Goal: Use online tool/utility: Utilize a website feature to perform a specific function

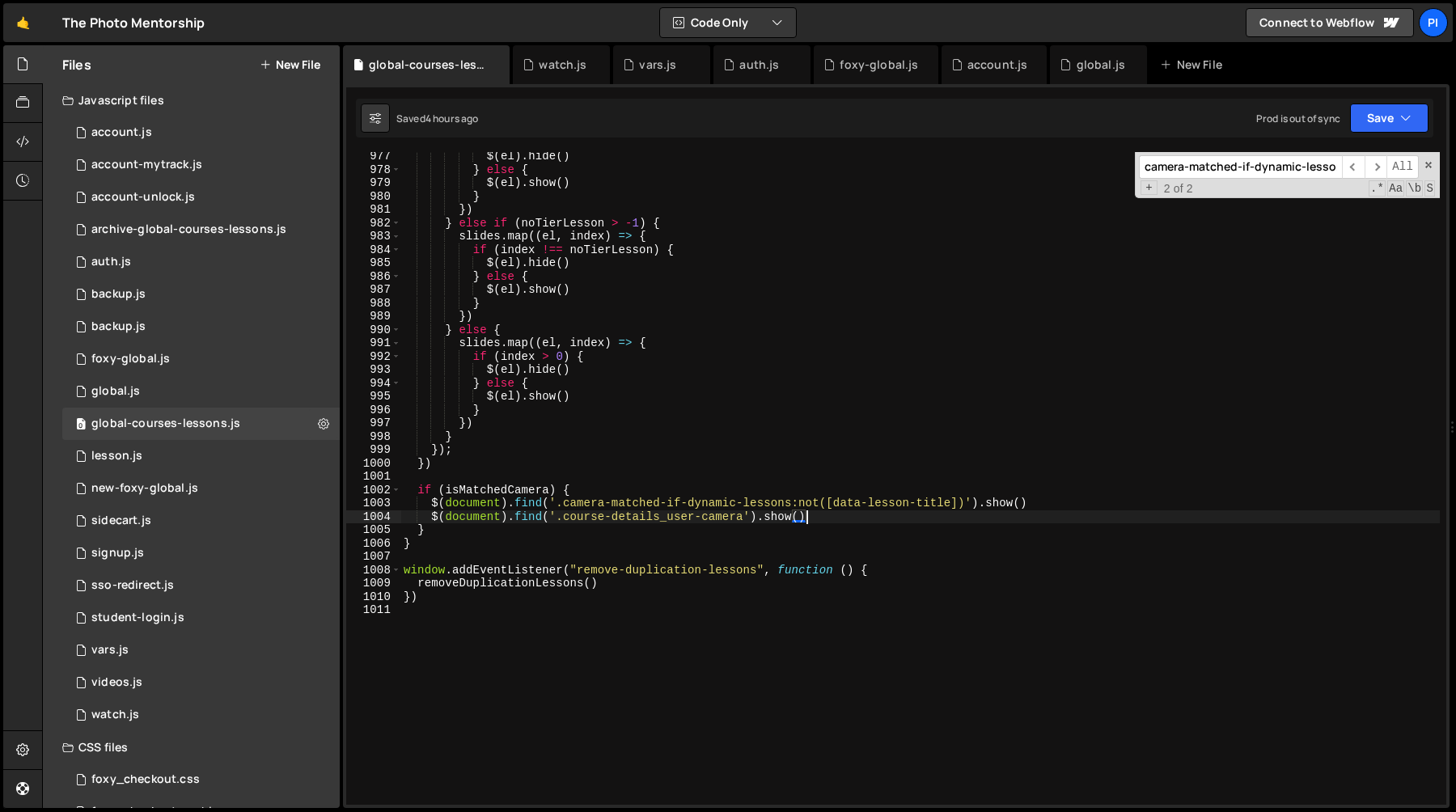
scroll to position [13027, 0]
click at [891, 68] on div "foxy-global.js" at bounding box center [880, 65] width 79 height 17
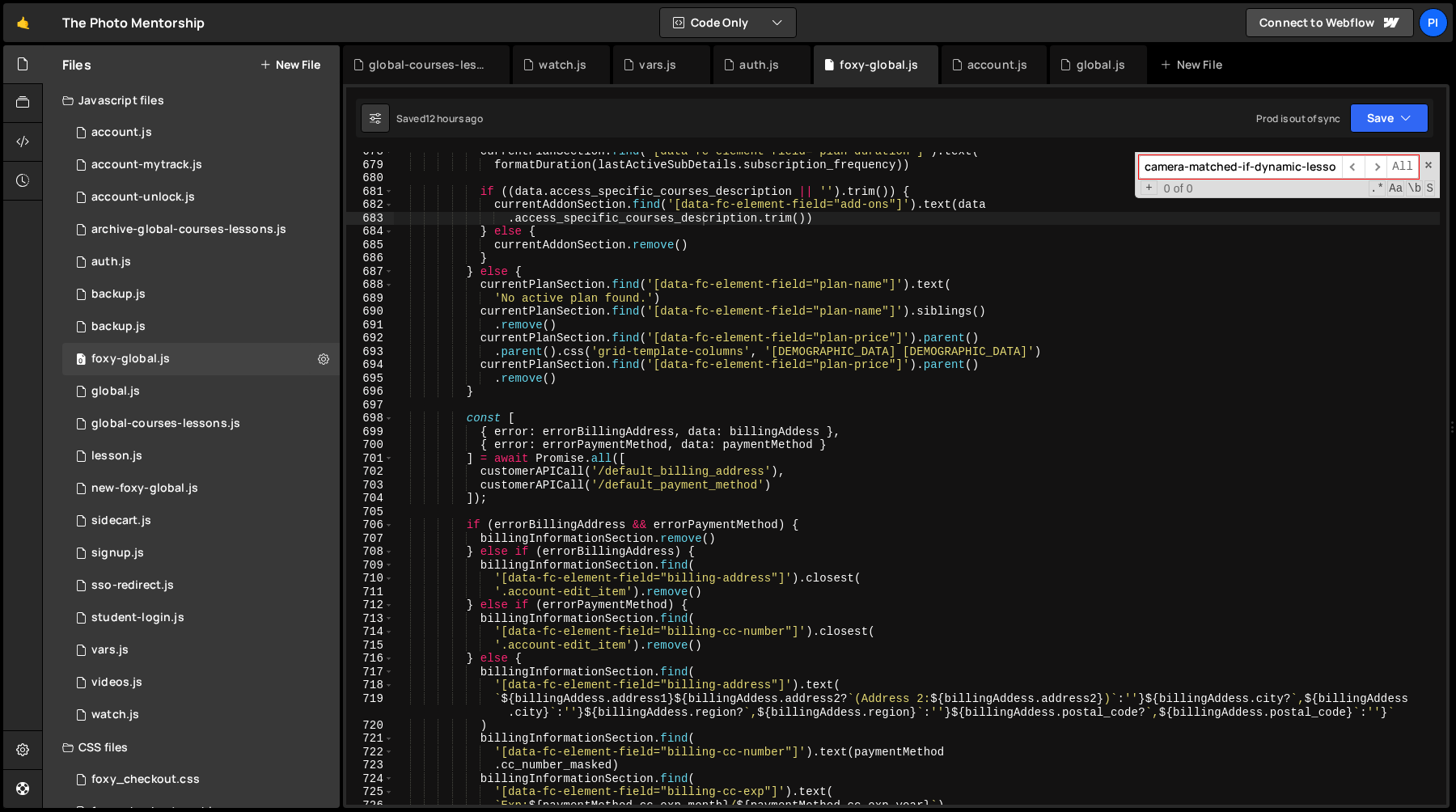
scroll to position [839, 0]
click at [996, 66] on div "account.js" at bounding box center [997, 65] width 60 height 17
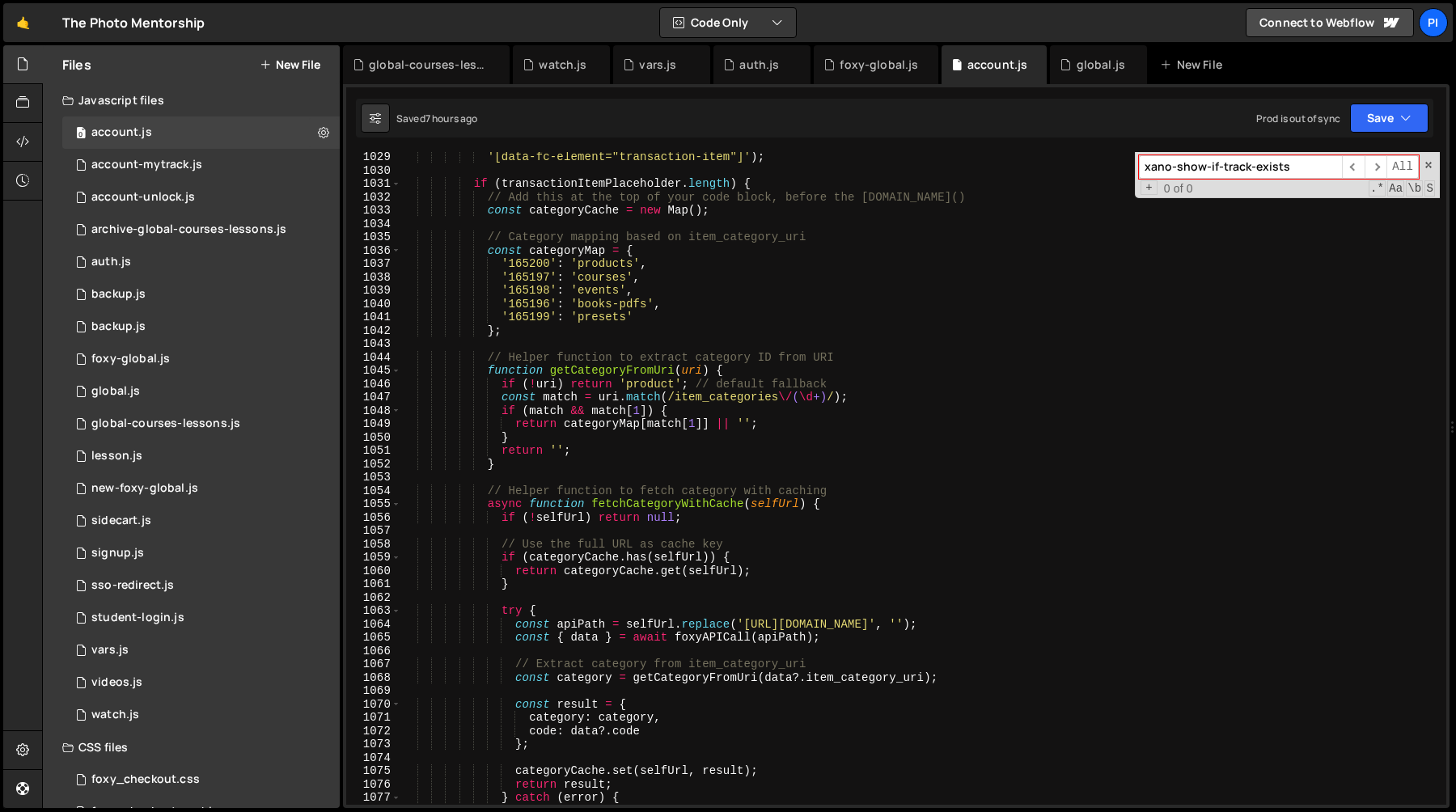
scroll to position [13823, 0]
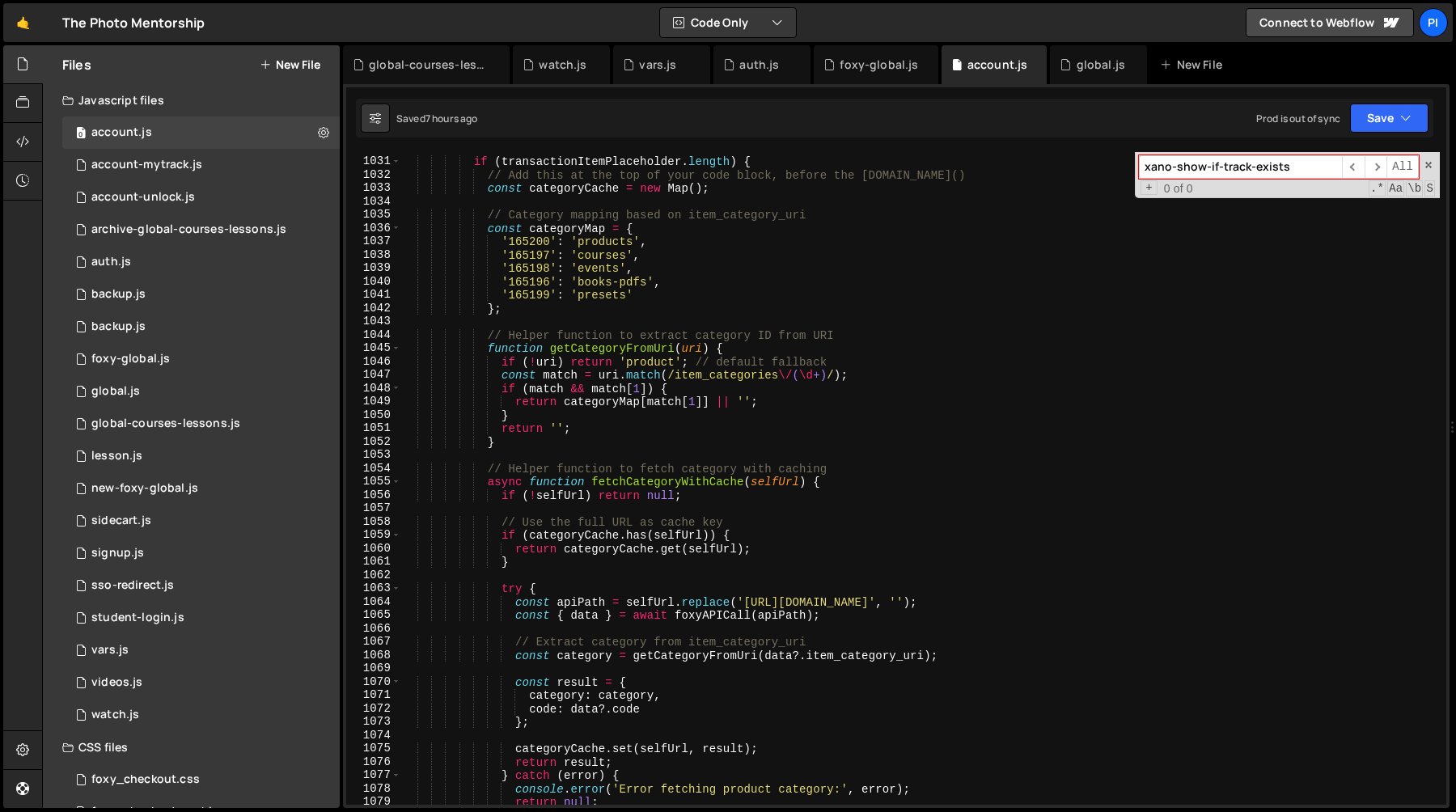
click at [560, 226] on div "if ( transactionItemPlaceholder . length ) { // Add this at the top of your cod…" at bounding box center [920, 481] width 1039 height 679
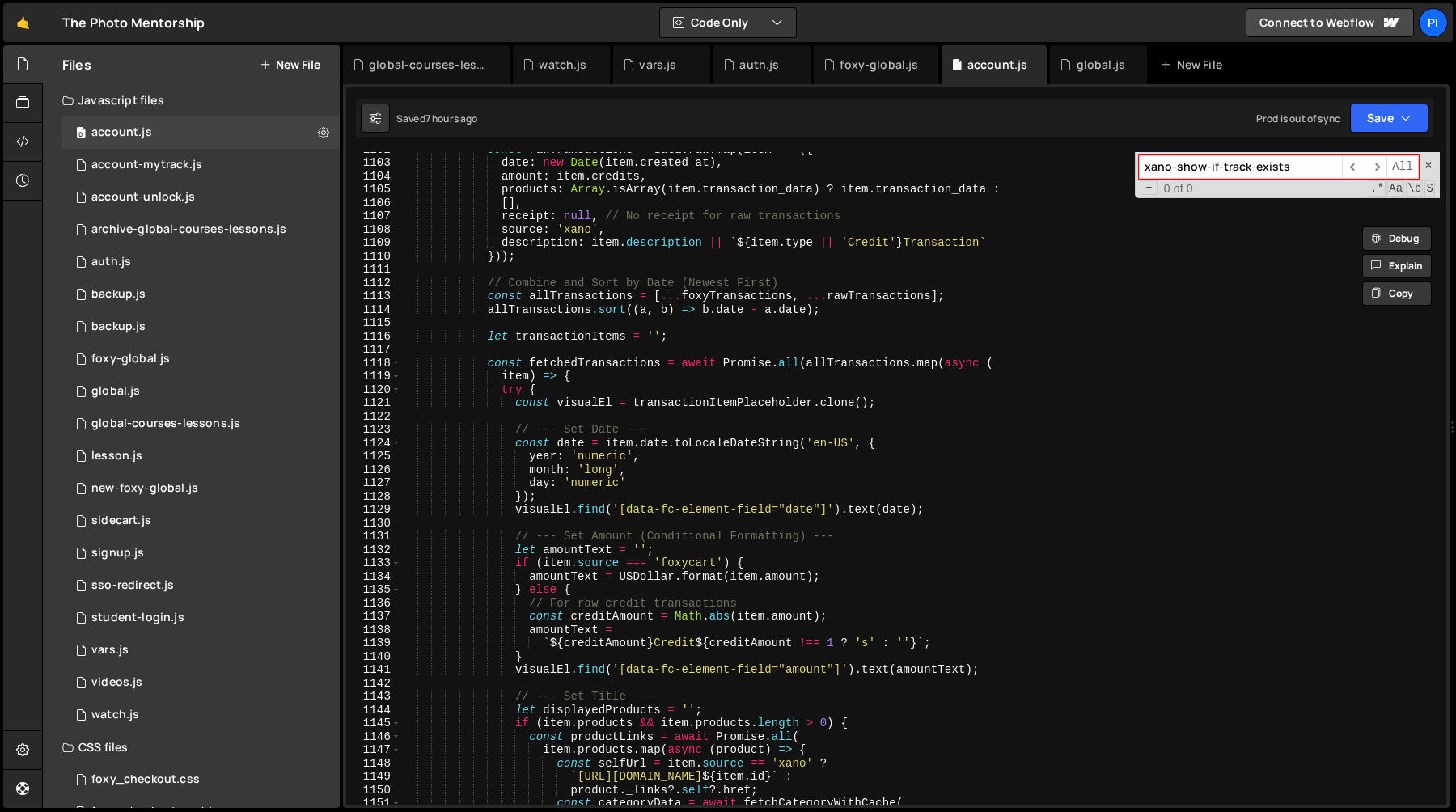
scroll to position [14836, 0]
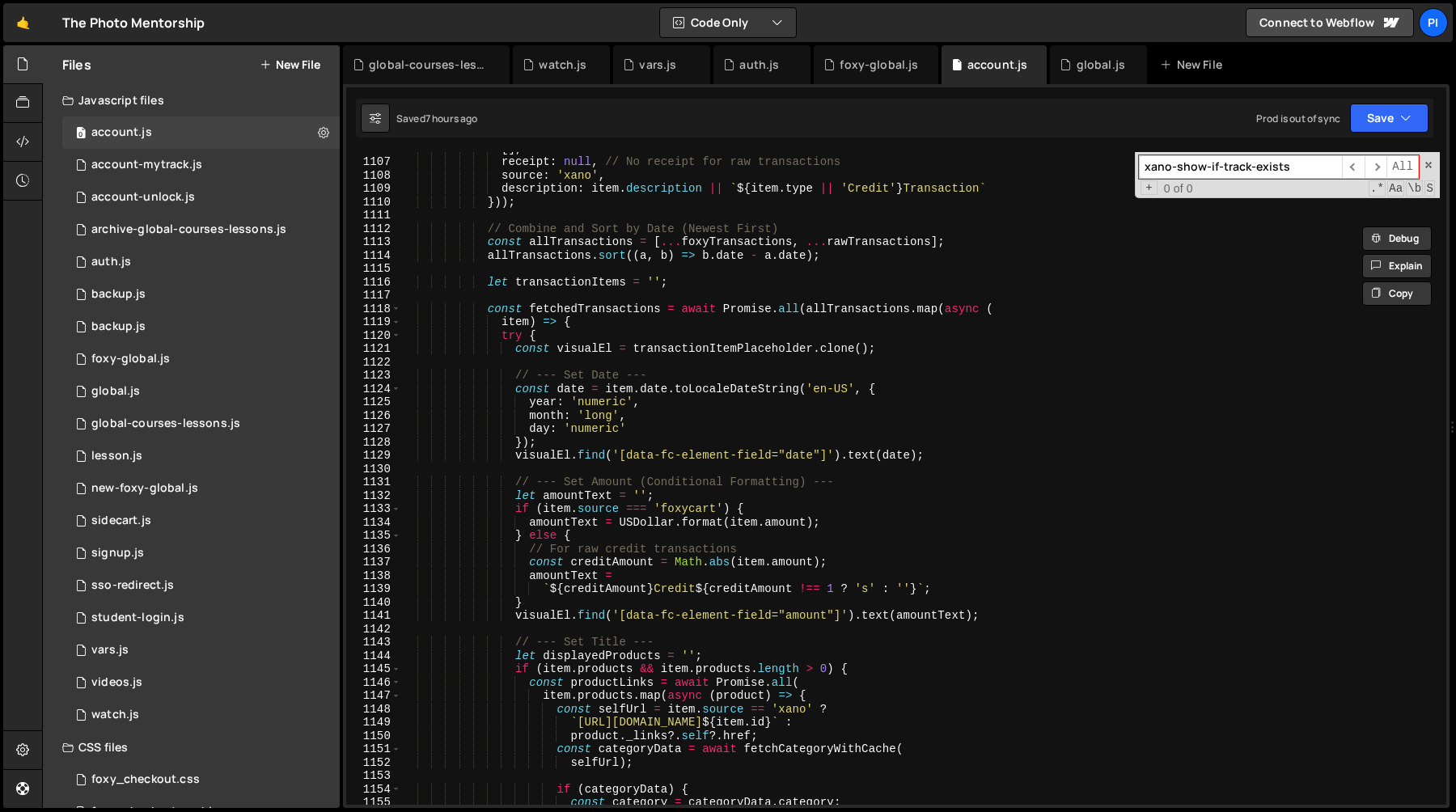
click at [634, 510] on div "[ ] , receipt : null , // No receipt for raw transactions source : 'xano' , des…" at bounding box center [920, 481] width 1039 height 679
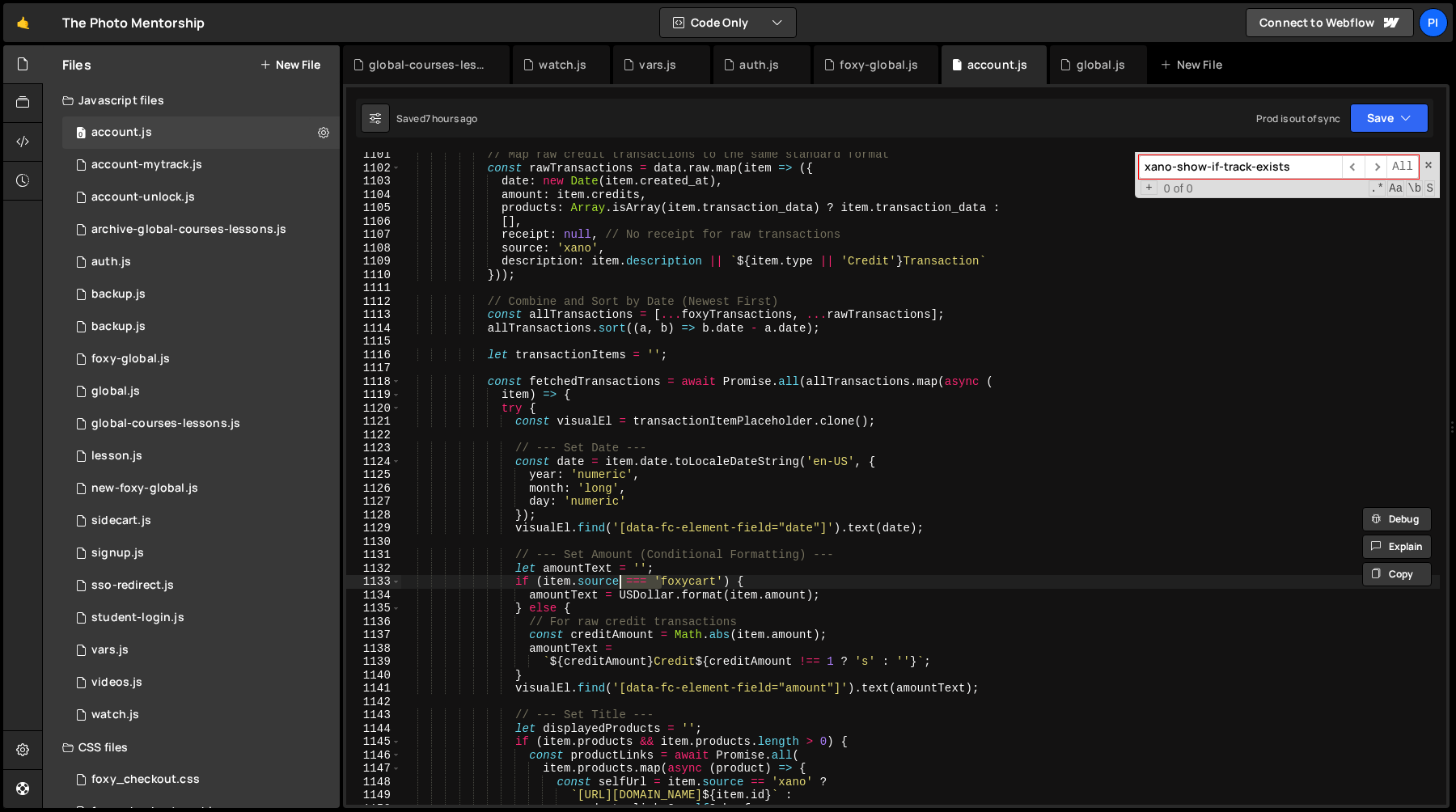
scroll to position [14780, 0]
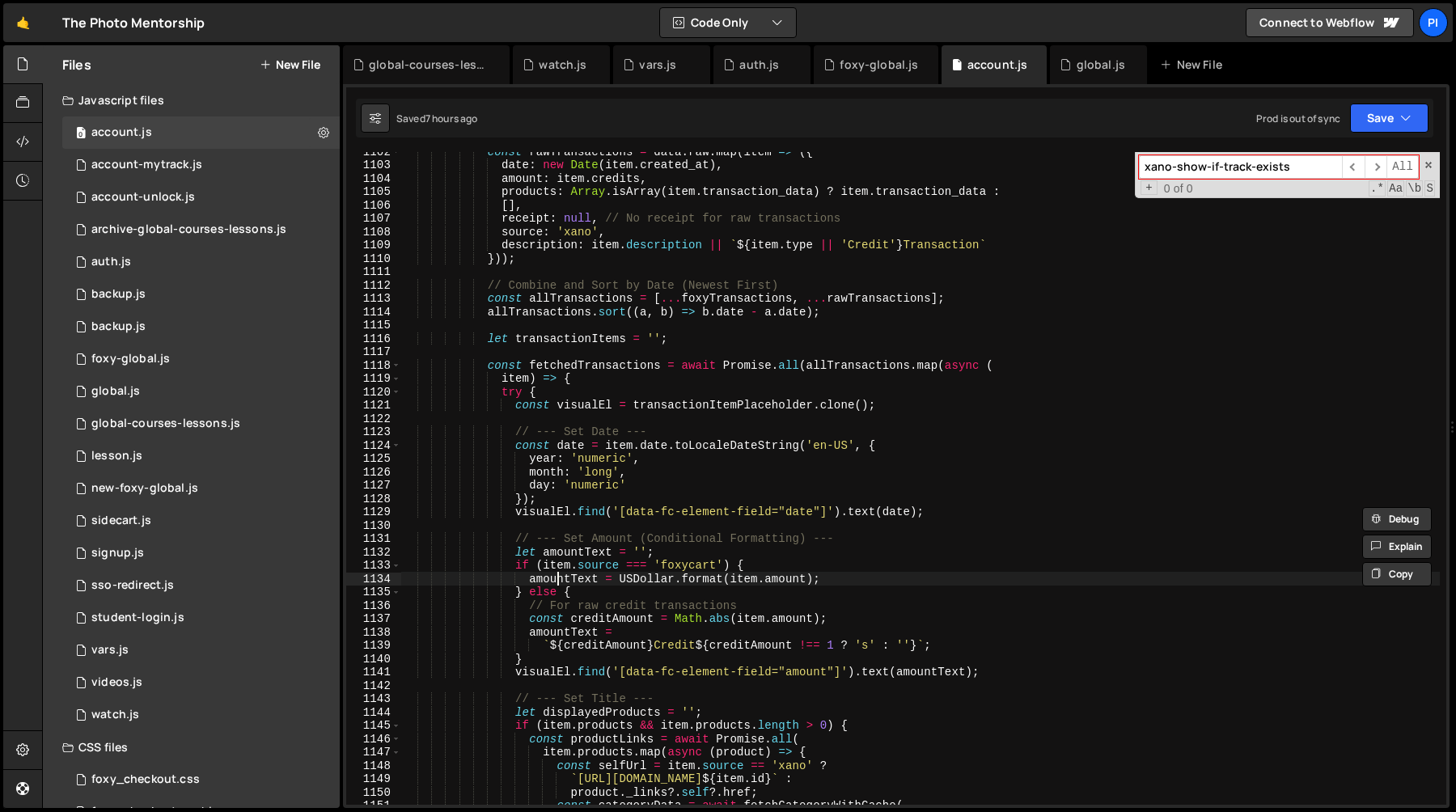
click at [560, 578] on div "const rawTransactions = data . raw . map ( item => ({ date : new Date ( item . …" at bounding box center [920, 485] width 1039 height 679
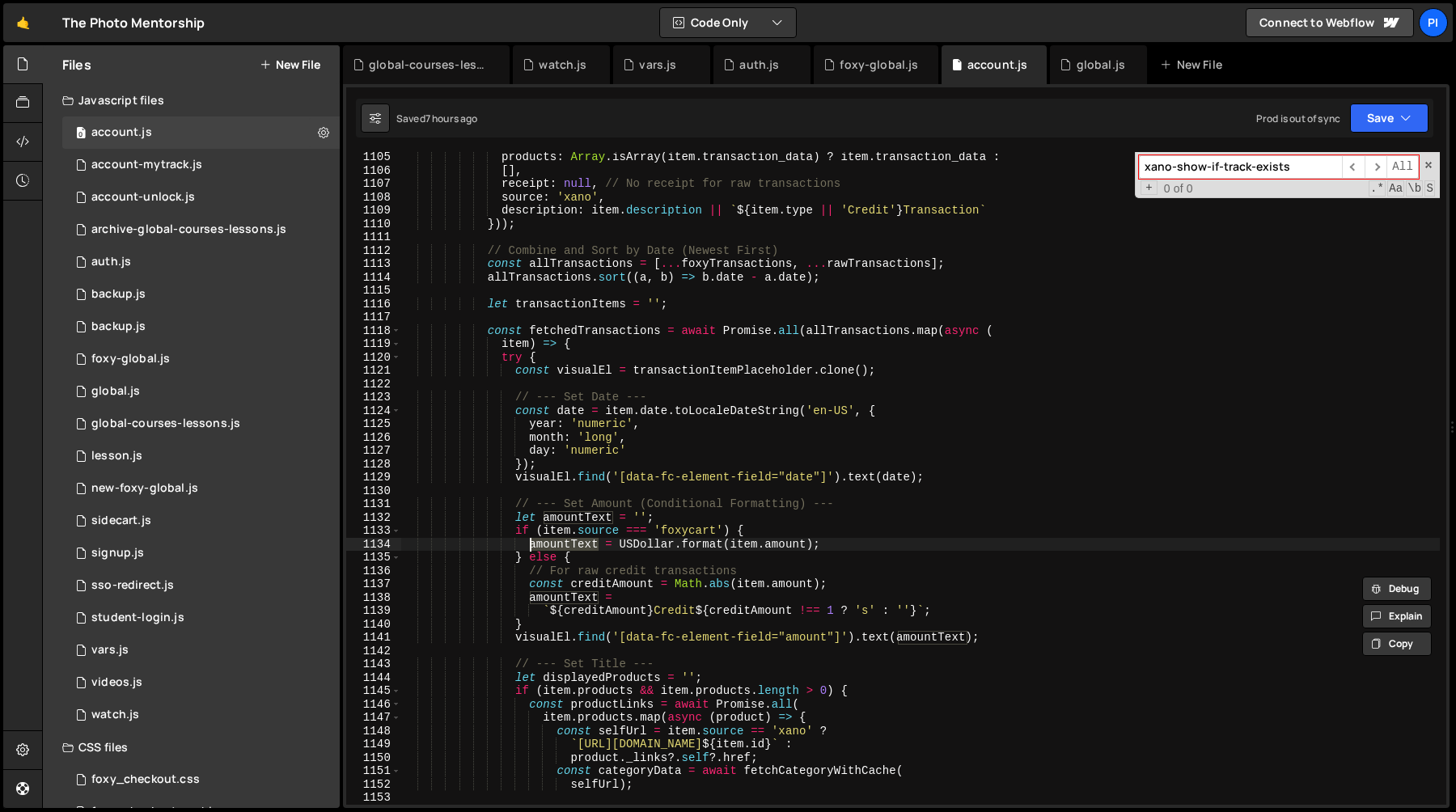
scroll to position [14814, 0]
click at [680, 426] on div "products : Array . isArray ( item . transaction_data ) ? item . transaction_dat…" at bounding box center [920, 490] width 1039 height 679
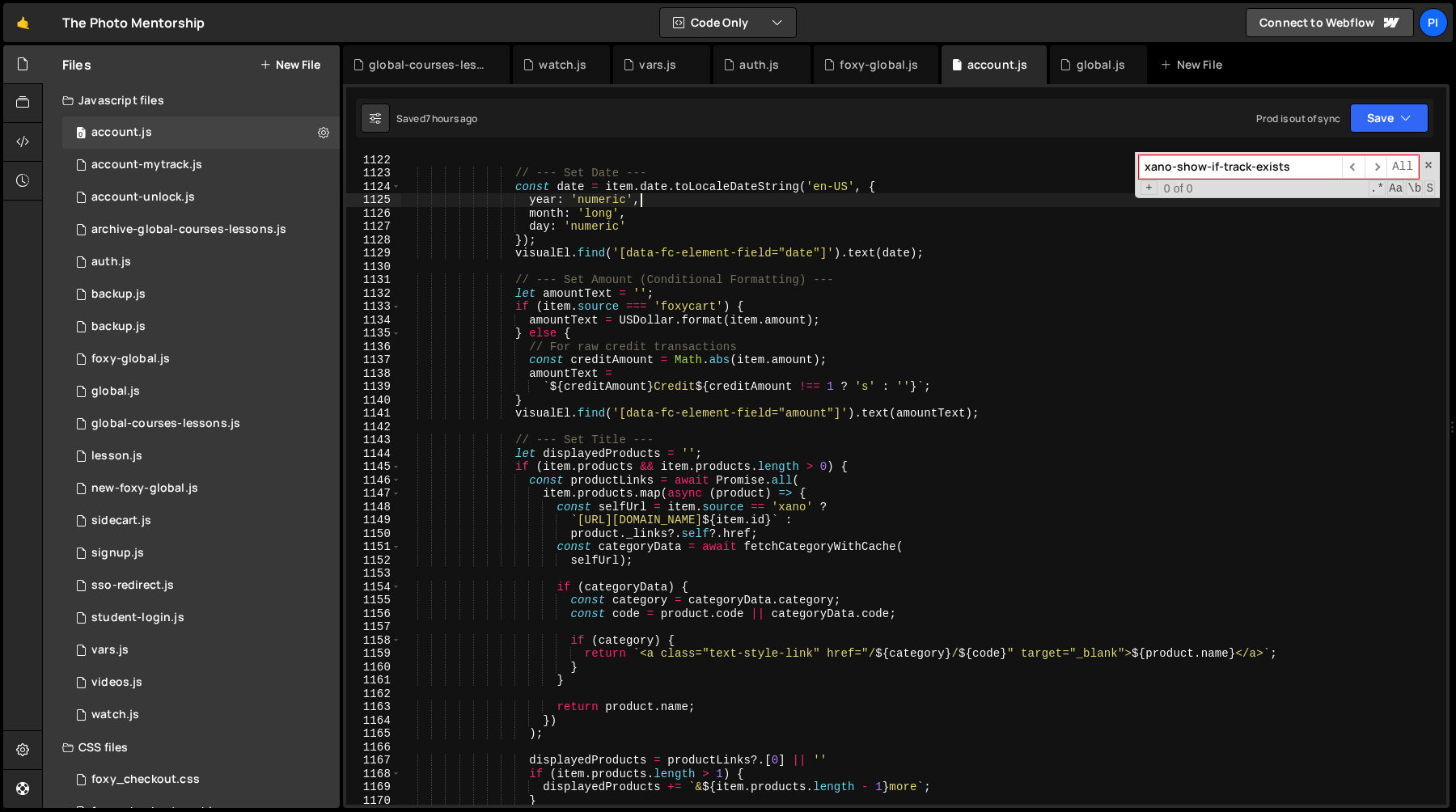
scroll to position [15033, 0]
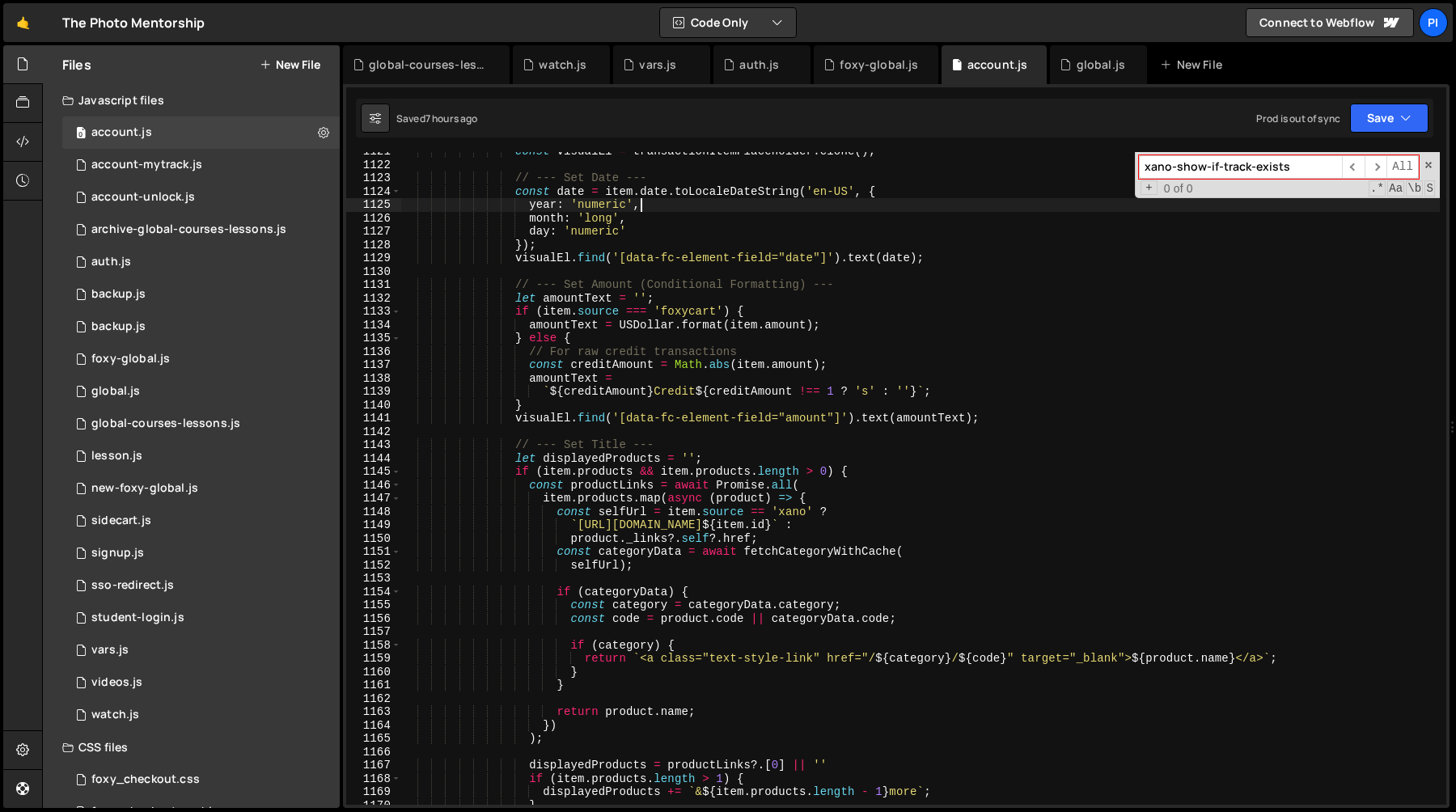
click at [859, 504] on div "const visualEl = transactionItemPlaceholder . clone ( ) ; // --- Set Date --- c…" at bounding box center [920, 485] width 1039 height 679
click at [849, 512] on div "const visualEl = transactionItemPlaceholder . clone ( ) ; // --- Set Date --- c…" at bounding box center [920, 485] width 1039 height 679
click at [615, 514] on div "const visualEl = transactionItemPlaceholder . clone ( ) ; // --- Set Date --- c…" at bounding box center [920, 485] width 1039 height 679
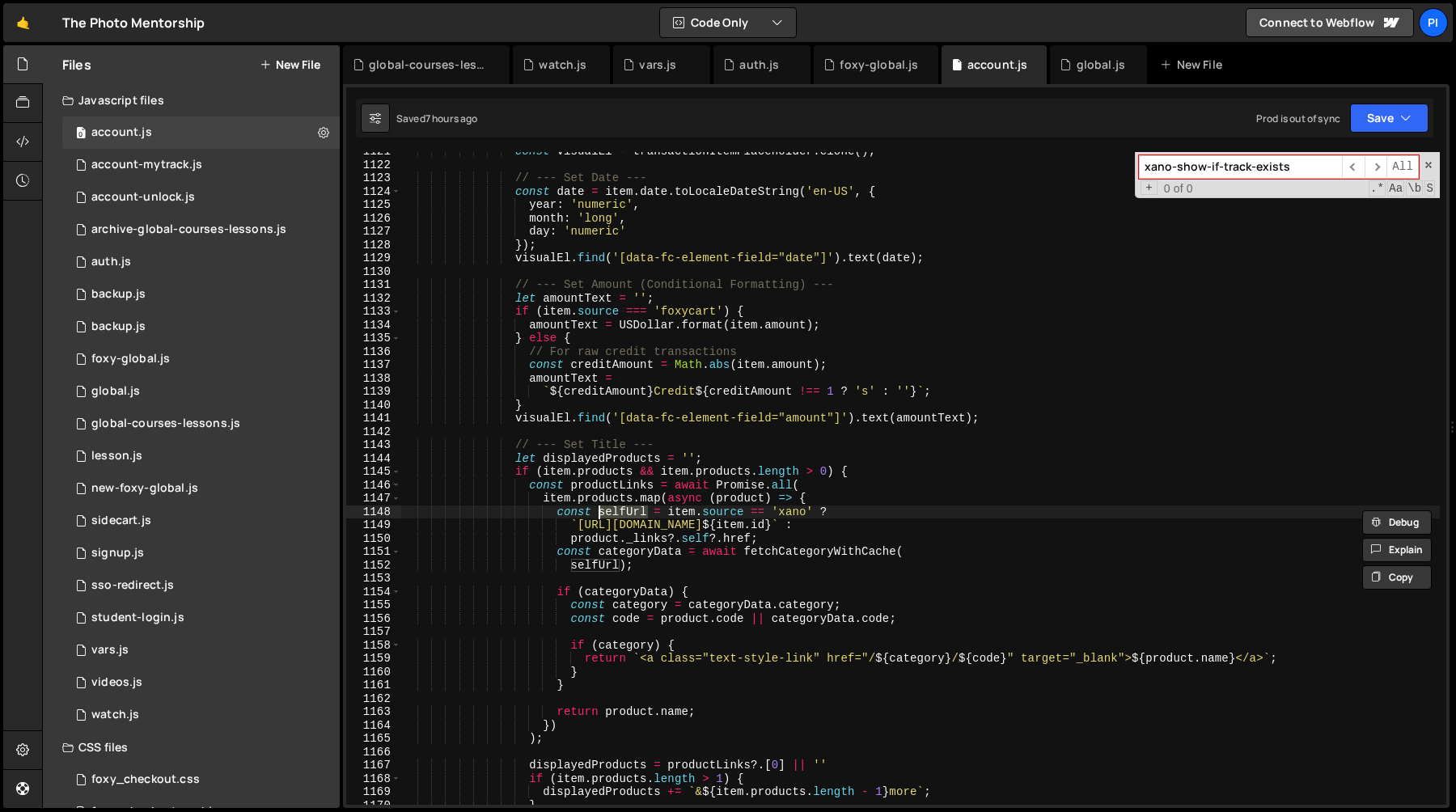
click at [866, 499] on div "const visualEl = transactionItemPlaceholder . clone ( ) ; // --- Set Date --- c…" at bounding box center [920, 485] width 1039 height 679
click at [763, 511] on div "const visualEl = transactionItemPlaceholder . clone ( ) ; // --- Set Date --- c…" at bounding box center [920, 485] width 1039 height 679
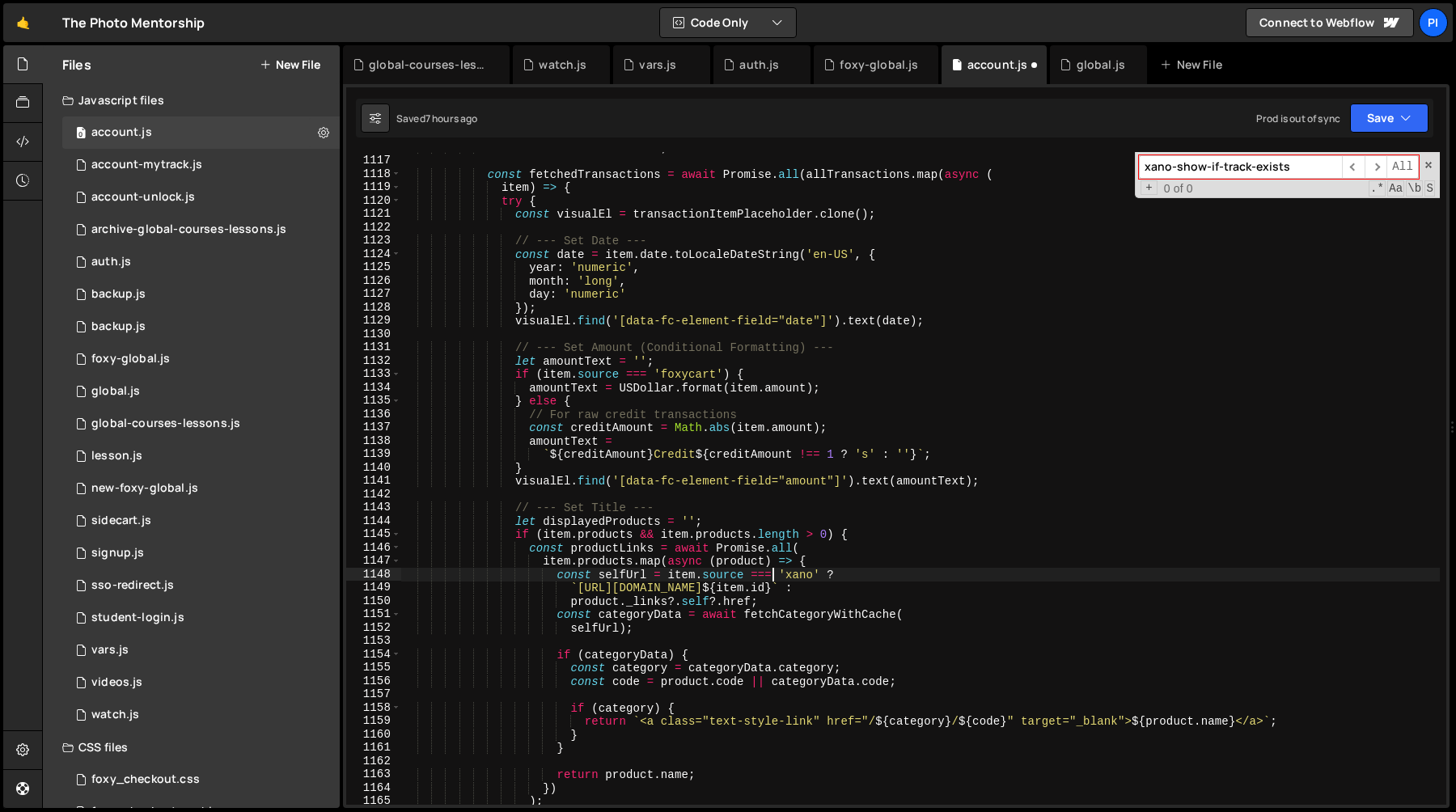
scroll to position [14960, 0]
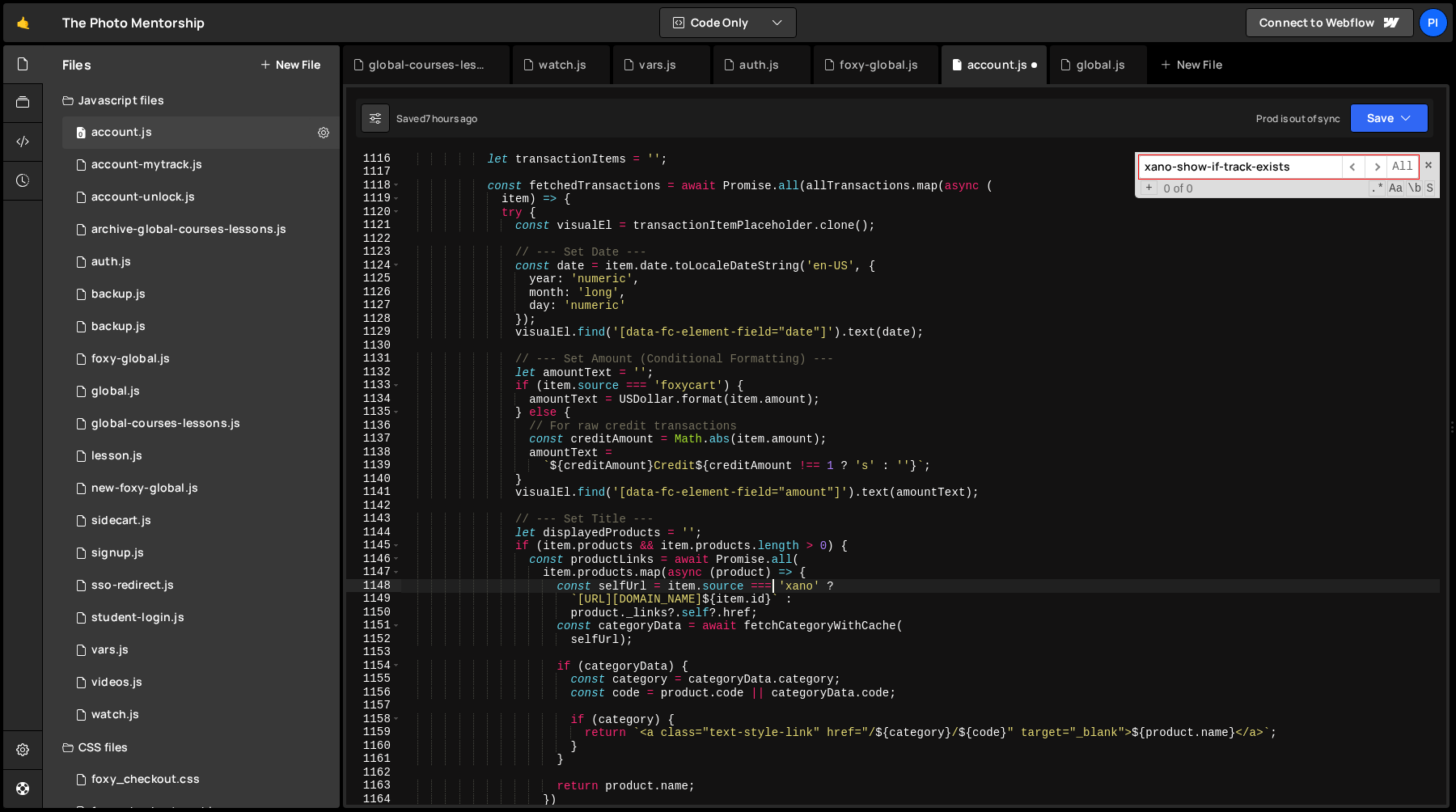
click at [861, 598] on div "let transactionItems = '' ; const fetchedTransactions = await Promise . all ( a…" at bounding box center [920, 492] width 1039 height 679
click at [823, 611] on div "let transactionItems = '' ; const fetchedTransactions = await Promise . all ( a…" at bounding box center [920, 492] width 1039 height 679
type textarea "product._links?.self?.href;"
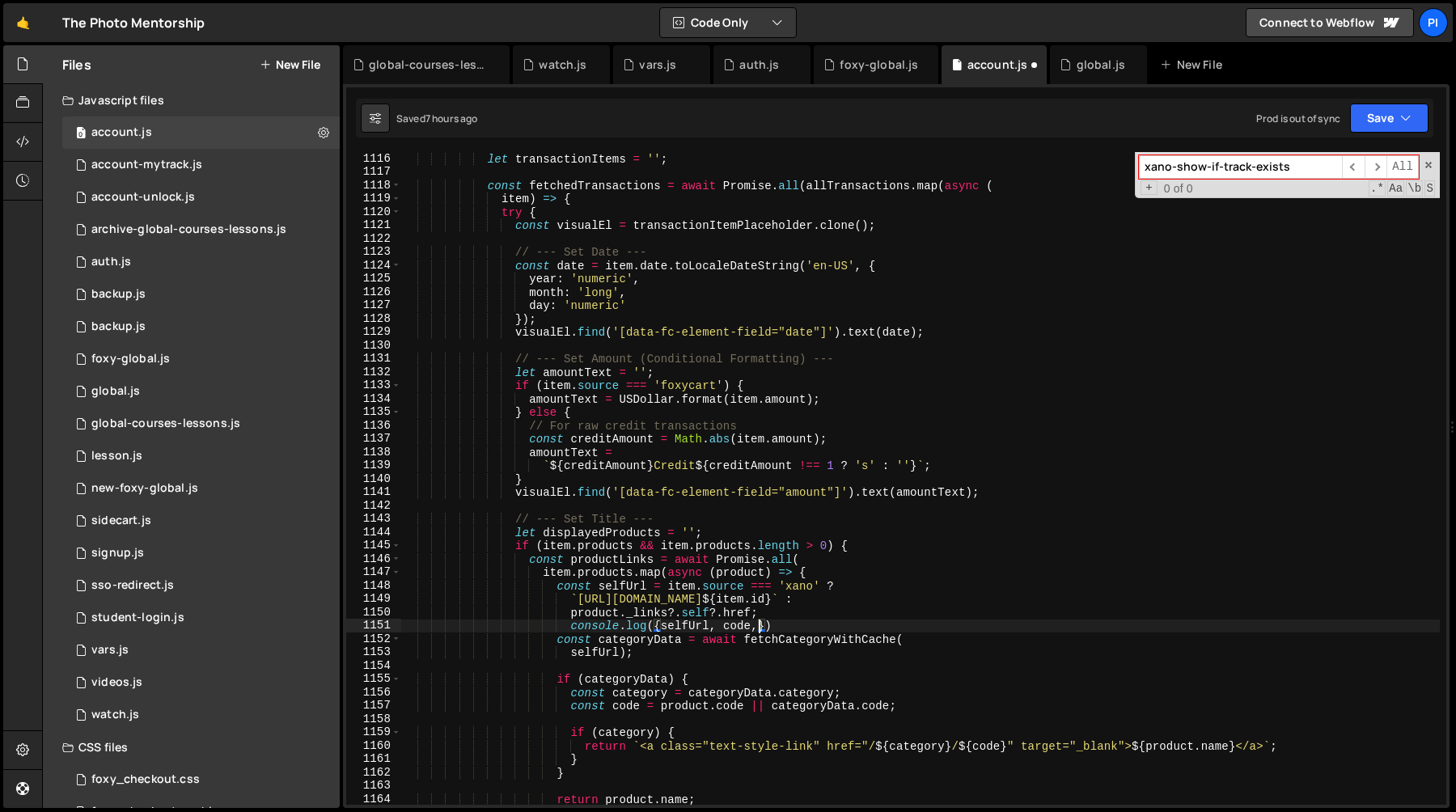
scroll to position [0, 24]
click at [792, 622] on div "let transactionItems = '' ; const fetchedTransactions = await Promise . all ( a…" at bounding box center [920, 492] width 1039 height 679
click at [780, 610] on div "let transactionItems = '' ; const fetchedTransactions = await Promise . all ( a…" at bounding box center [920, 492] width 1039 height 679
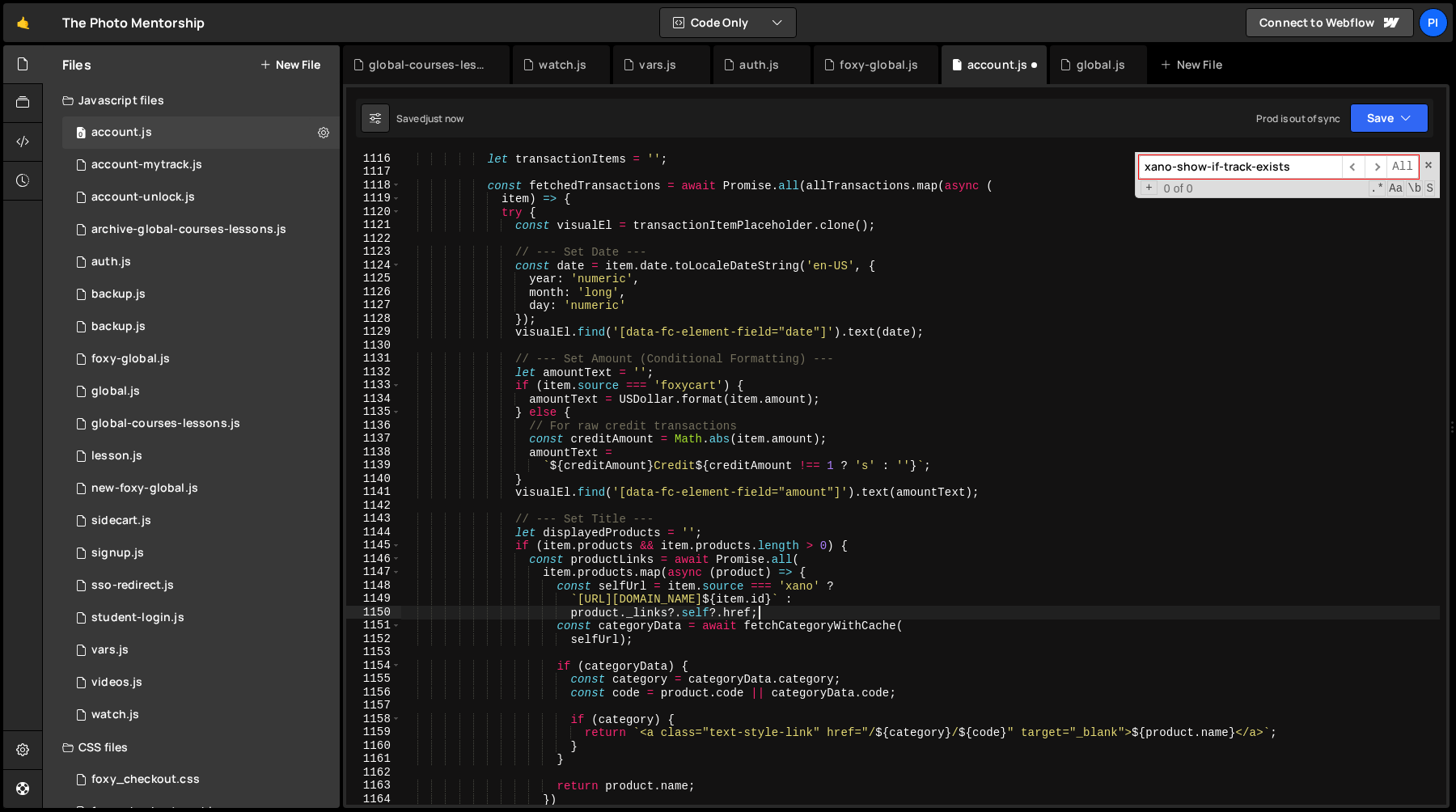
click at [821, 641] on div "let transactionItems = '' ; const fetchedTransactions = await Promise . all ( a…" at bounding box center [920, 492] width 1039 height 679
type textarea "selfUrl);"
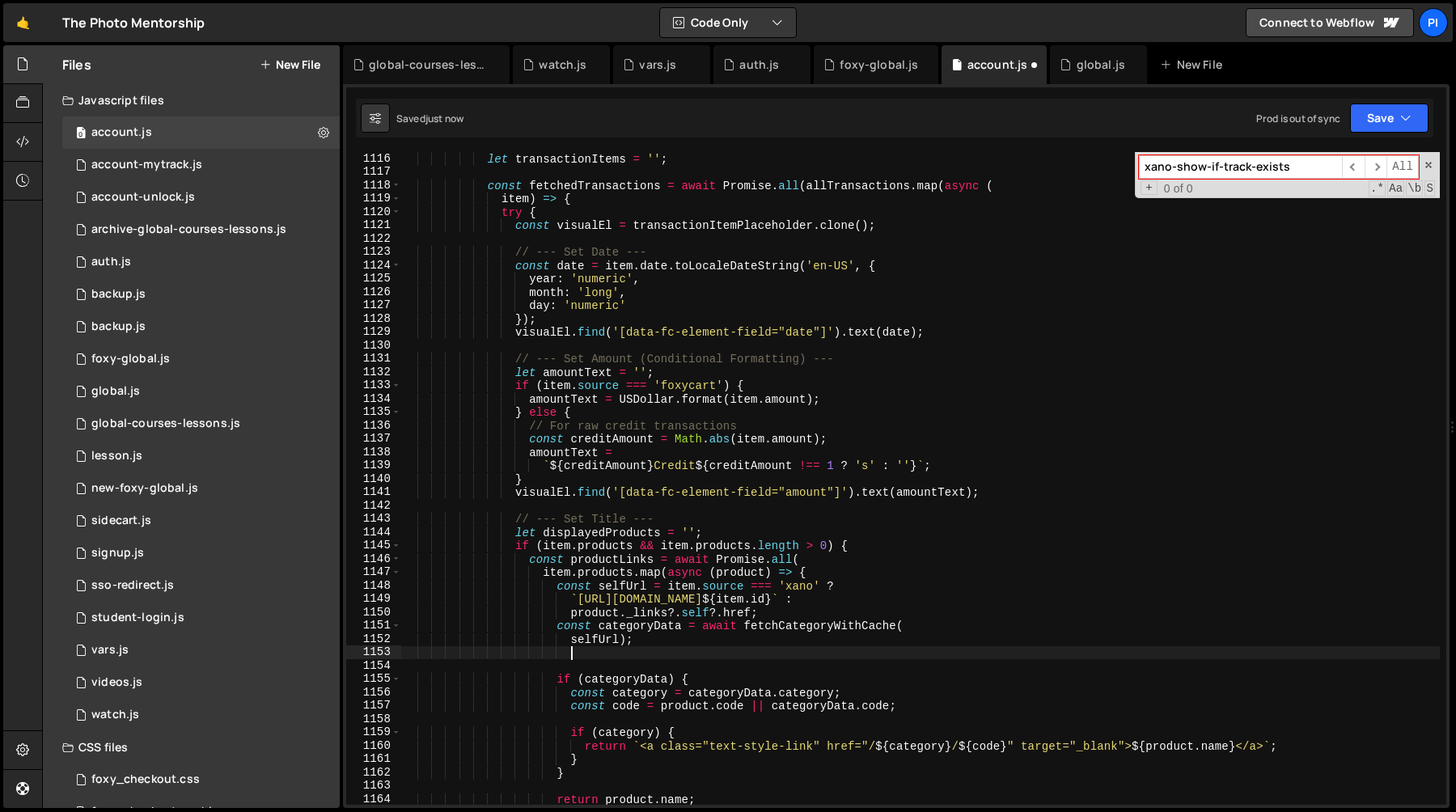
scroll to position [0, 10]
paste textarea "console.log({ selfUrl, code })"
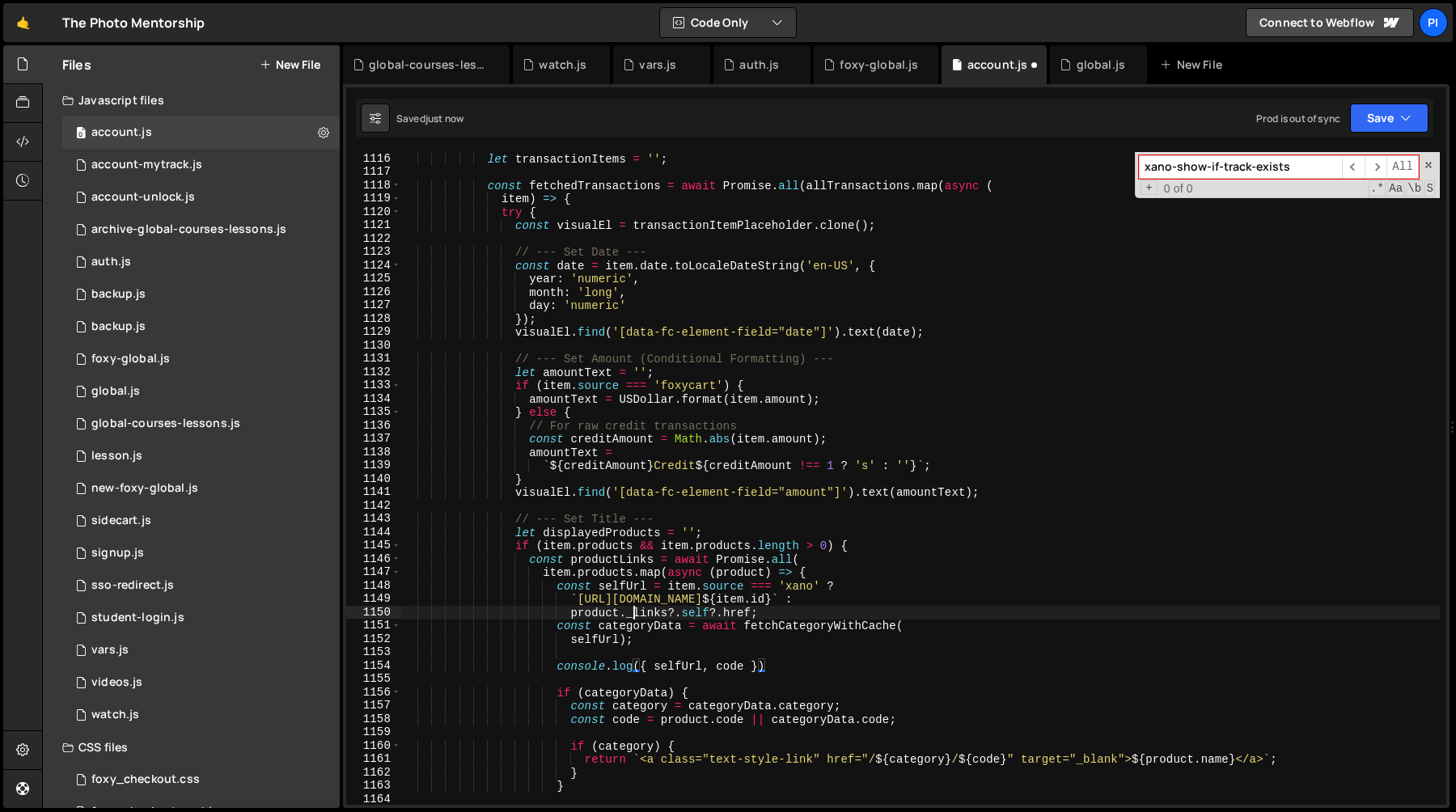
click at [631, 608] on div "let transactionItems = '' ; const fetchedTransactions = await Promise . all ( a…" at bounding box center [920, 492] width 1039 height 679
click at [631, 633] on div "let transactionItems = '' ; const fetchedTransactions = await Promise . all ( a…" at bounding box center [920, 492] width 1039 height 679
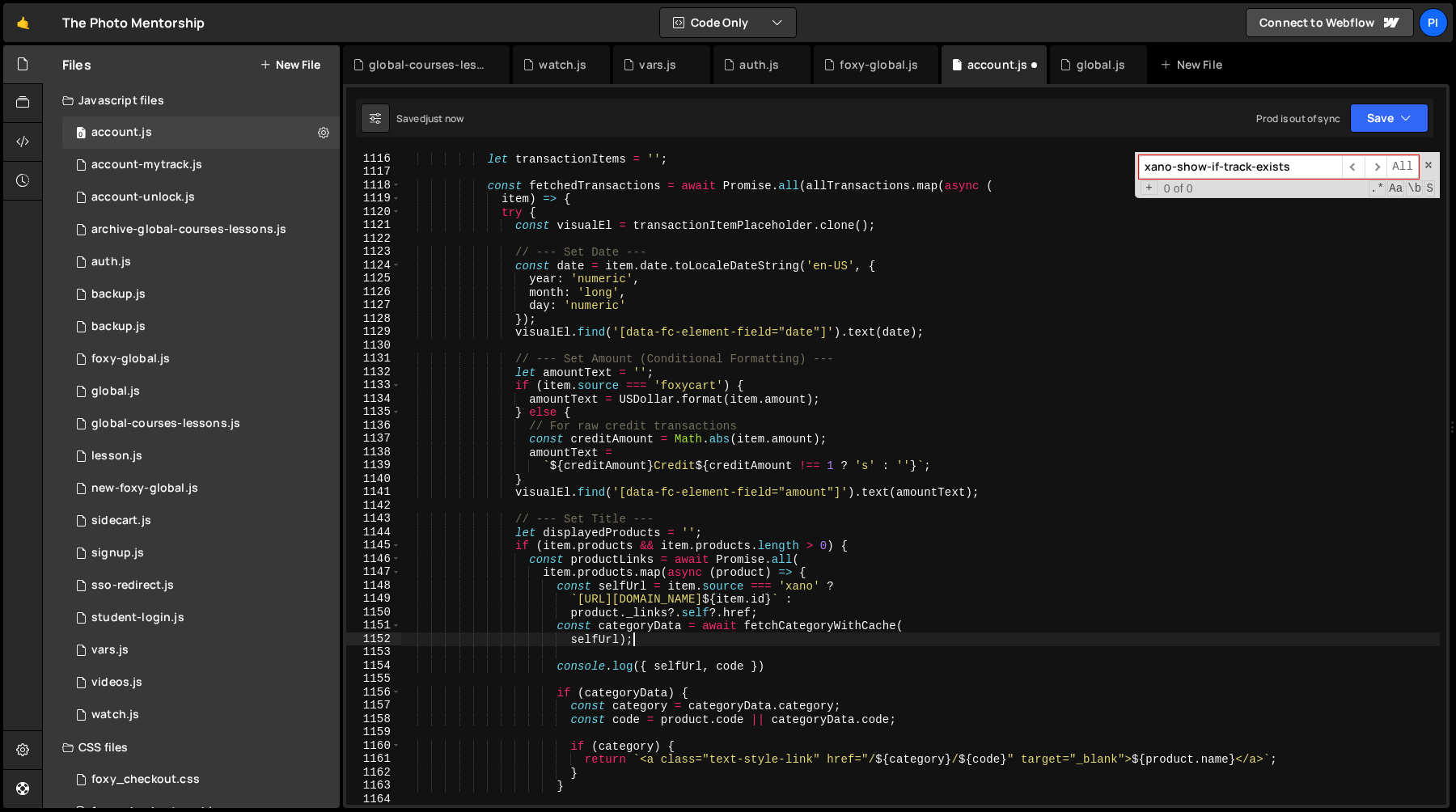
click at [631, 633] on div "let transactionItems = '' ; const fetchedTransactions = await Promise . all ( a…" at bounding box center [920, 492] width 1039 height 679
click at [633, 630] on div "let transactionItems = '' ; const fetchedTransactions = await Promise . all ( a…" at bounding box center [920, 492] width 1039 height 679
click at [744, 670] on div "let transactionItems = '' ; const fetchedTransactions = await Promise . all ( a…" at bounding box center [920, 492] width 1039 height 679
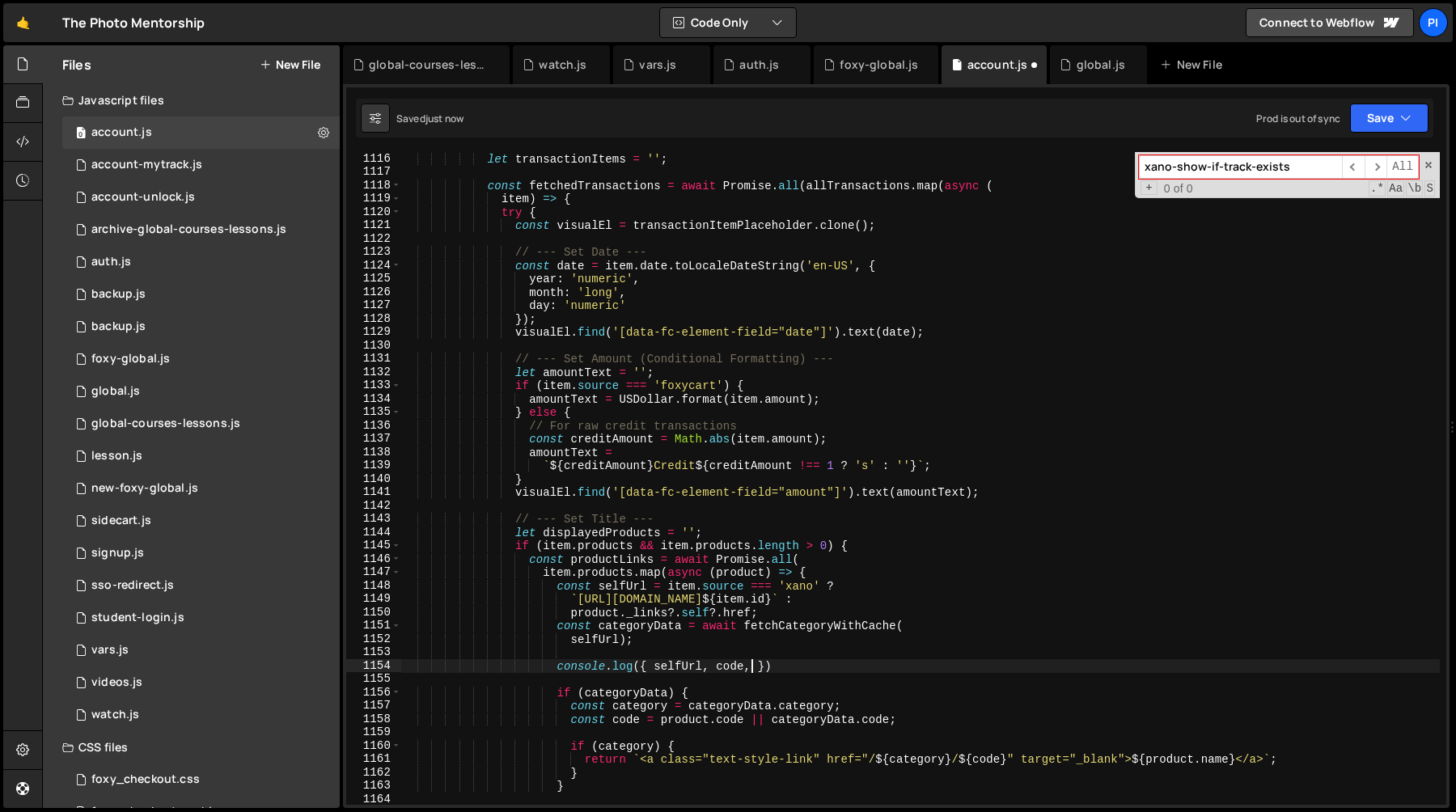
paste textarea "categoryData"
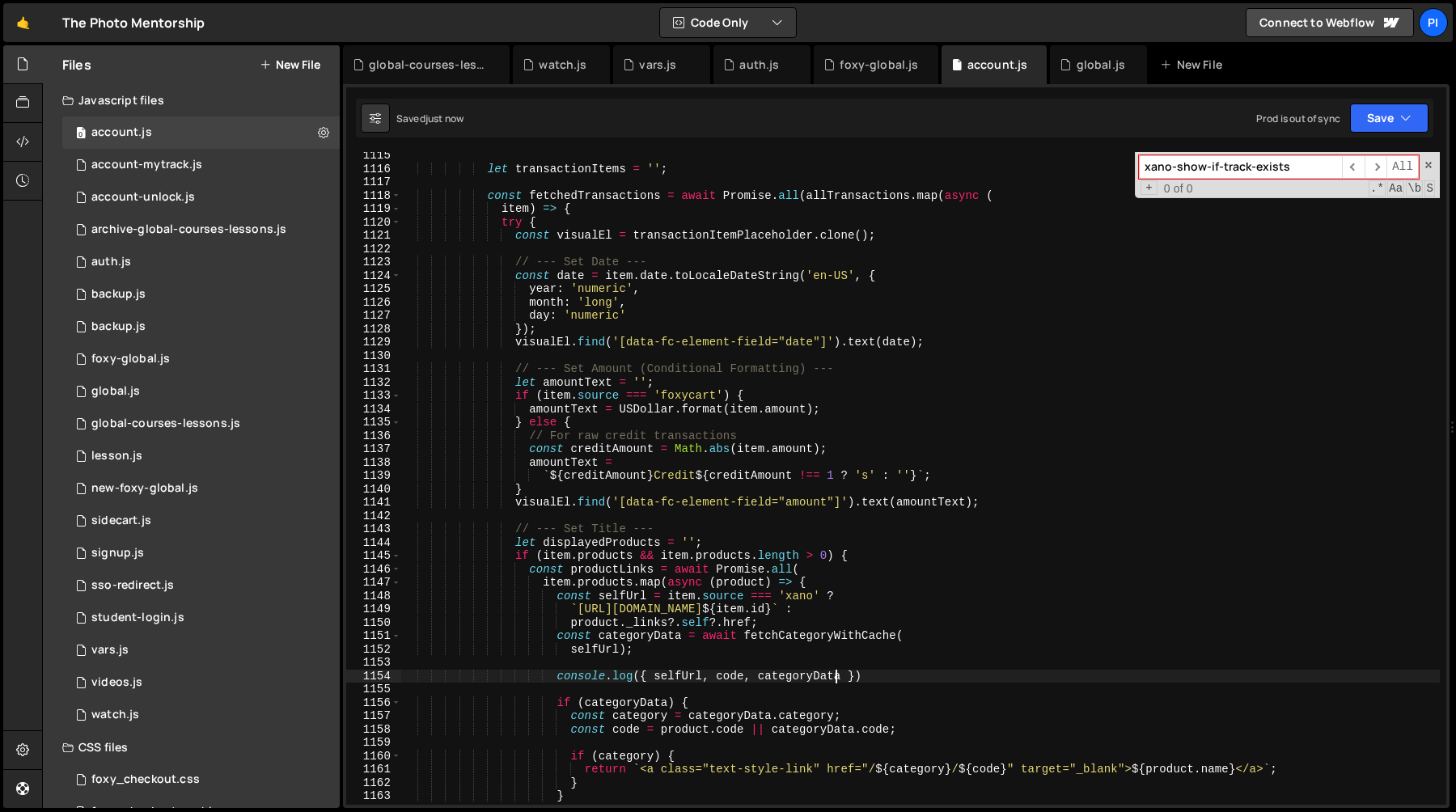
scroll to position [14963, 0]
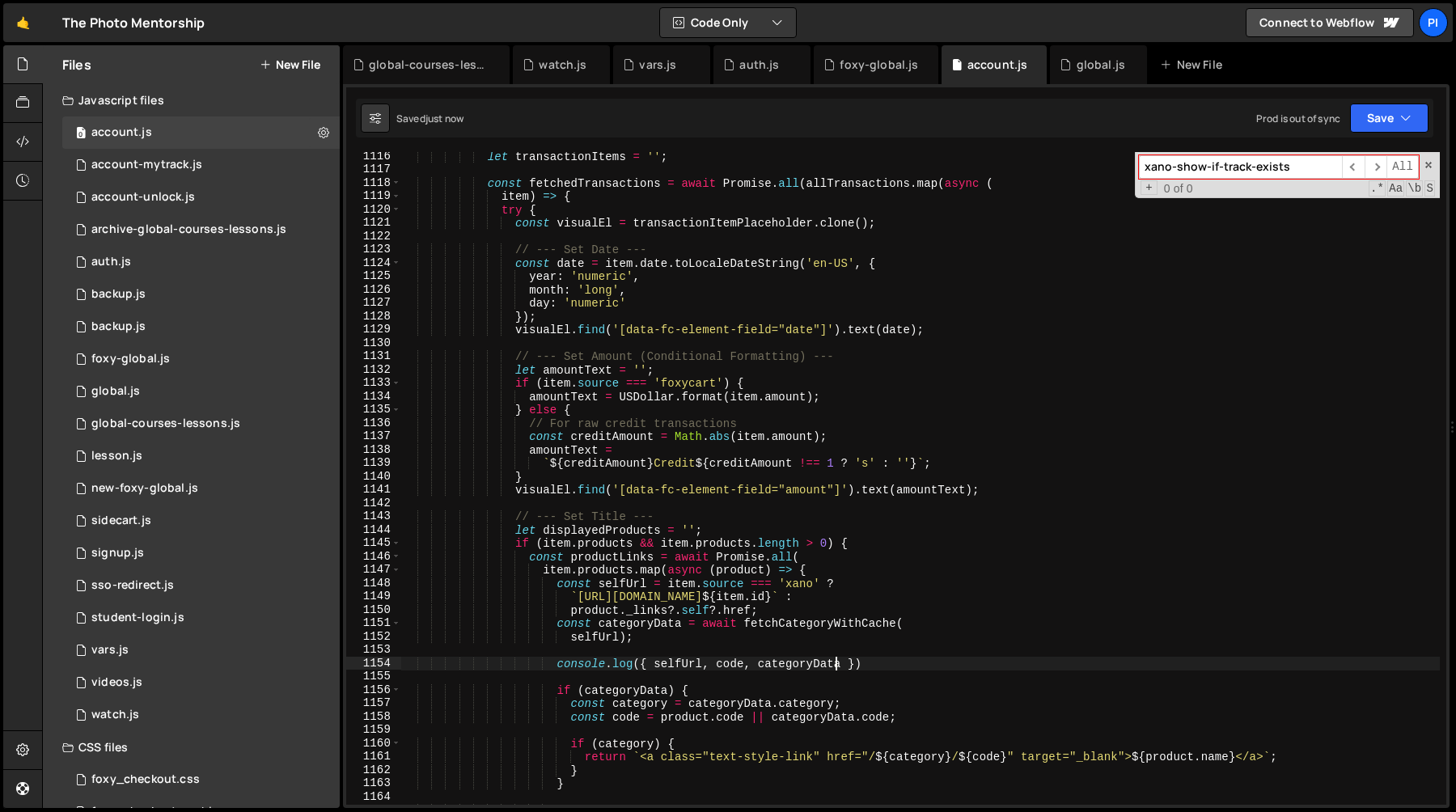
click at [797, 622] on div "let transactionItems = '' ; const fetchedTransactions = await Promise . all ( a…" at bounding box center [920, 489] width 1039 height 679
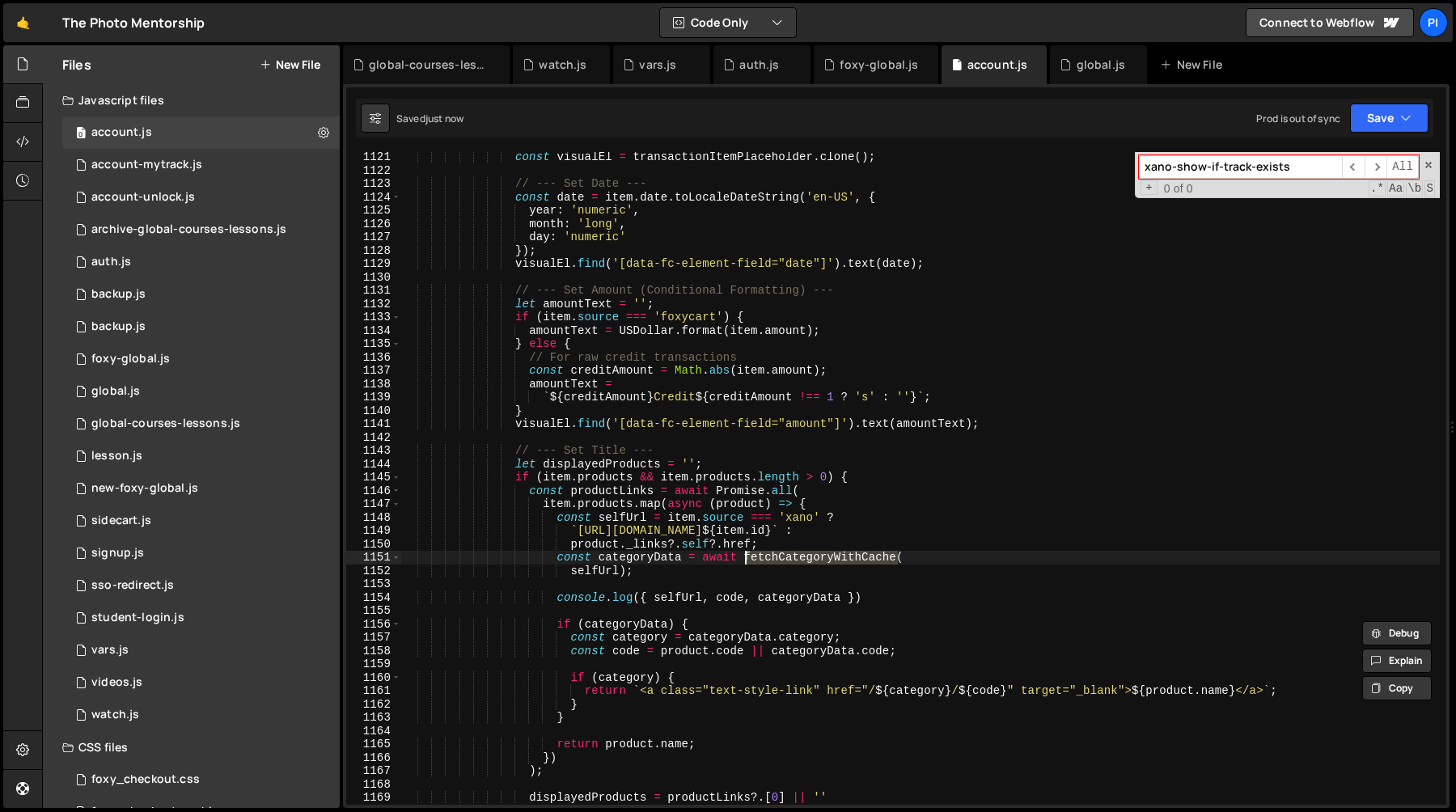
scroll to position [15040, 0]
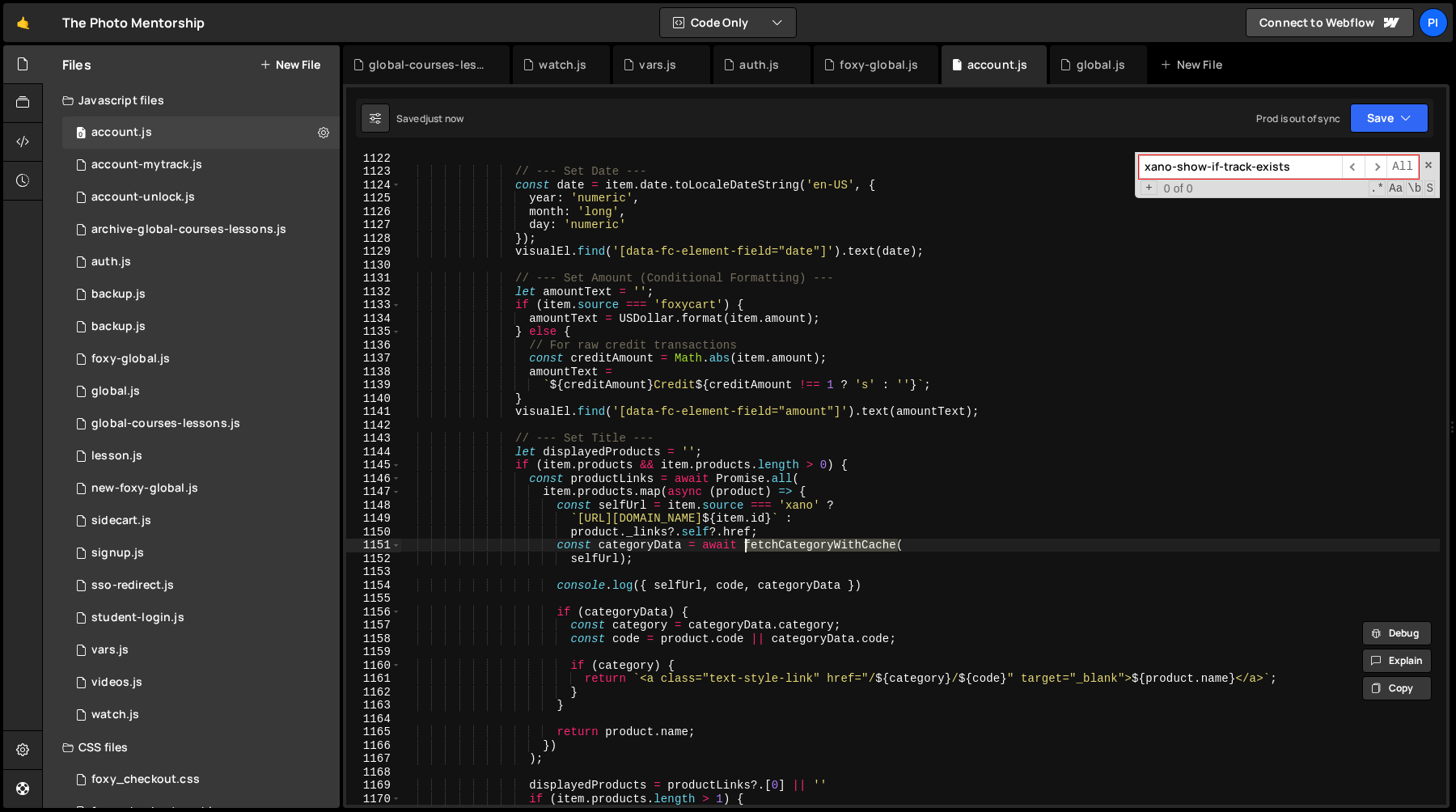
click at [688, 636] on div "// --- Set Date --- const date = item . date . toLocaleDateString ( 'en-US' , {…" at bounding box center [920, 491] width 1039 height 679
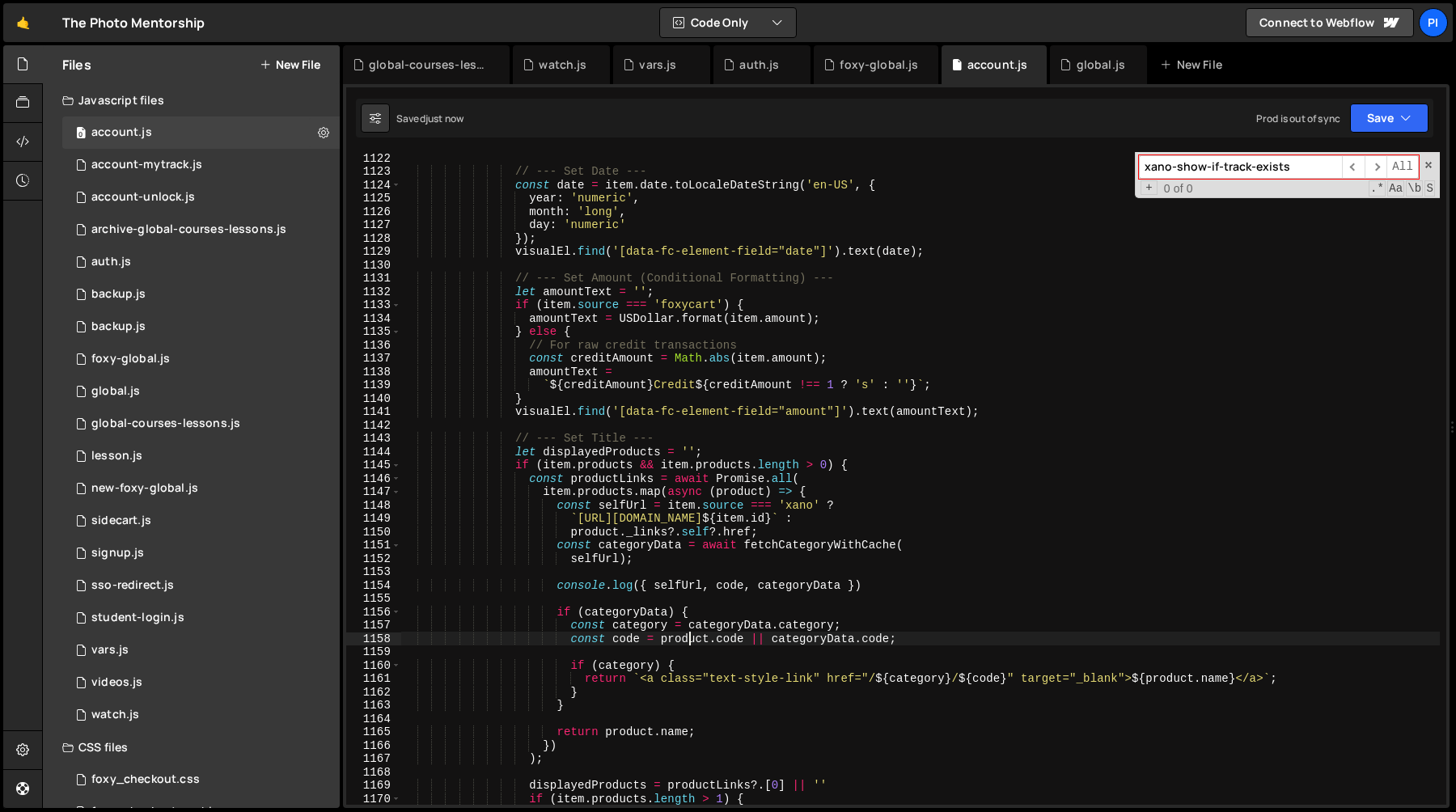
click at [661, 548] on div "// --- Set Date --- const date = item . date . toLocaleDateString ( 'en-US' , {…" at bounding box center [920, 491] width 1039 height 679
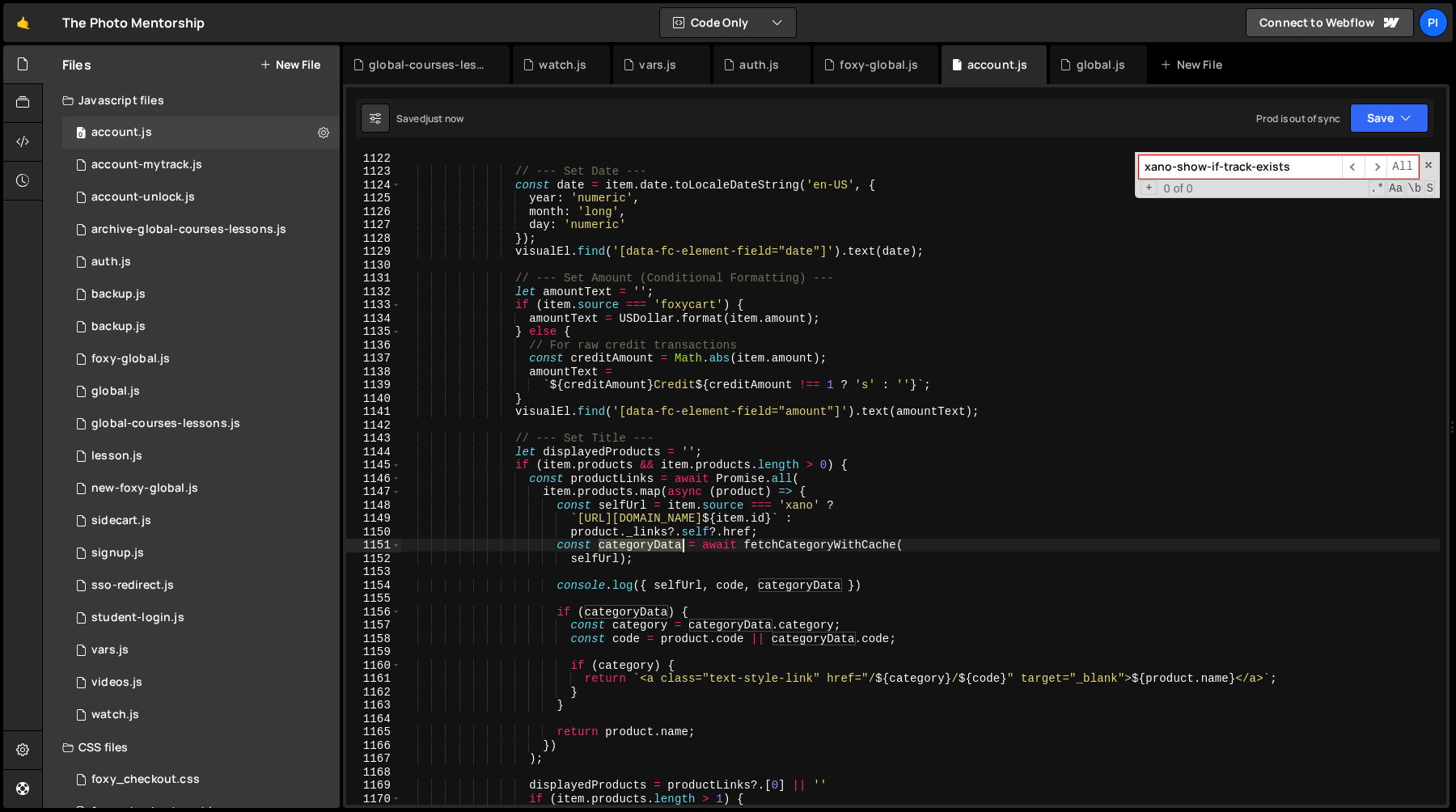
click at [661, 548] on div "// --- Set Date --- const date = item . date . toLocaleDateString ( 'en-US' , {…" at bounding box center [920, 491] width 1039 height 679
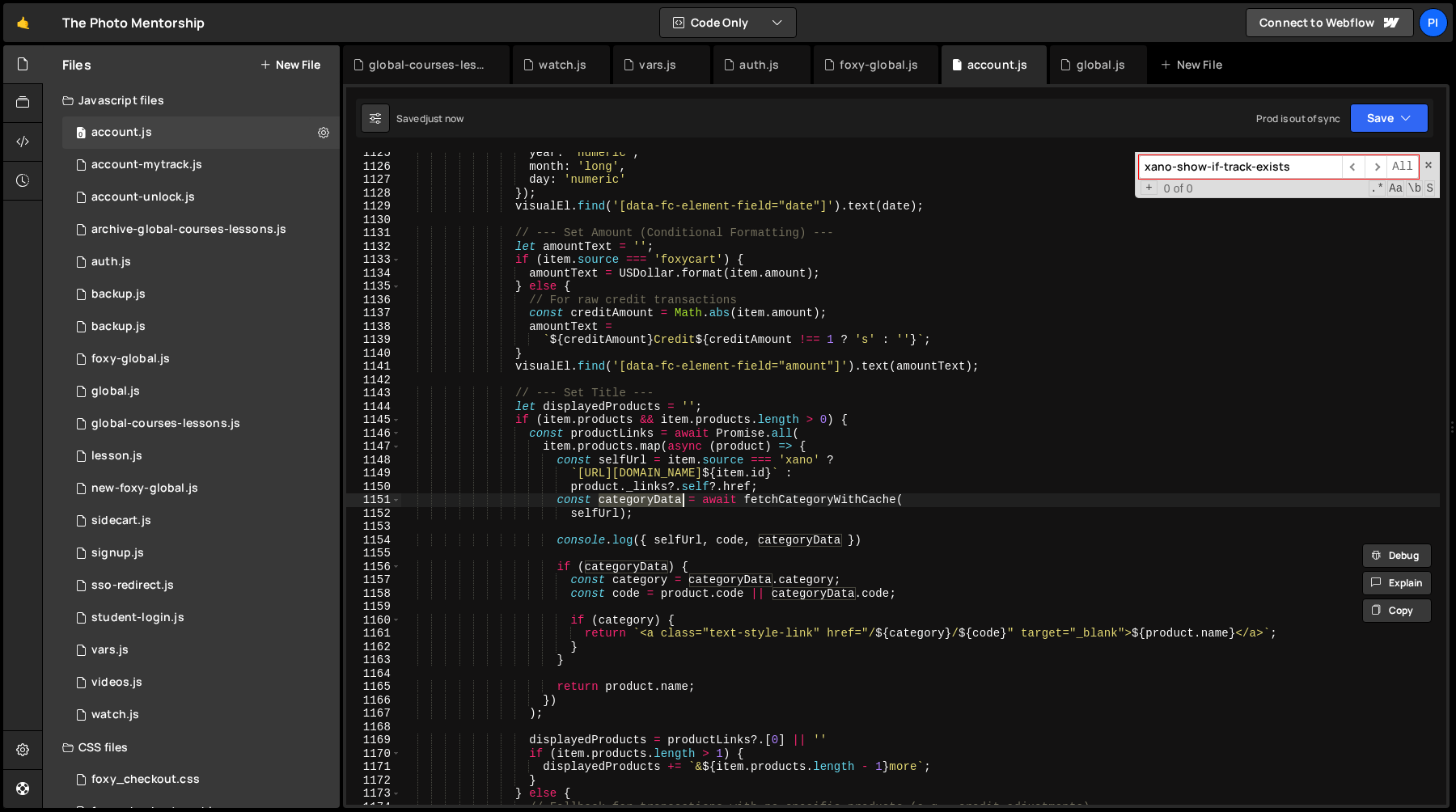
scroll to position [15087, 0]
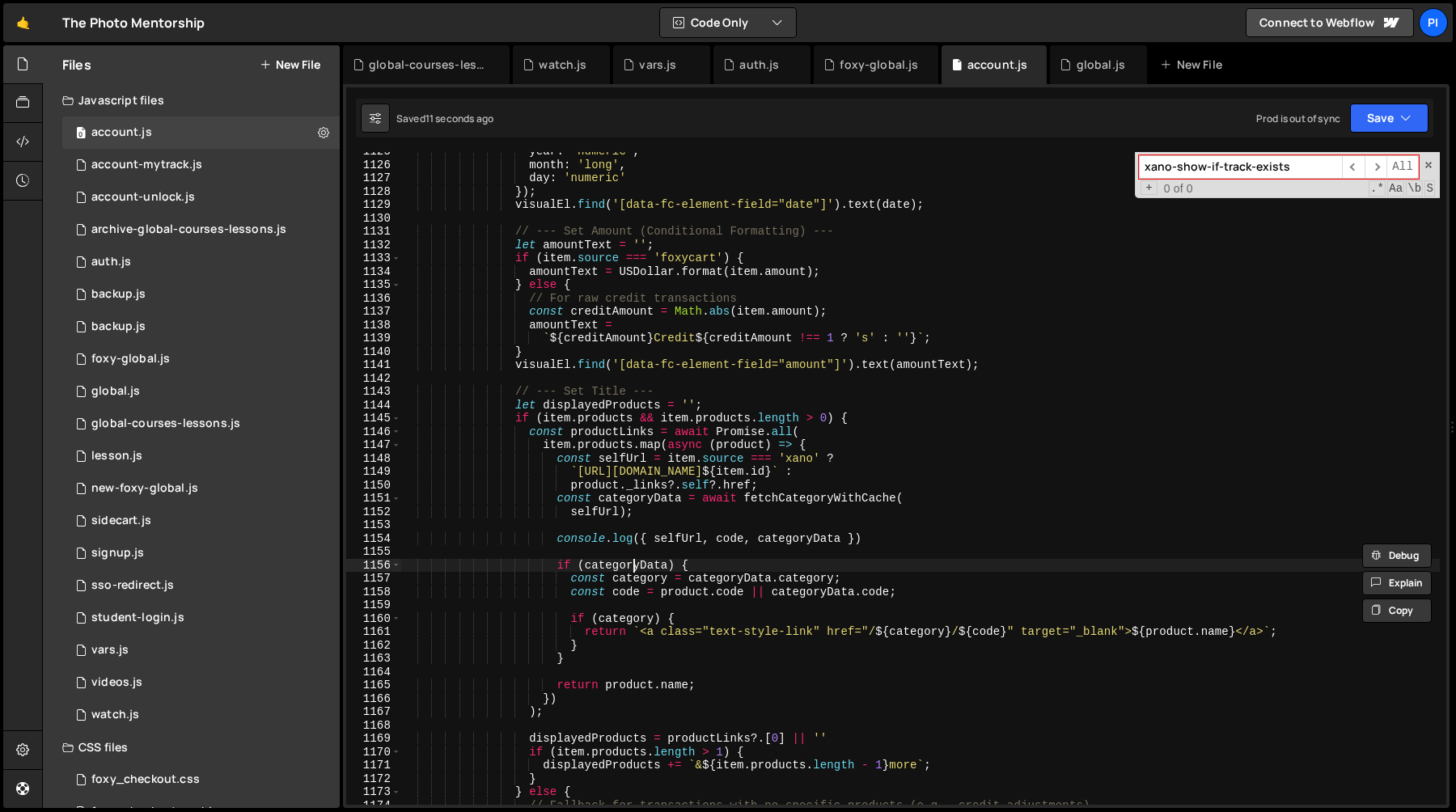
click at [635, 563] on div "year : 'numeric' , month : 'long' , day : 'numeric' }) ; visualEl . find ( '[da…" at bounding box center [920, 485] width 1039 height 679
type textarea "if (categoryData) {"
click at [635, 563] on div "year : 'numeric' , month : 'long' , day : 'numeric' }) ; visualEl . find ( '[da…" at bounding box center [920, 485] width 1039 height 679
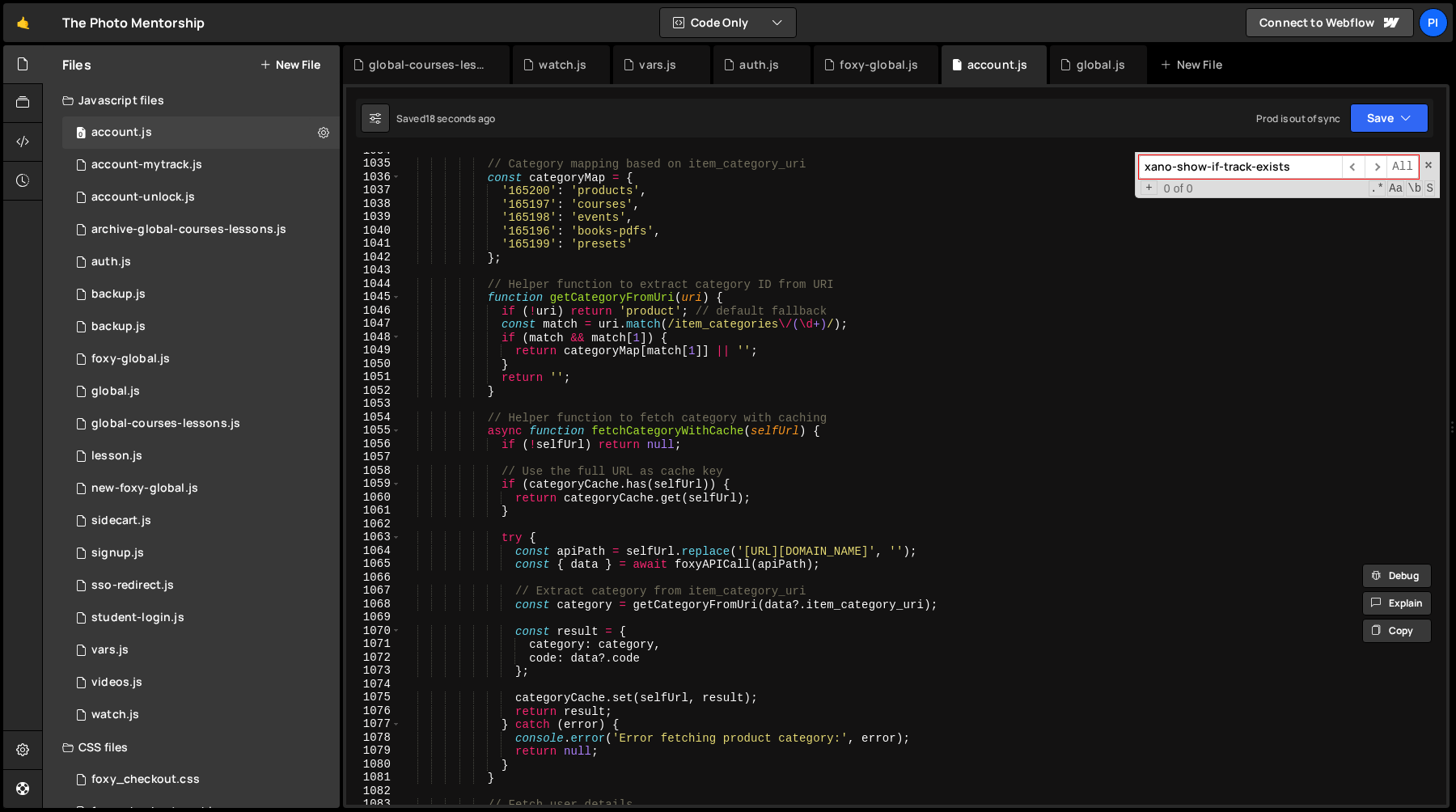
scroll to position [13874, 0]
click at [594, 615] on div "// Category mapping based on item_category_uri const categoryMap = { '165200' :…" at bounding box center [920, 484] width 1039 height 679
click at [596, 605] on div "// Category mapping based on item_category_uri const categoryMap = { '165200' :…" at bounding box center [920, 484] width 1039 height 679
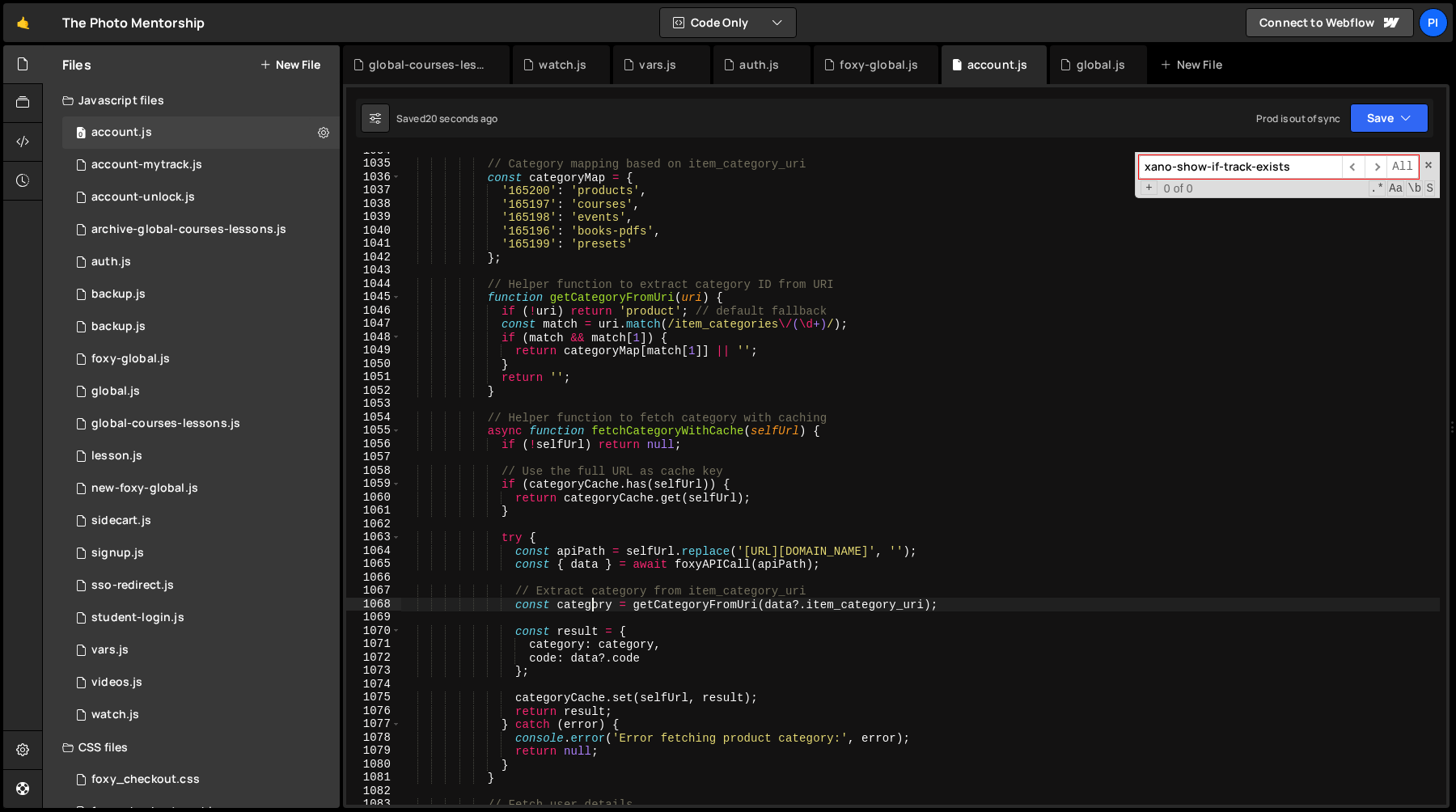
click at [596, 605] on div "// Category mapping based on item_category_uri const categoryMap = { '165200' :…" at bounding box center [920, 484] width 1039 height 679
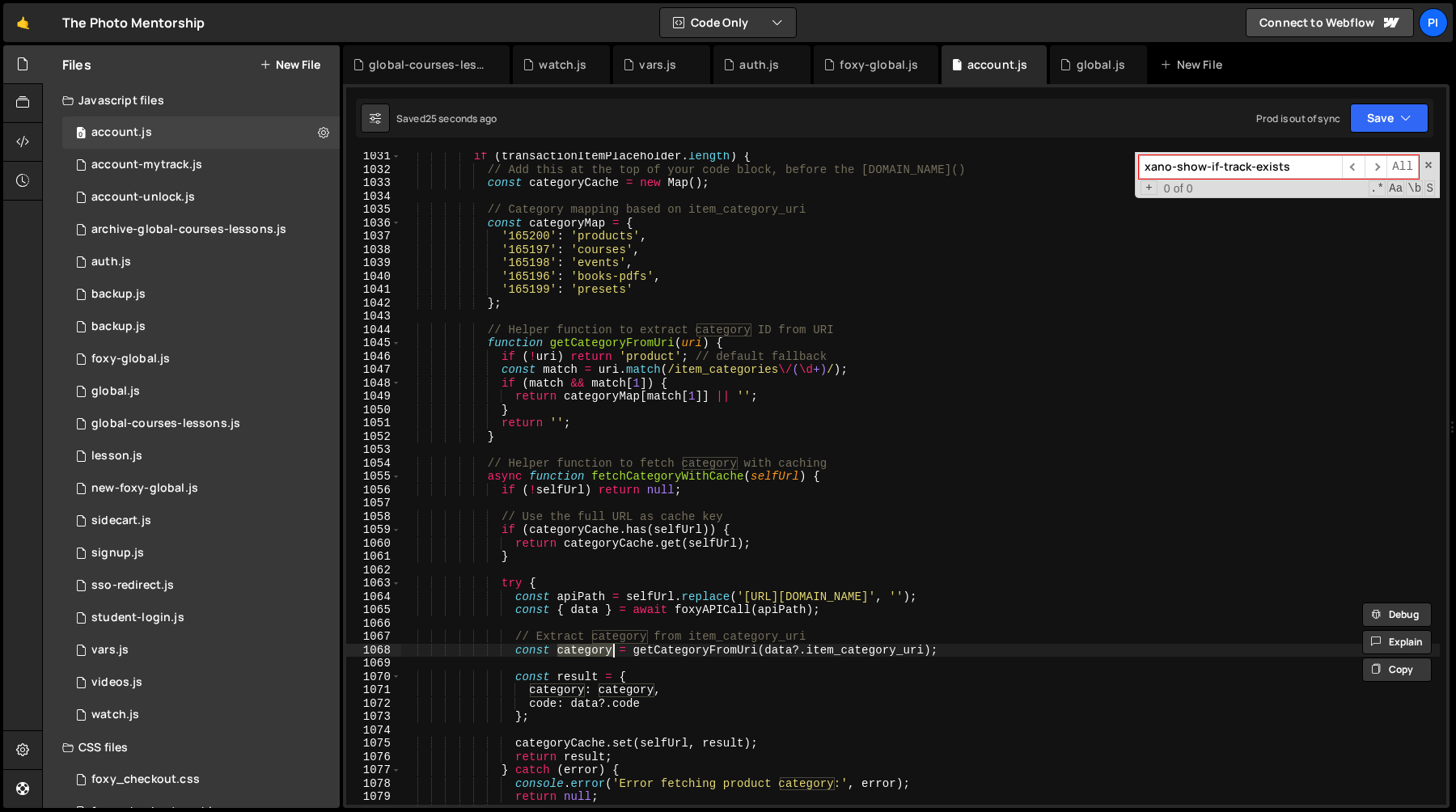
scroll to position [13828, 0]
click at [671, 648] on div "if ( transactionItemPlaceholder . length ) { // Add this at the top of your cod…" at bounding box center [920, 489] width 1039 height 679
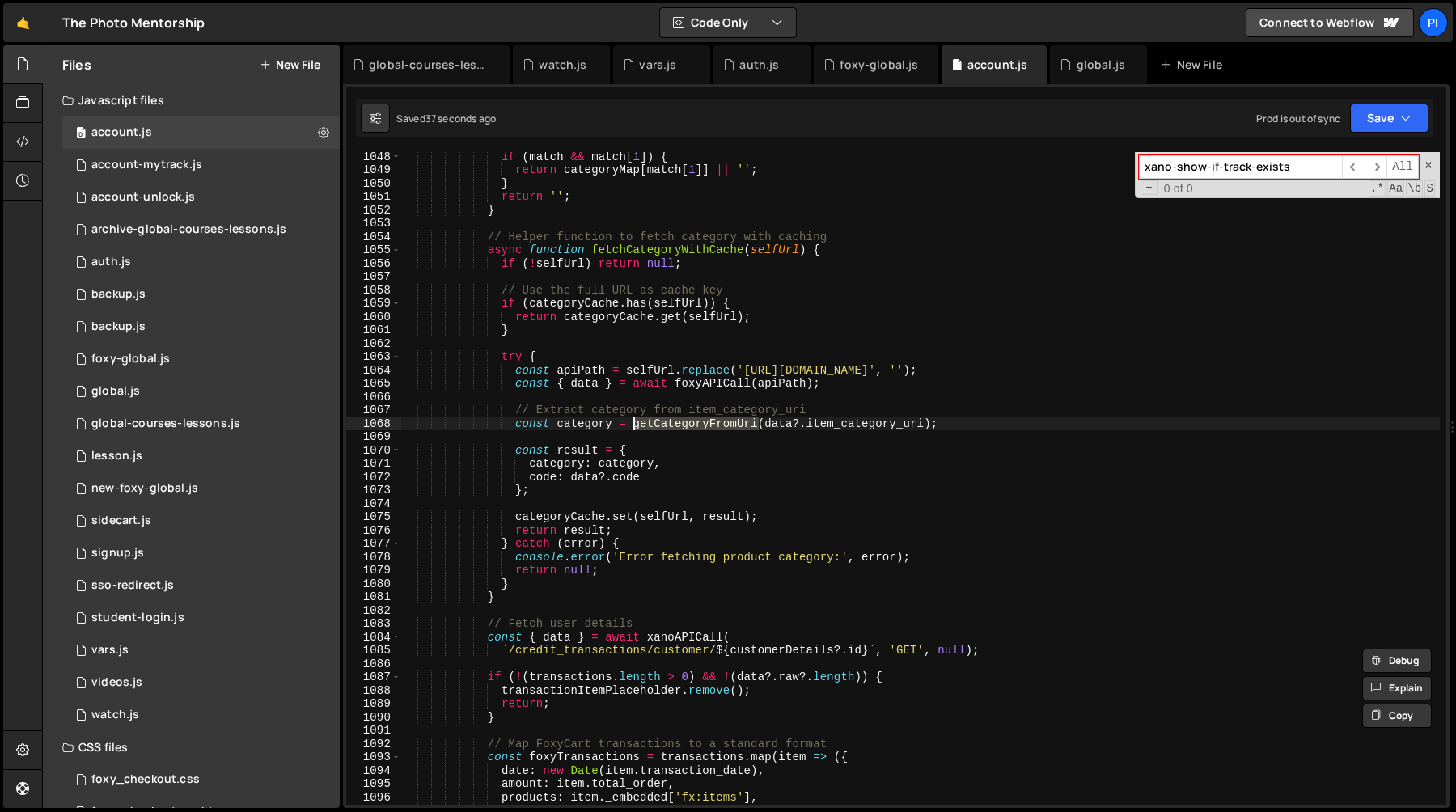
scroll to position [14048, 0]
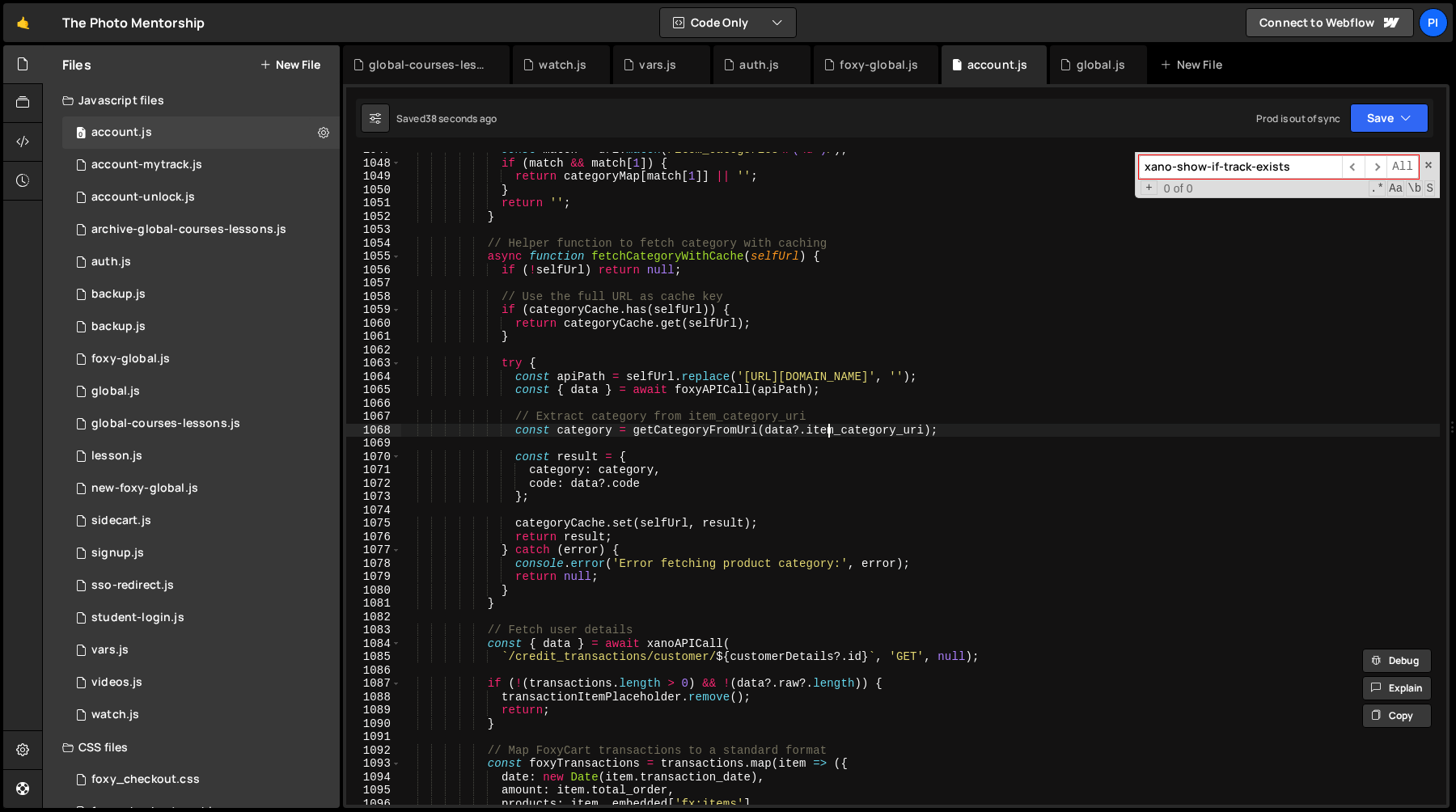
click at [825, 430] on div "const match = uri . match ( /item_categories \/ ( \d +) / ) ; if ( match && mat…" at bounding box center [920, 483] width 1039 height 679
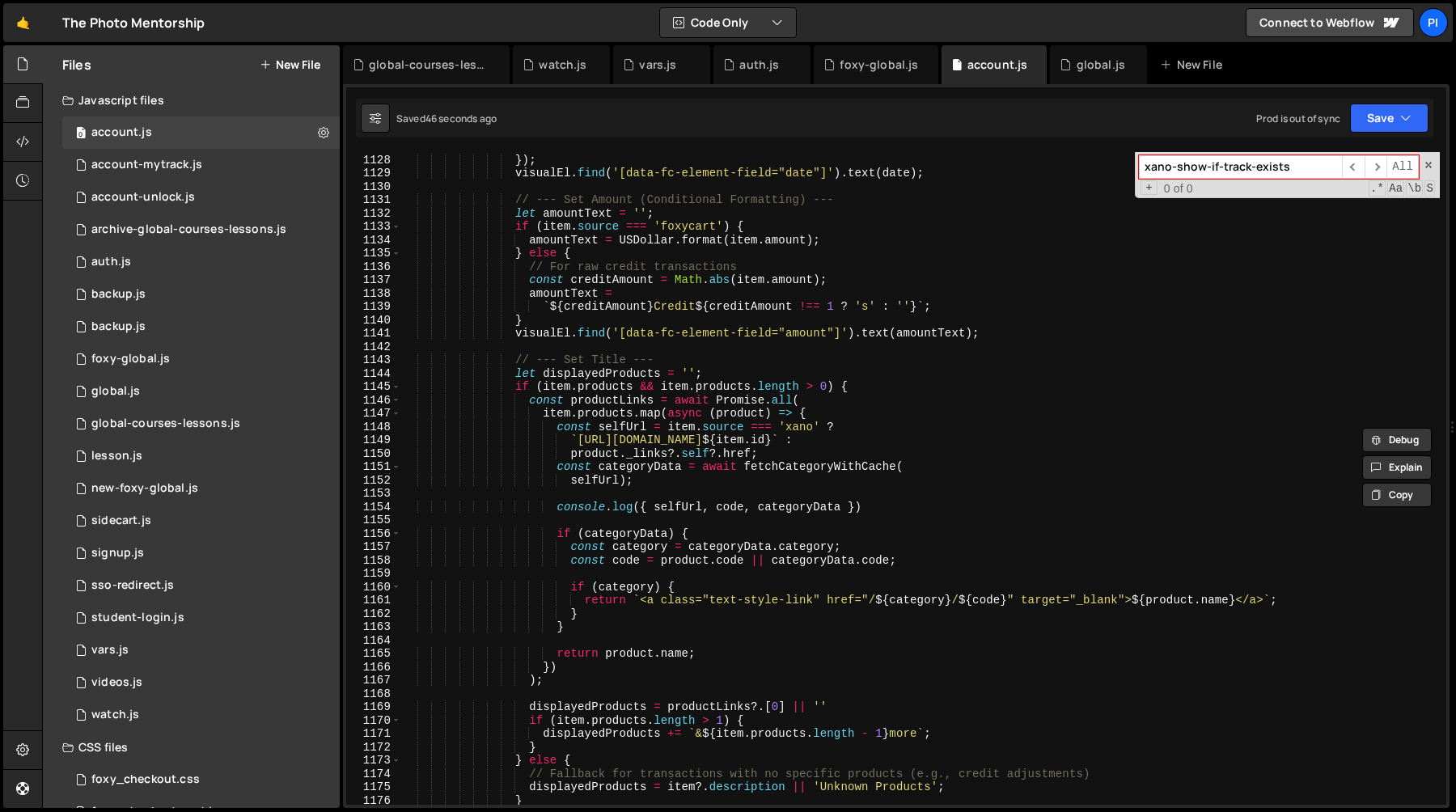
scroll to position [15119, 0]
click at [806, 507] on div "day : 'numeric' }) ; visualEl . find ( '[data-fc-element-field="date"]' ) . tex…" at bounding box center [920, 479] width 1039 height 679
type textarea "console.log({ selfUrl, code, categoryData })"
click at [853, 498] on div "day : 'numeric' }) ; visualEl . find ( '[data-fc-element-field="date"]' ) . tex…" at bounding box center [920, 479] width 1039 height 679
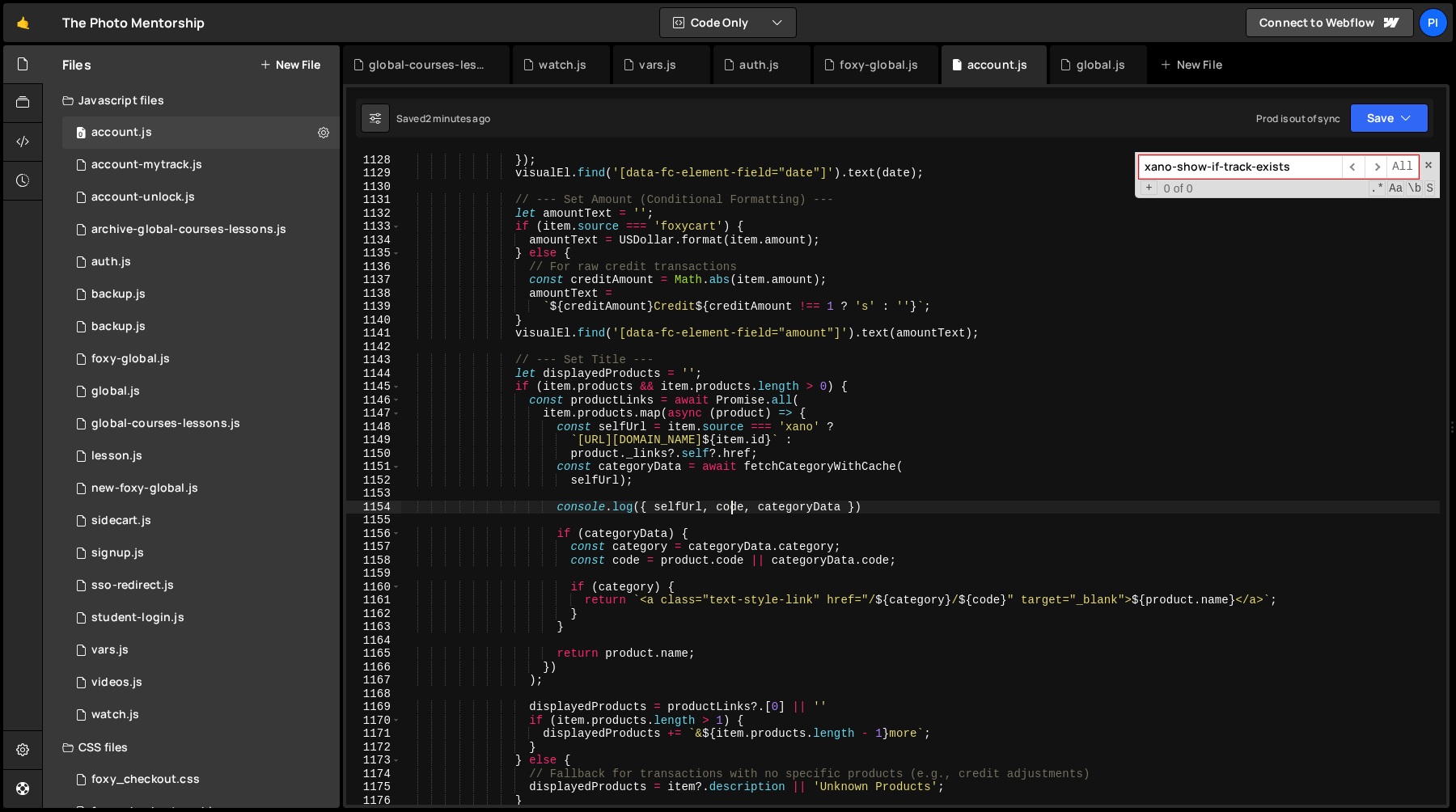
click at [733, 511] on div "day : 'numeric' }) ; visualEl . find ( '[data-fc-element-field="date"]' ) . tex…" at bounding box center [920, 479] width 1039 height 679
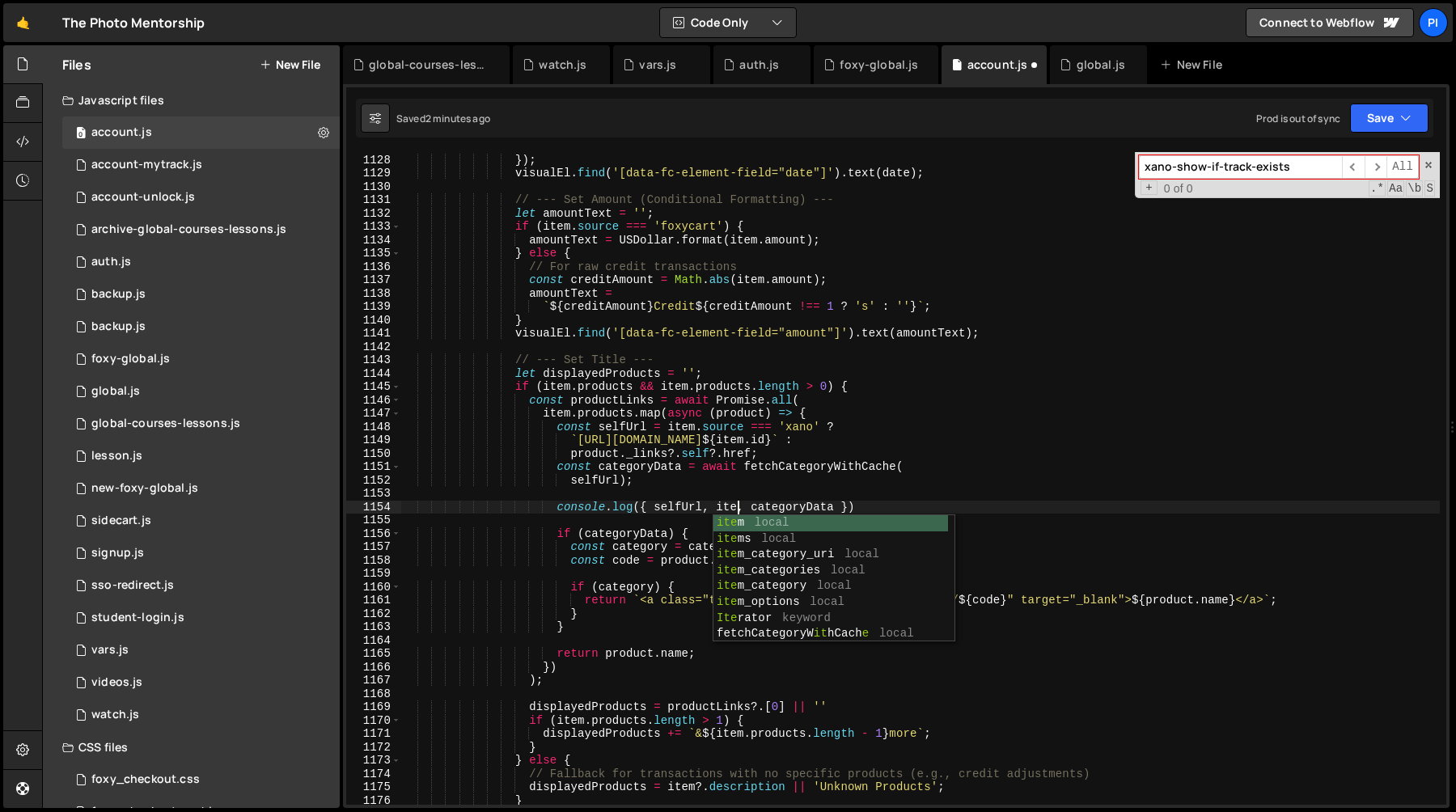
scroll to position [0, 24]
click at [741, 521] on div "item local item s local item _category_uri local item _categories local item _c…" at bounding box center [831, 595] width 235 height 159
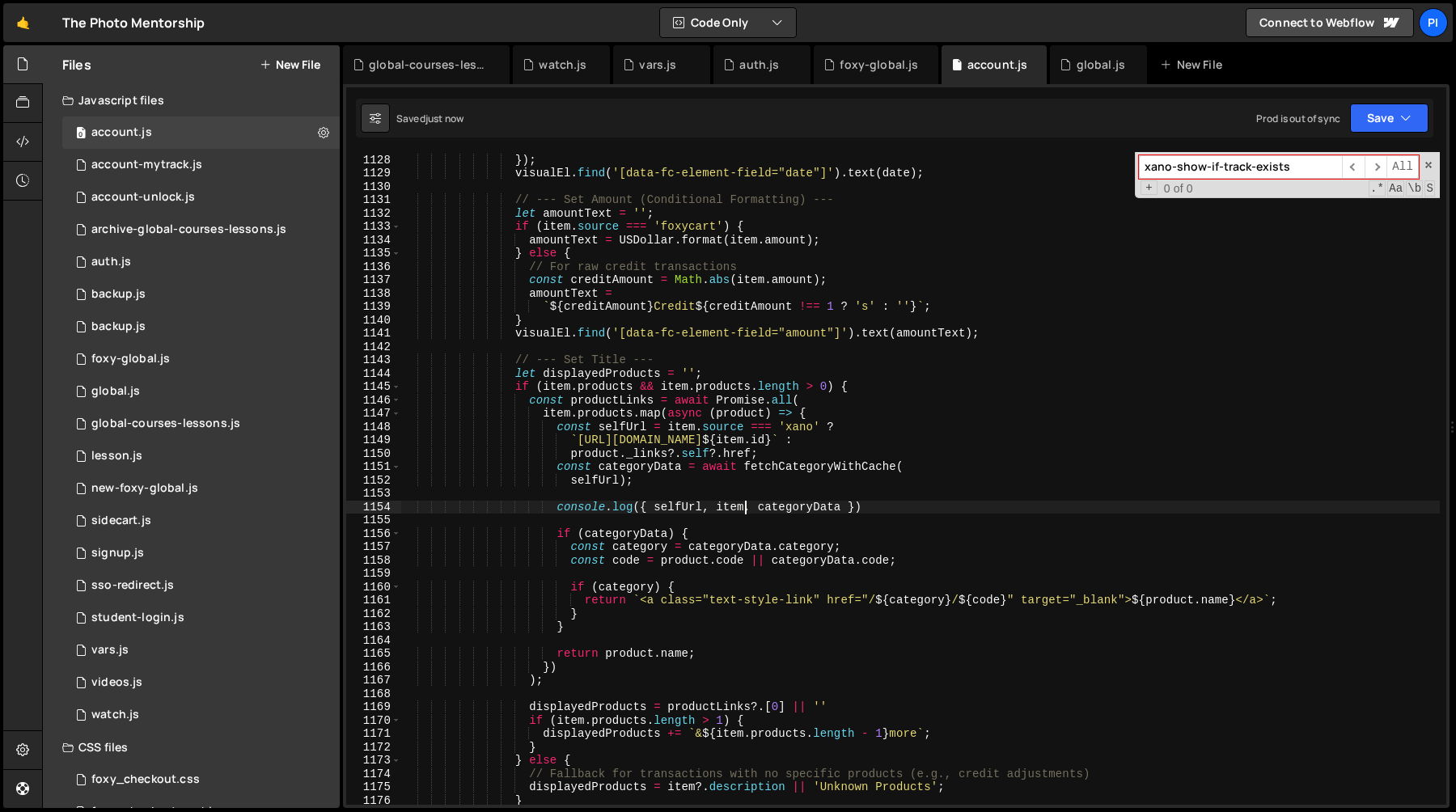
click at [606, 409] on div "day : 'numeric' }) ; visualEl . find ( '[data-fc-element-field="date"]' ) . tex…" at bounding box center [920, 479] width 1039 height 679
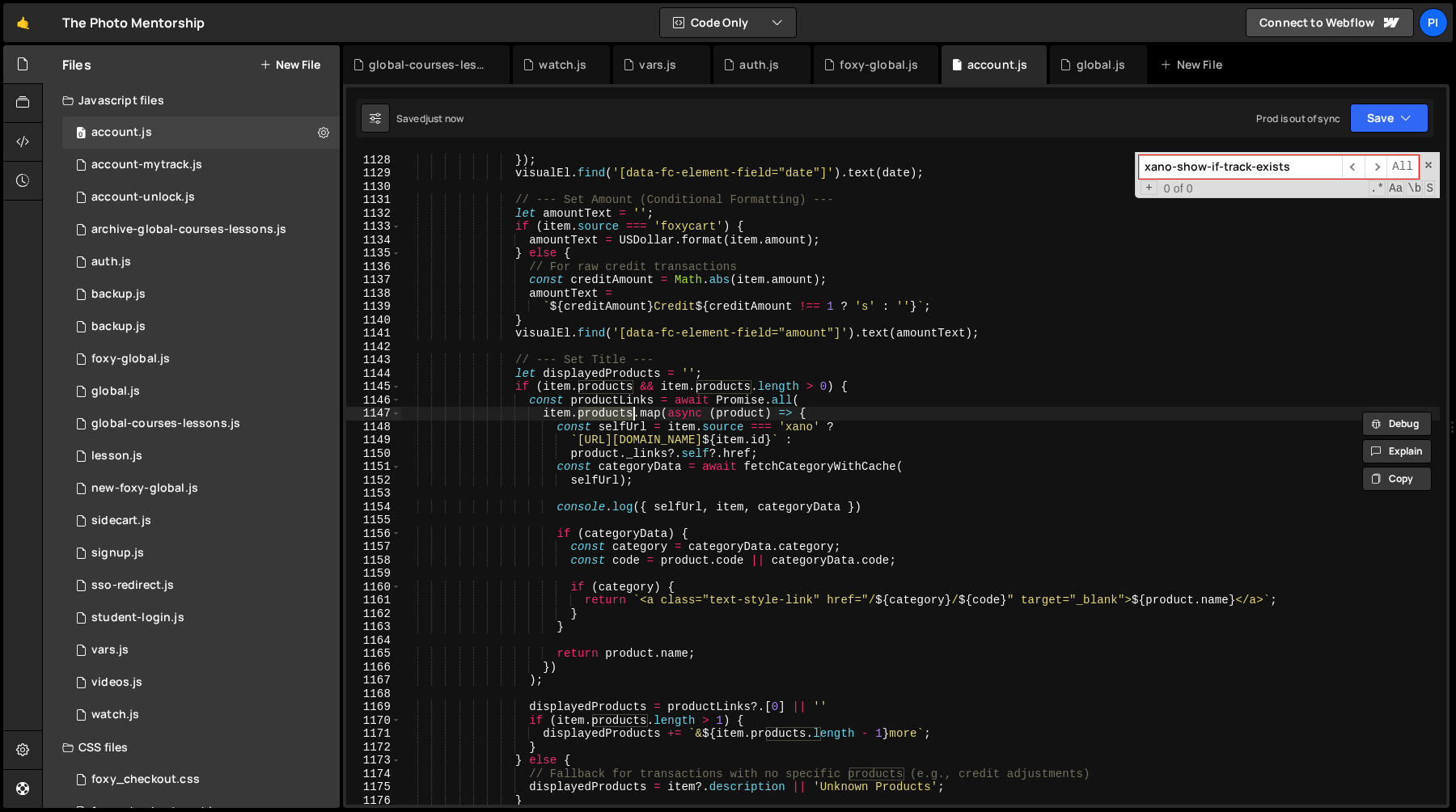
click at [742, 417] on div "day : 'numeric' }) ; visualEl . find ( '[data-fc-element-field="date"]' ) . tex…" at bounding box center [920, 479] width 1039 height 679
click at [729, 512] on div "day : 'numeric' }) ; visualEl . find ( '[data-fc-element-field="date"]' ) . tex…" at bounding box center [920, 479] width 1039 height 679
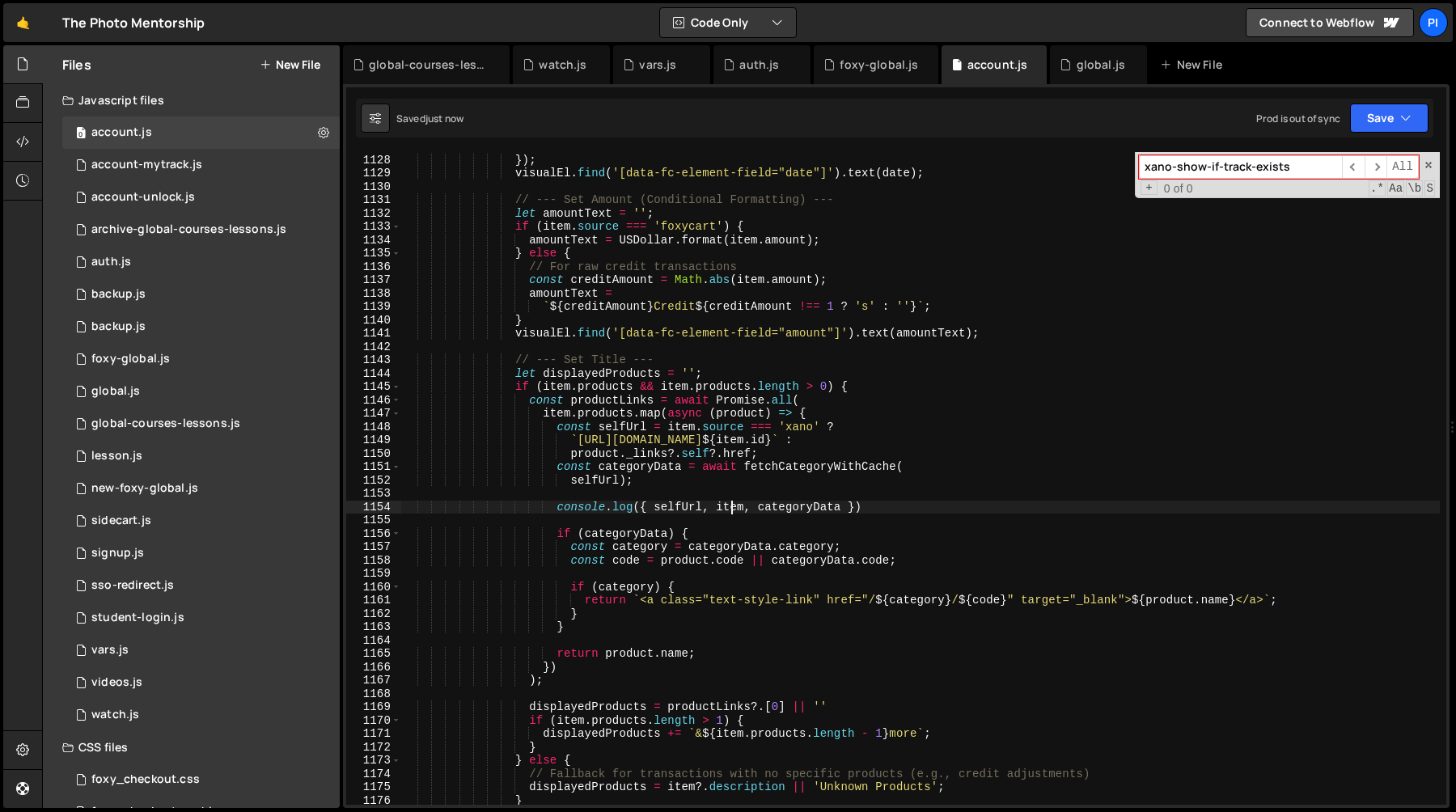
click at [729, 512] on div "day : 'numeric' }) ; visualEl . find ( '[data-fc-element-field="date"]' ) . tex…" at bounding box center [920, 479] width 1039 height 679
paste textarea "product"
click at [812, 485] on div "day : 'numeric' }) ; visualEl . find ( '[data-fc-element-field="date"]' ) . tex…" at bounding box center [920, 479] width 1039 height 679
click at [898, 440] on div "day : 'numeric' }) ; visualEl . find ( '[data-fc-element-field="date"]' ) . tex…" at bounding box center [920, 479] width 1039 height 679
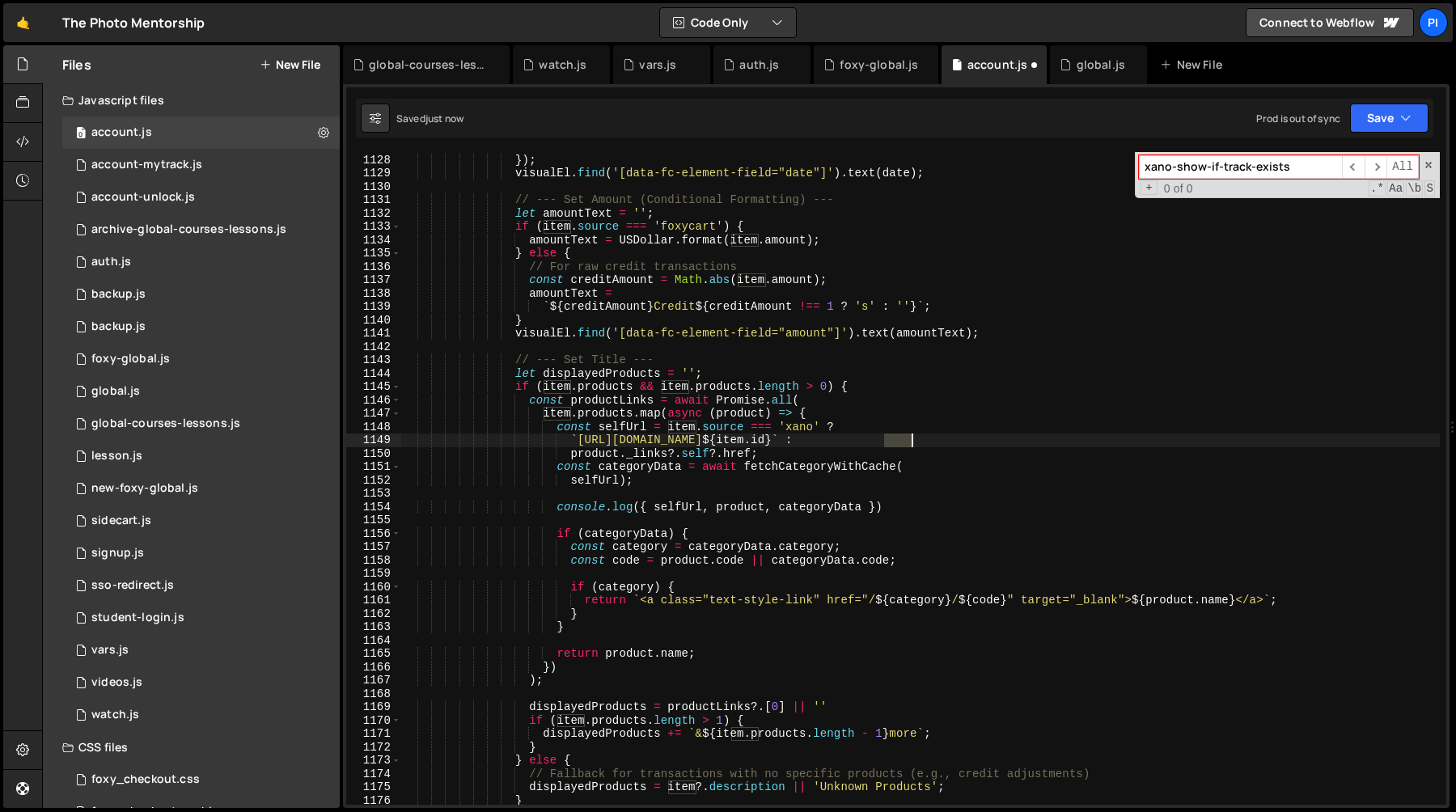
click at [898, 440] on div "day : 'numeric' }) ; visualEl . find ( '[data-fc-element-field="date"]' ) . tex…" at bounding box center [920, 479] width 1039 height 679
paste textarea "product"
click at [819, 428] on div "day : 'numeric' }) ; visualEl . find ( '[data-fc-element-field="date"]' ) . tex…" at bounding box center [920, 479] width 1039 height 679
click at [858, 434] on div "day : 'numeric' }) ; visualEl . find ( '[data-fc-element-field="date"]' ) . tex…" at bounding box center [920, 479] width 1039 height 679
click at [560, 433] on div "day : 'numeric' }) ; visualEl . find ( '[data-fc-element-field="date"]' ) . tex…" at bounding box center [920, 479] width 1039 height 679
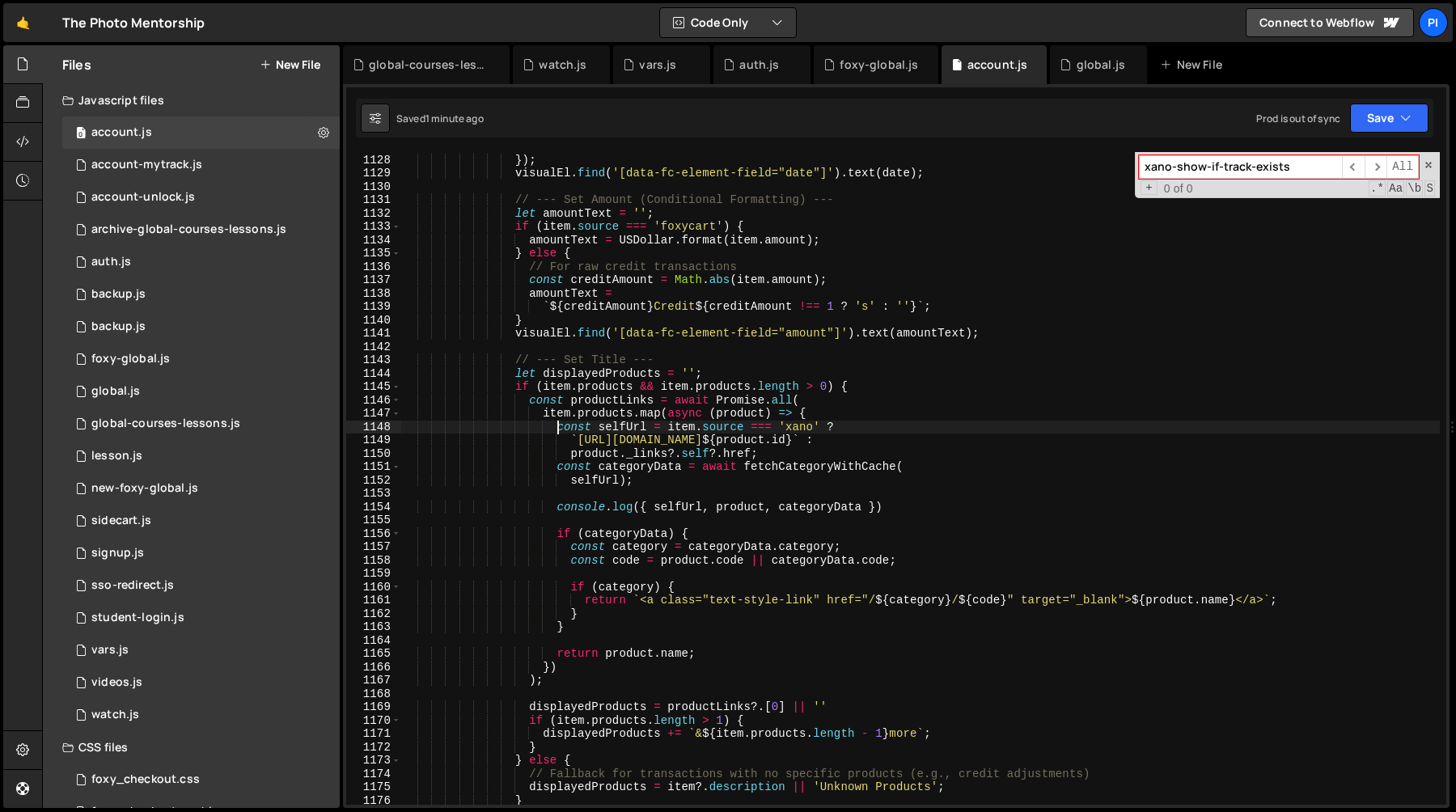
click at [728, 456] on div "day : 'numeric' }) ; visualEl . find ( '[data-fc-element-field="date"]' ) . tex…" at bounding box center [920, 479] width 1039 height 679
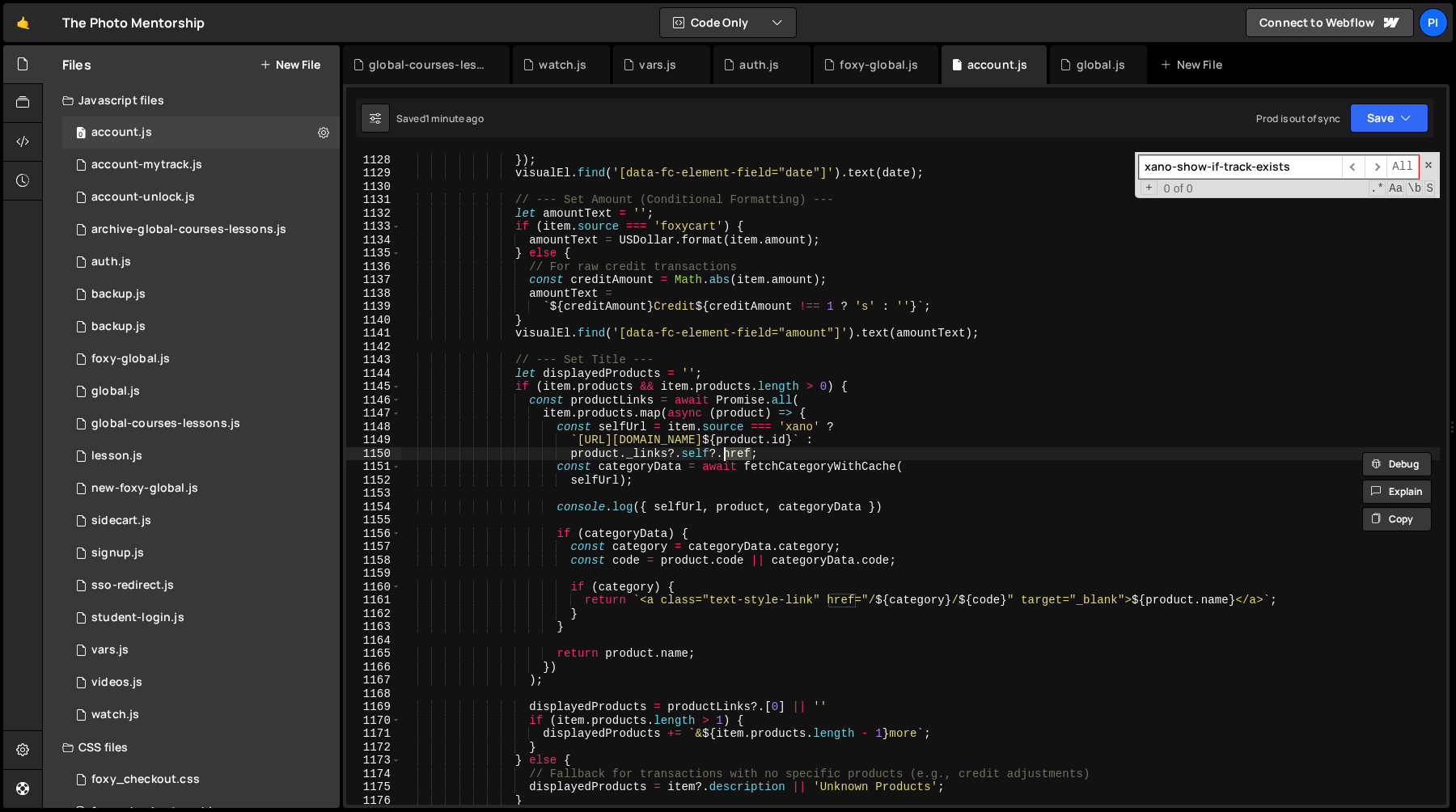
click at [910, 432] on div "day : 'numeric' }) ; visualEl . find ( '[data-fc-element-field="date"]' ) . tex…" at bounding box center [920, 479] width 1039 height 679
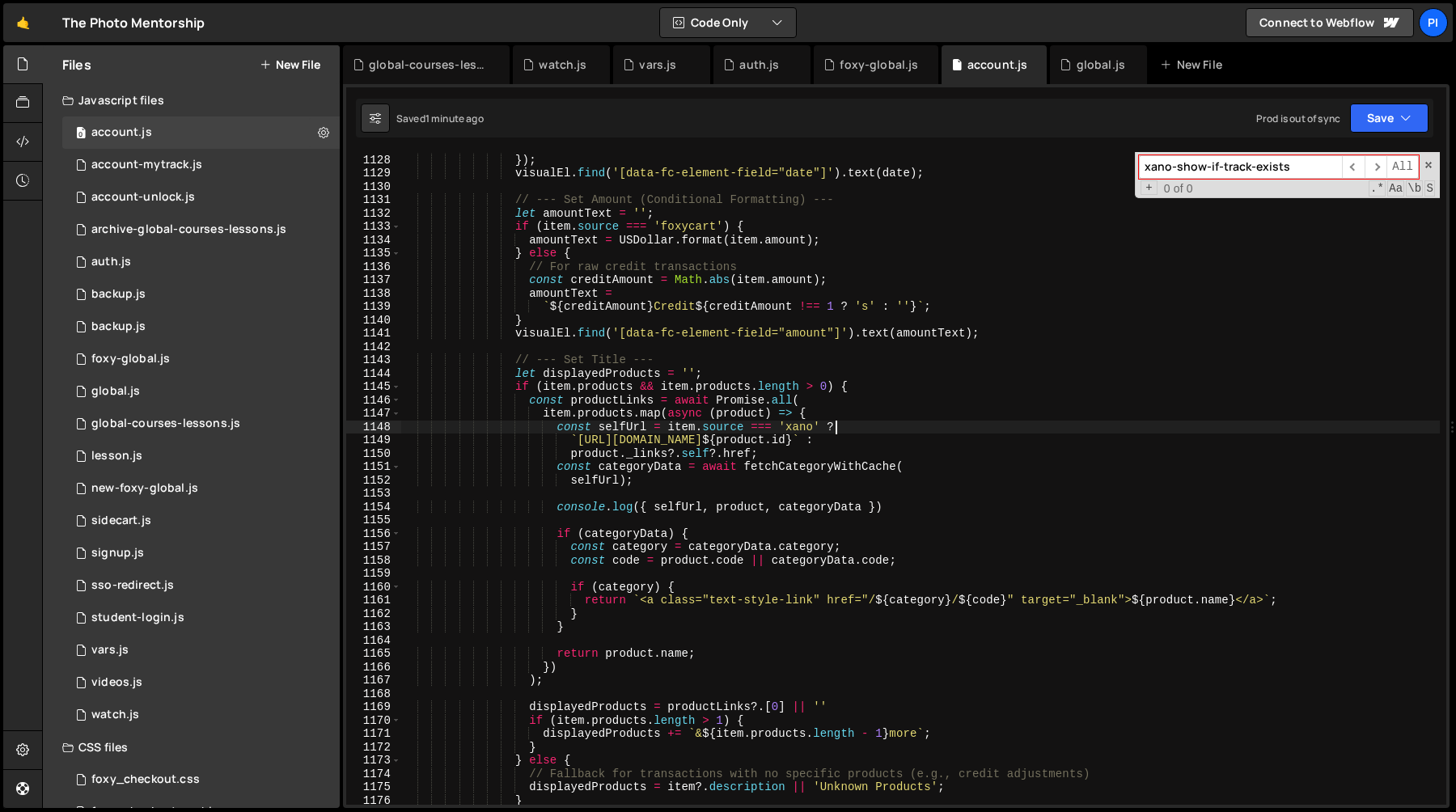
click at [910, 432] on div "day : 'numeric' }) ; visualEl . find ( '[data-fc-element-field="date"]' ) . tex…" at bounding box center [920, 479] width 1039 height 679
click at [905, 445] on div "day : 'numeric' }) ; visualEl . find ( '[data-fc-element-field="date"]' ) . tex…" at bounding box center [920, 479] width 1039 height 679
click at [825, 464] on div "day : 'numeric' }) ; visualEl . find ( '[data-fc-element-field="date"]' ) . tex…" at bounding box center [920, 479] width 1039 height 679
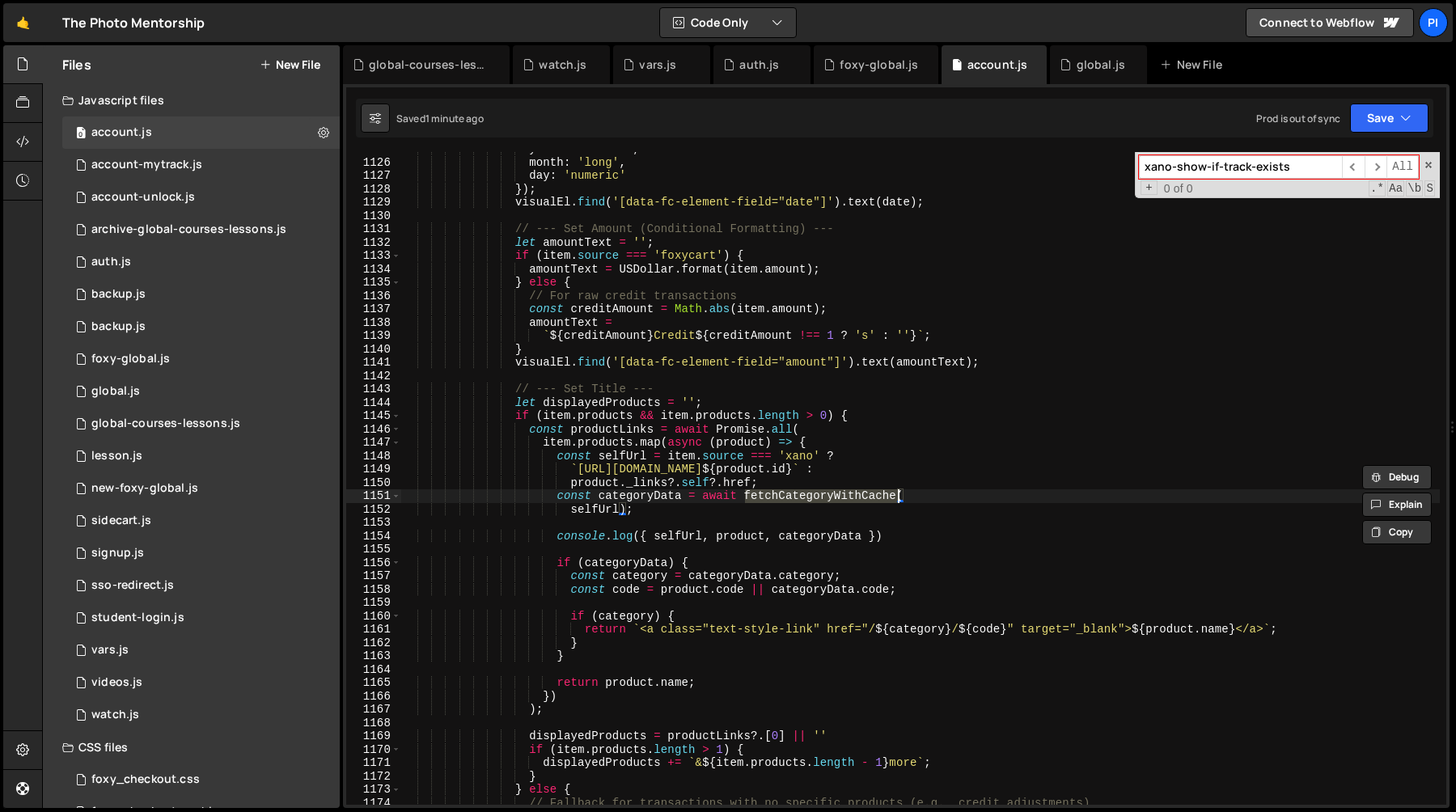
scroll to position [15089, 0]
click at [673, 588] on div "year : 'numeric' , month : 'long' , day : 'numeric' }) ; visualEl . find ( '[da…" at bounding box center [920, 482] width 1039 height 679
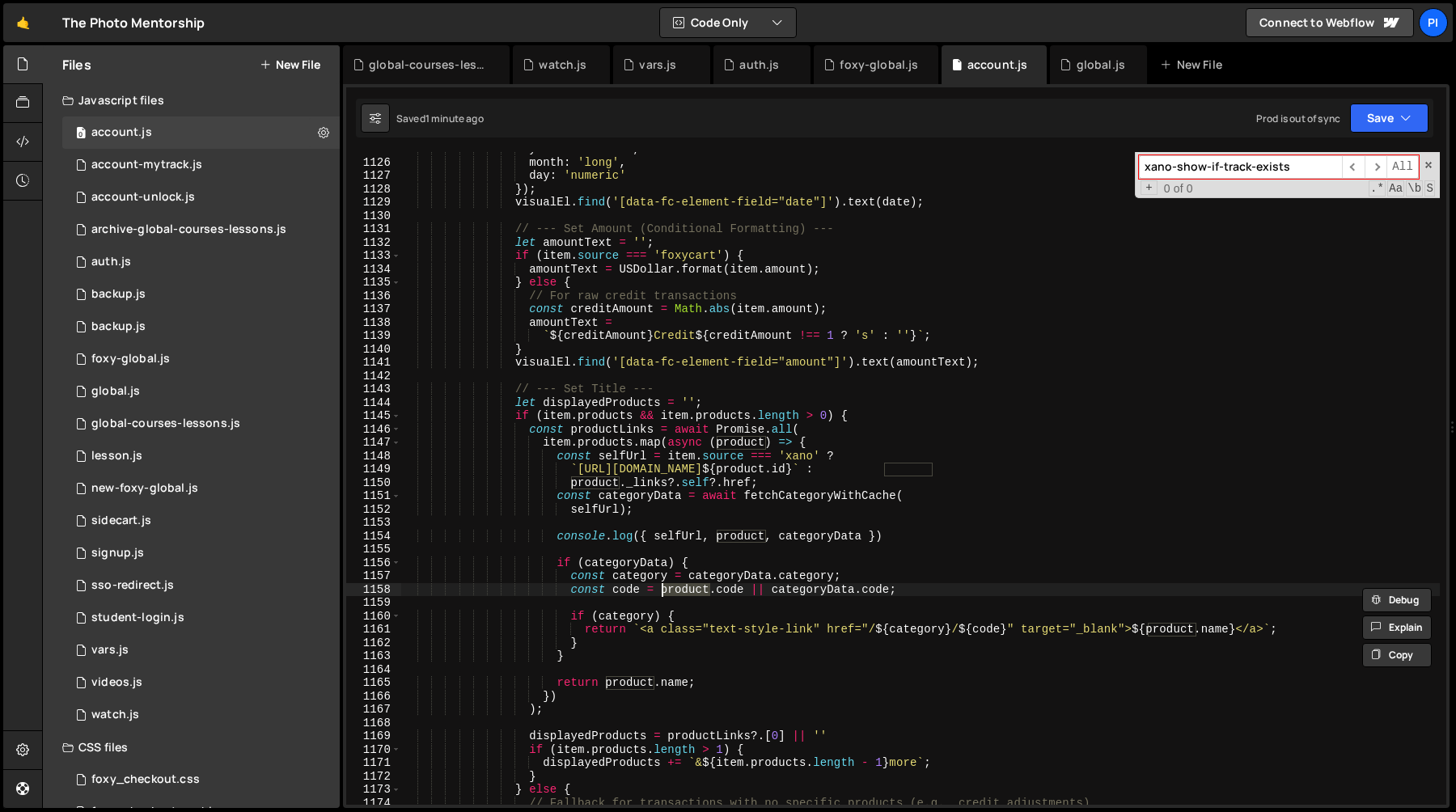
click at [814, 586] on div "year : 'numeric' , month : 'long' , day : 'numeric' }) ; visualEl . find ( '[da…" at bounding box center [920, 482] width 1039 height 679
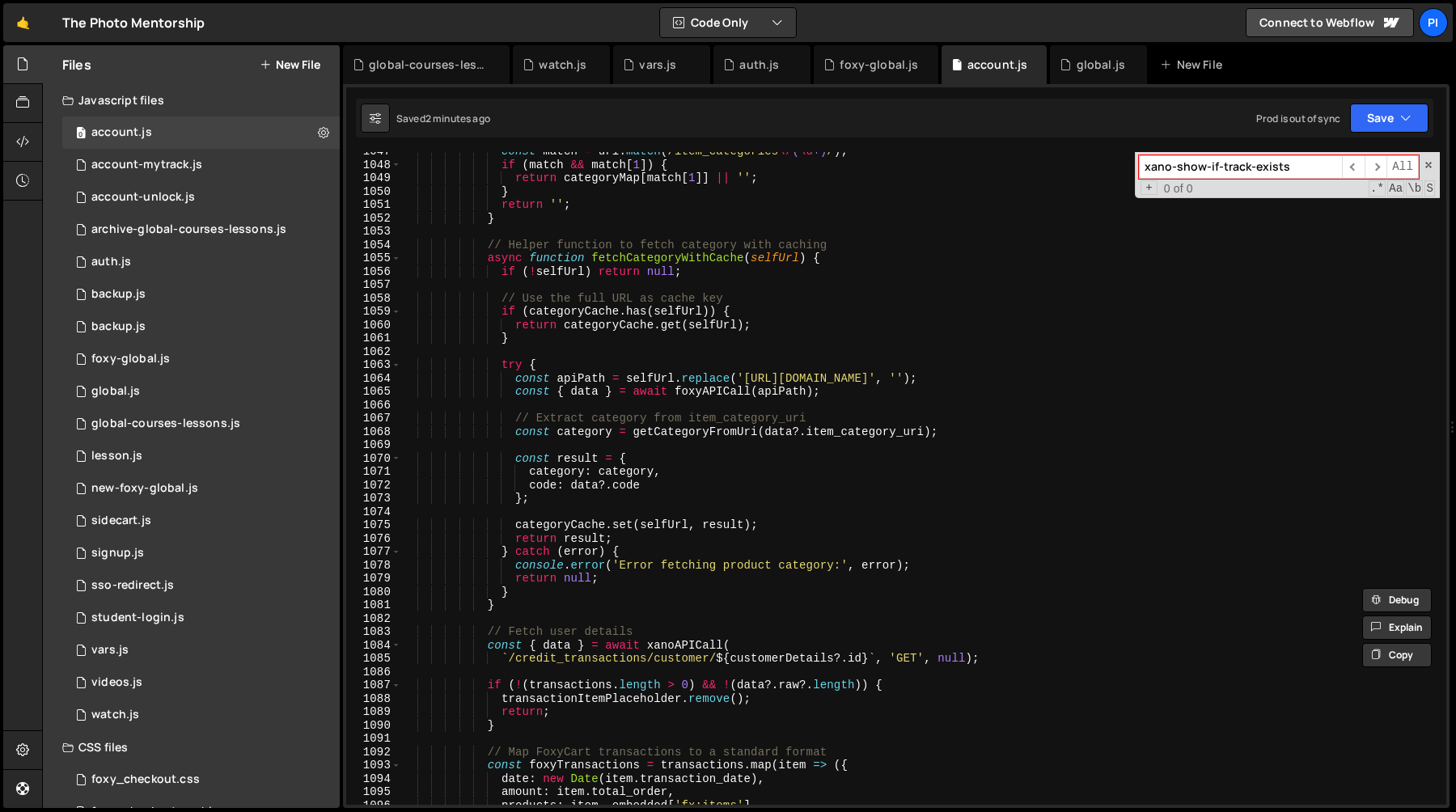
scroll to position [14046, 0]
click at [688, 258] on div "const match = uri . match ( /item_categories \/ ( \d +) / ) ; if ( match && mat…" at bounding box center [920, 485] width 1039 height 679
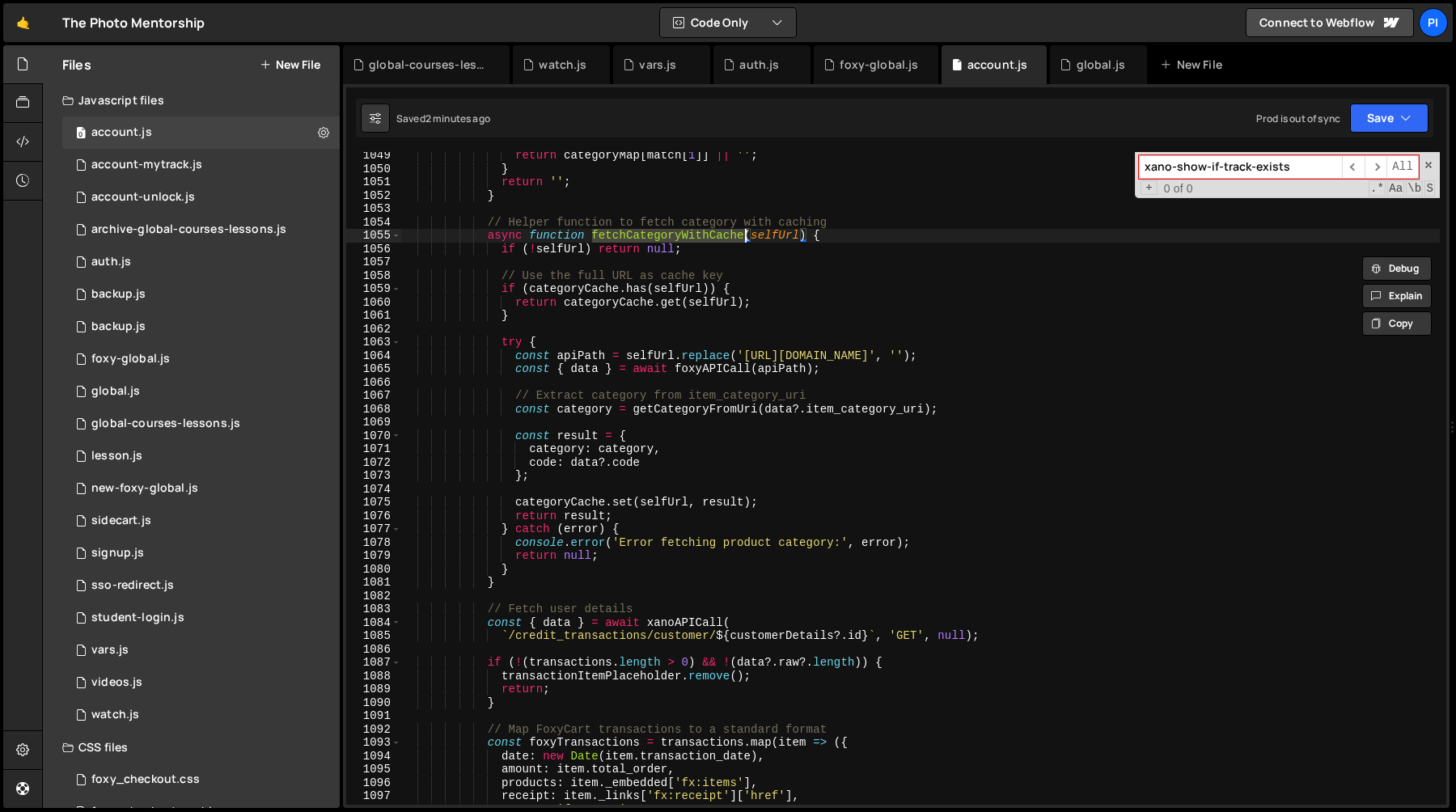
scroll to position [14068, 0]
click at [778, 407] on div "return categoryMap [ match [ 1 ]] || '' ; } return '' ; } // Helper function to…" at bounding box center [920, 488] width 1039 height 679
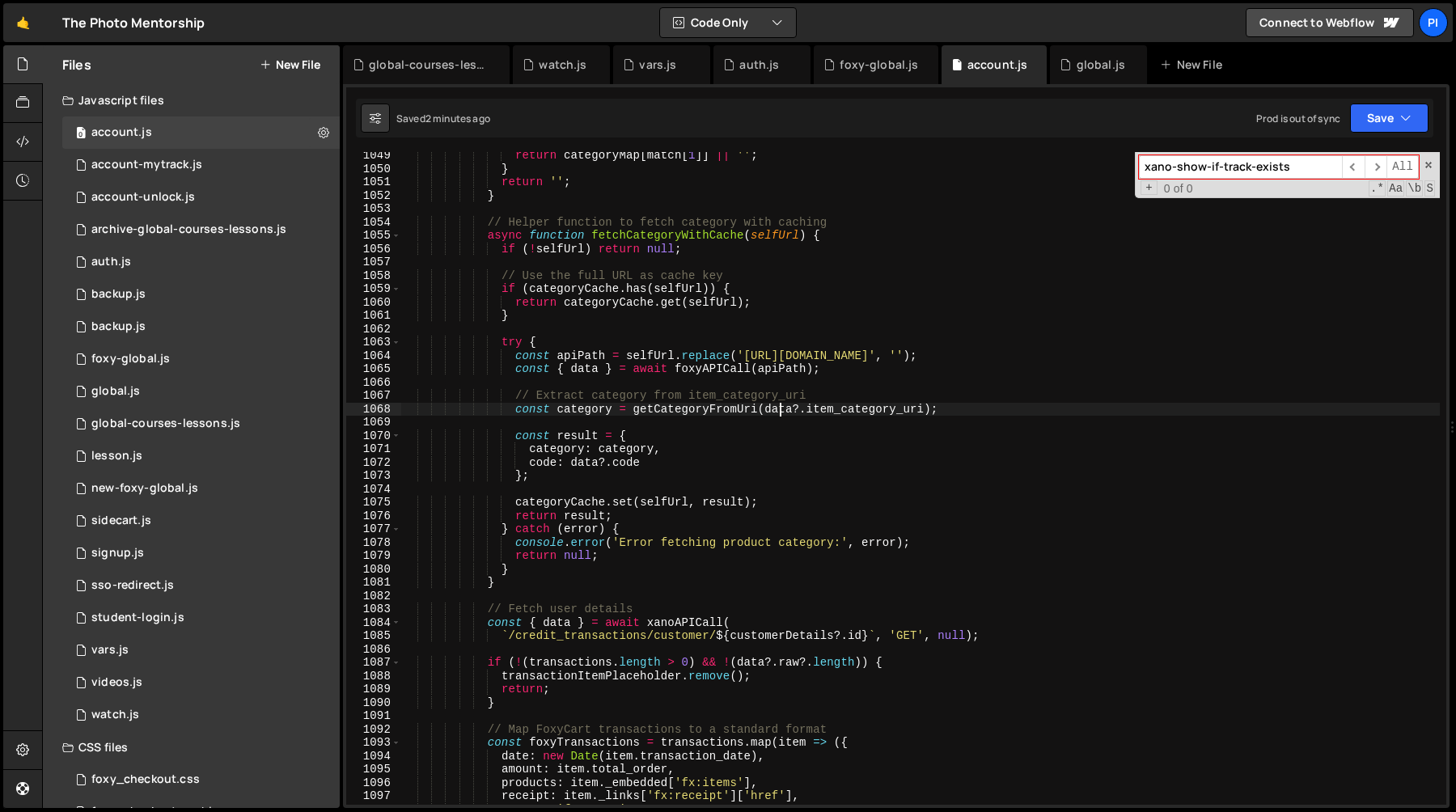
click at [778, 407] on div "return categoryMap [ match [ 1 ]] || '' ; } return '' ; } // Helper function to…" at bounding box center [920, 488] width 1039 height 679
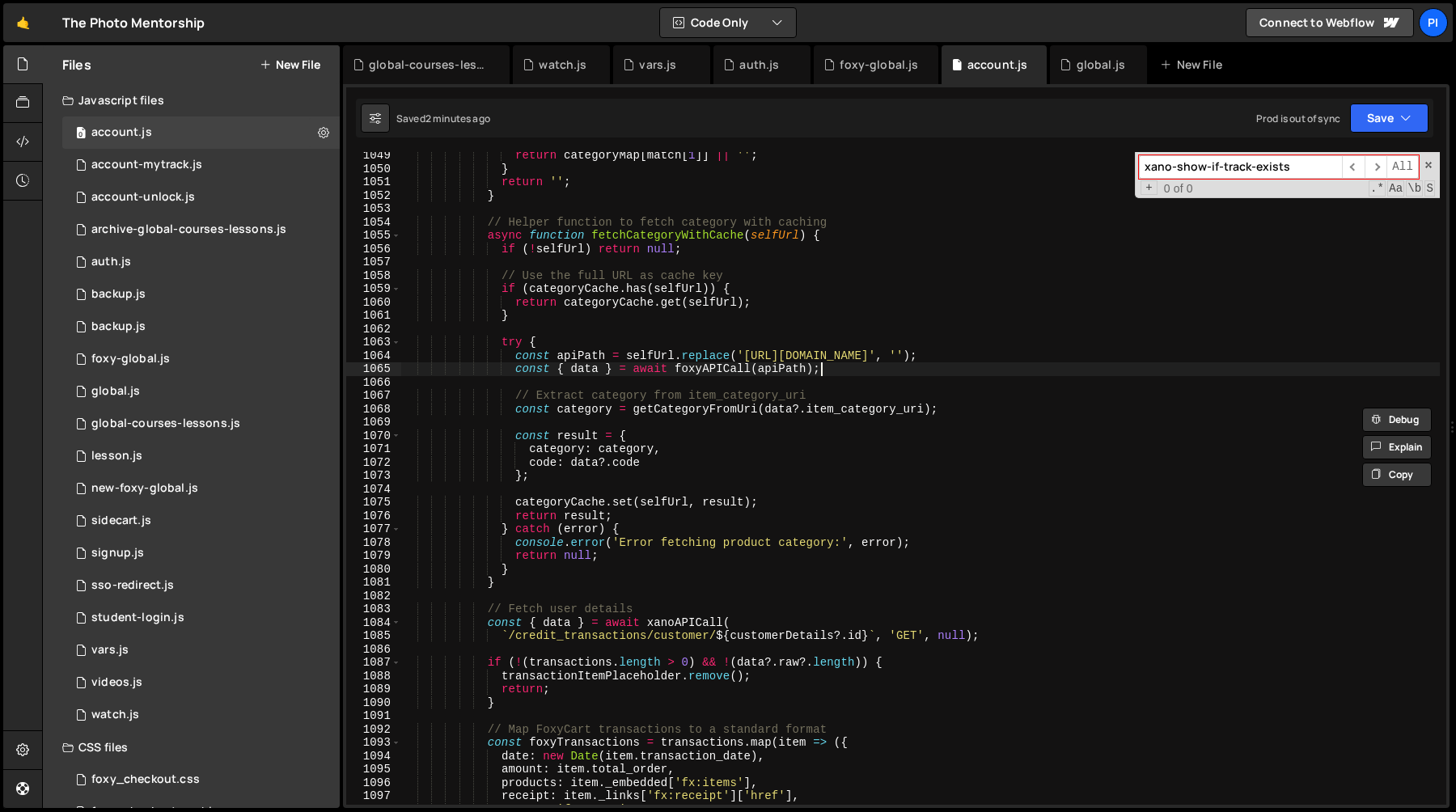
click at [845, 366] on div "return categoryMap [ match [ 1 ]] || '' ; } return '' ; } // Helper function to…" at bounding box center [920, 488] width 1039 height 679
click at [698, 372] on div "return categoryMap [ match [ 1 ]] || '' ; } return '' ; } // Helper function to…" at bounding box center [920, 488] width 1039 height 679
click at [845, 373] on div "return categoryMap [ match [ 1 ]] || '' ; } return '' ; } // Helper function to…" at bounding box center [920, 488] width 1039 height 679
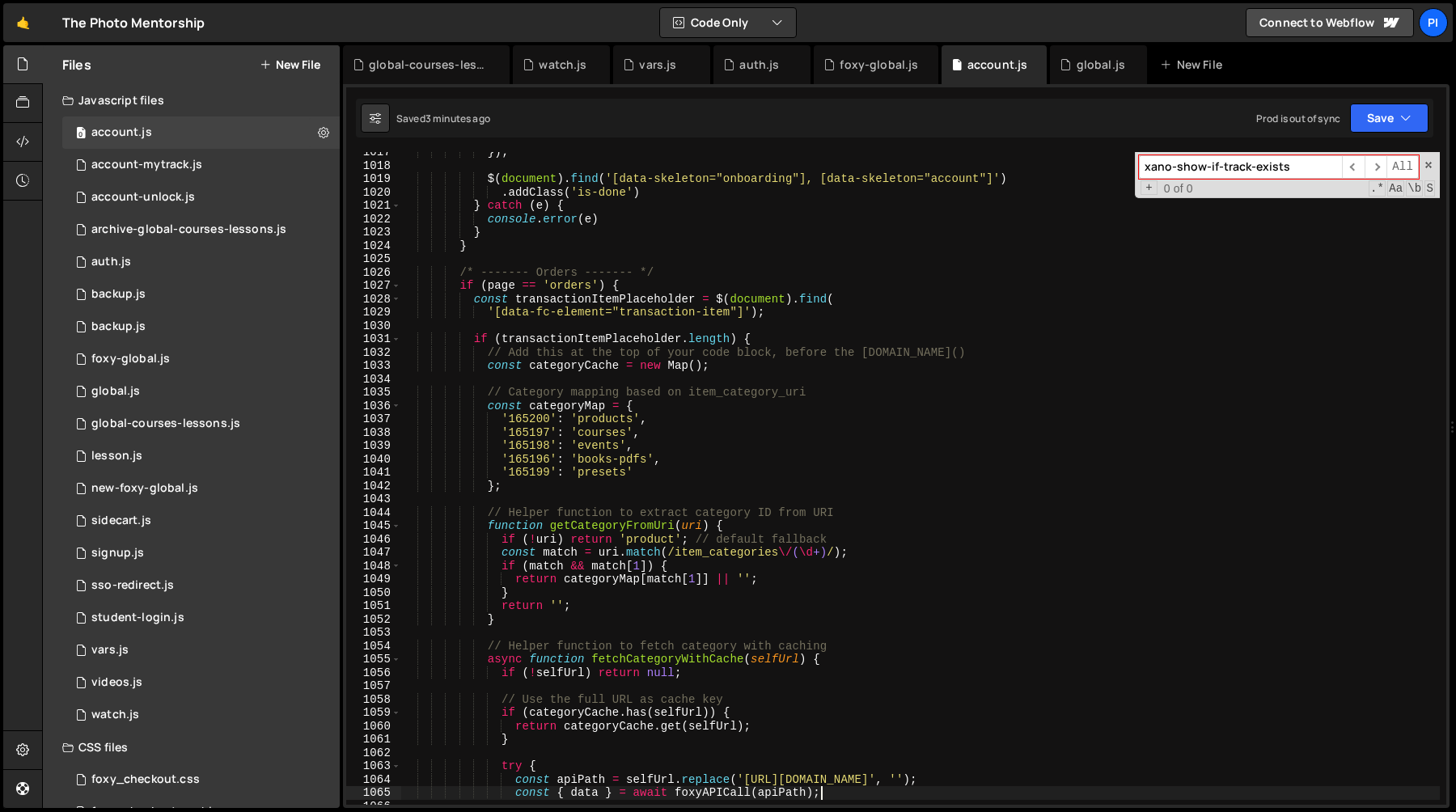
scroll to position [13608, 0]
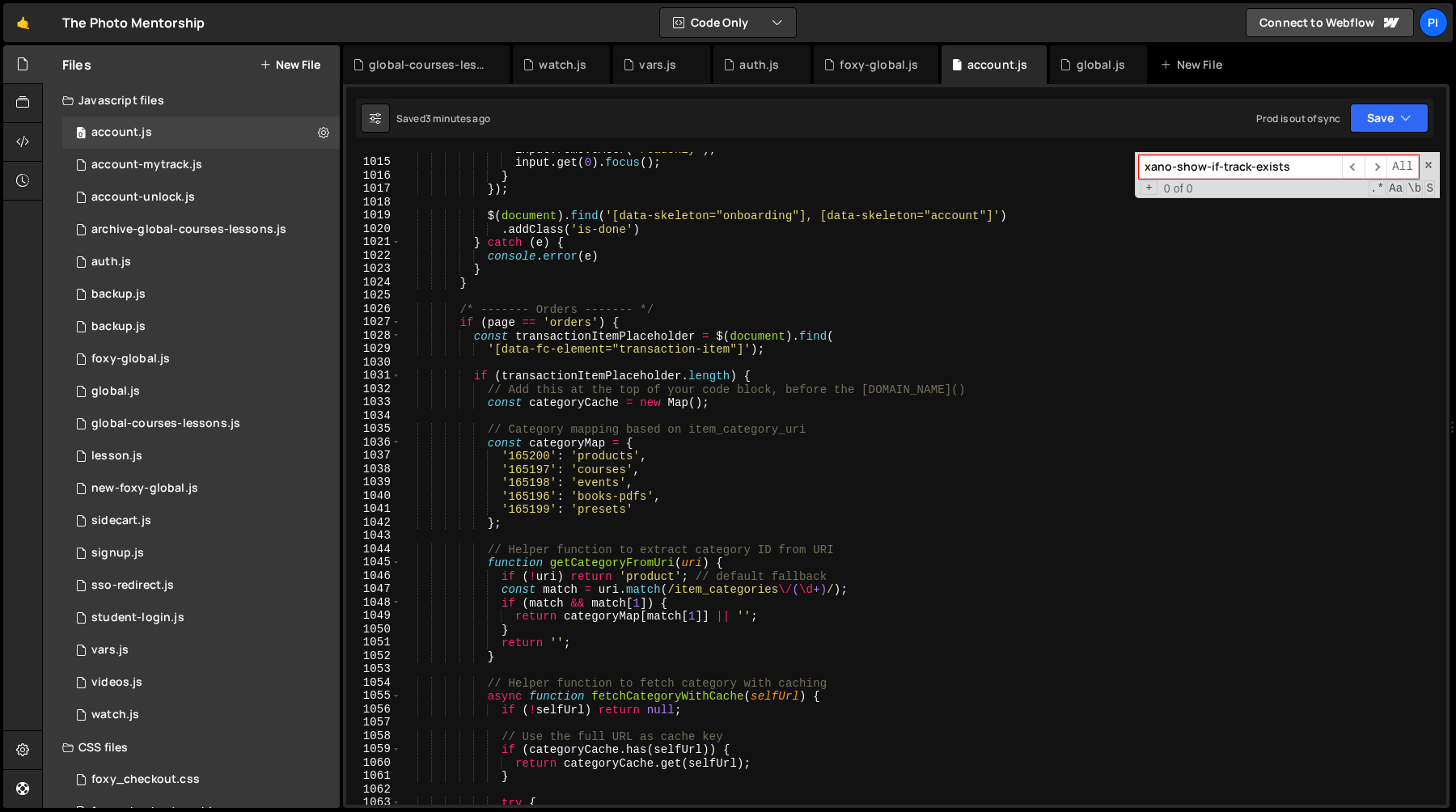
click at [485, 430] on div "input . removeAttr ( 'readonly' ) ; input . get ( 0 ) . focus ( ) ; } }) ; $ ( …" at bounding box center [920, 482] width 1039 height 679
click at [519, 523] on div "input . removeAttr ( 'readonly' ) ; input . get ( 0 ) . focus ( ) ; } }) ; $ ( …" at bounding box center [920, 482] width 1039 height 679
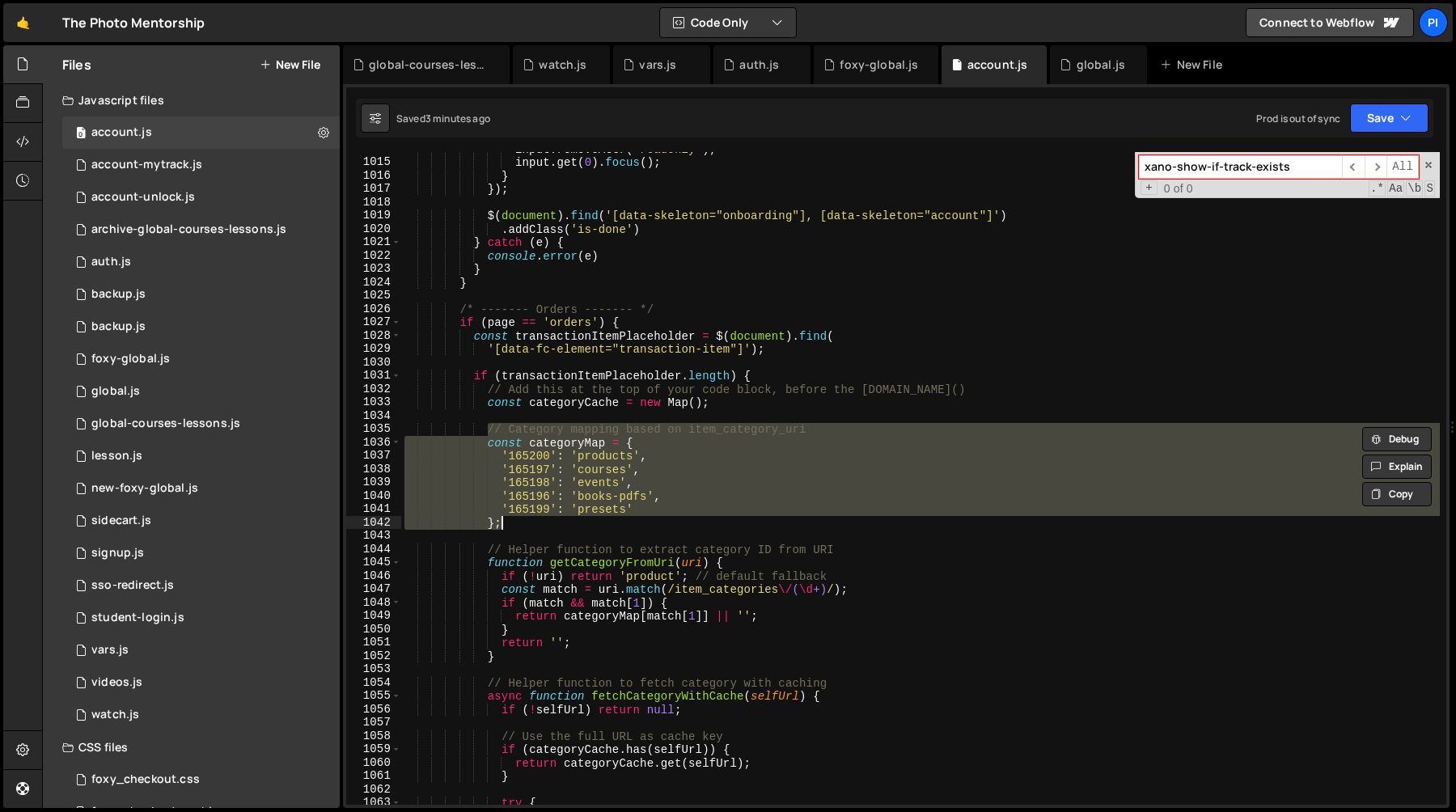
click at [486, 431] on div "input . removeAttr ( 'readonly' ) ; input . get ( 0 ) . focus ( ) ; } }) ; $ ( …" at bounding box center [920, 478] width 1039 height 653
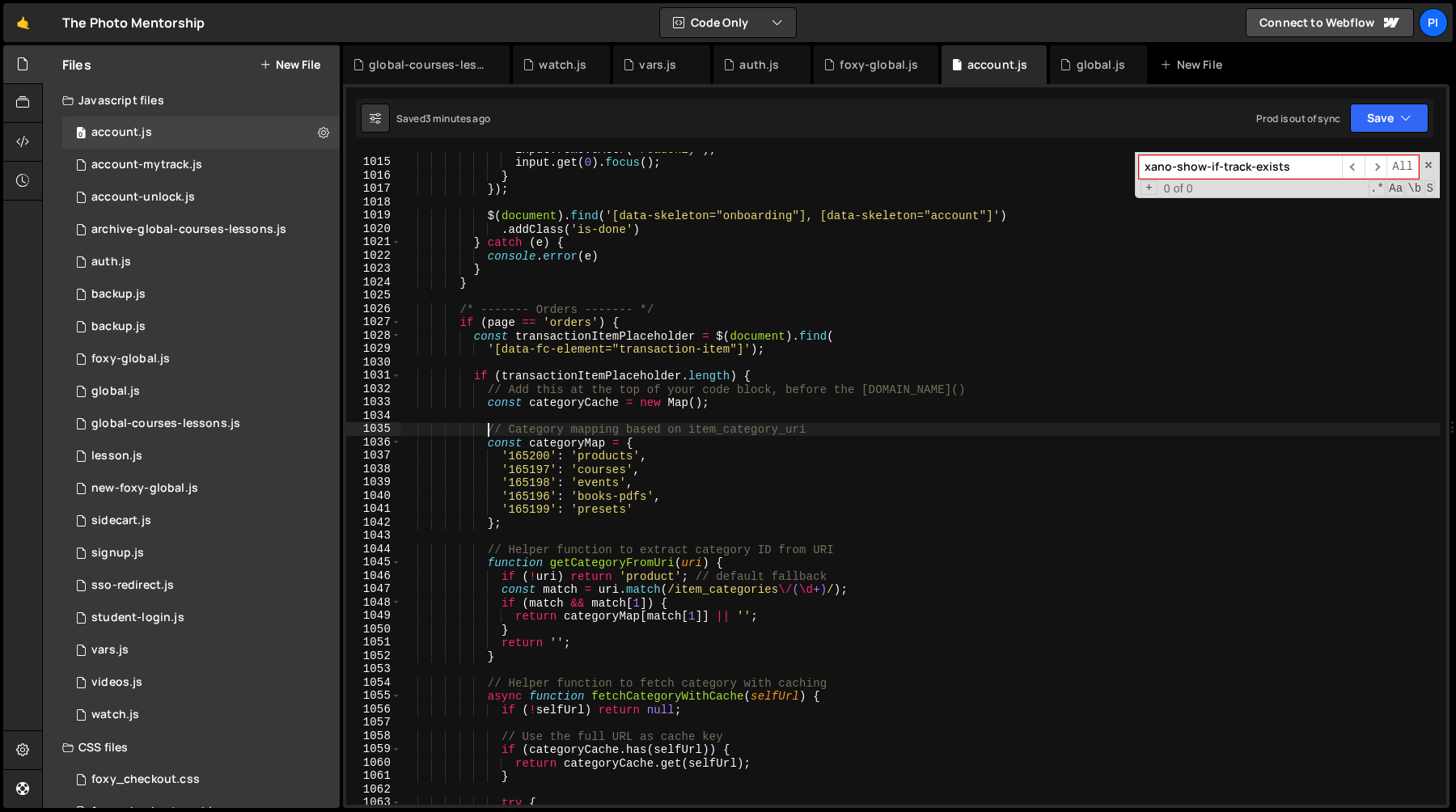
click at [519, 528] on div "input . removeAttr ( 'readonly' ) ; input . get ( 0 ) . focus ( ) ; } }) ; $ ( …" at bounding box center [920, 482] width 1039 height 679
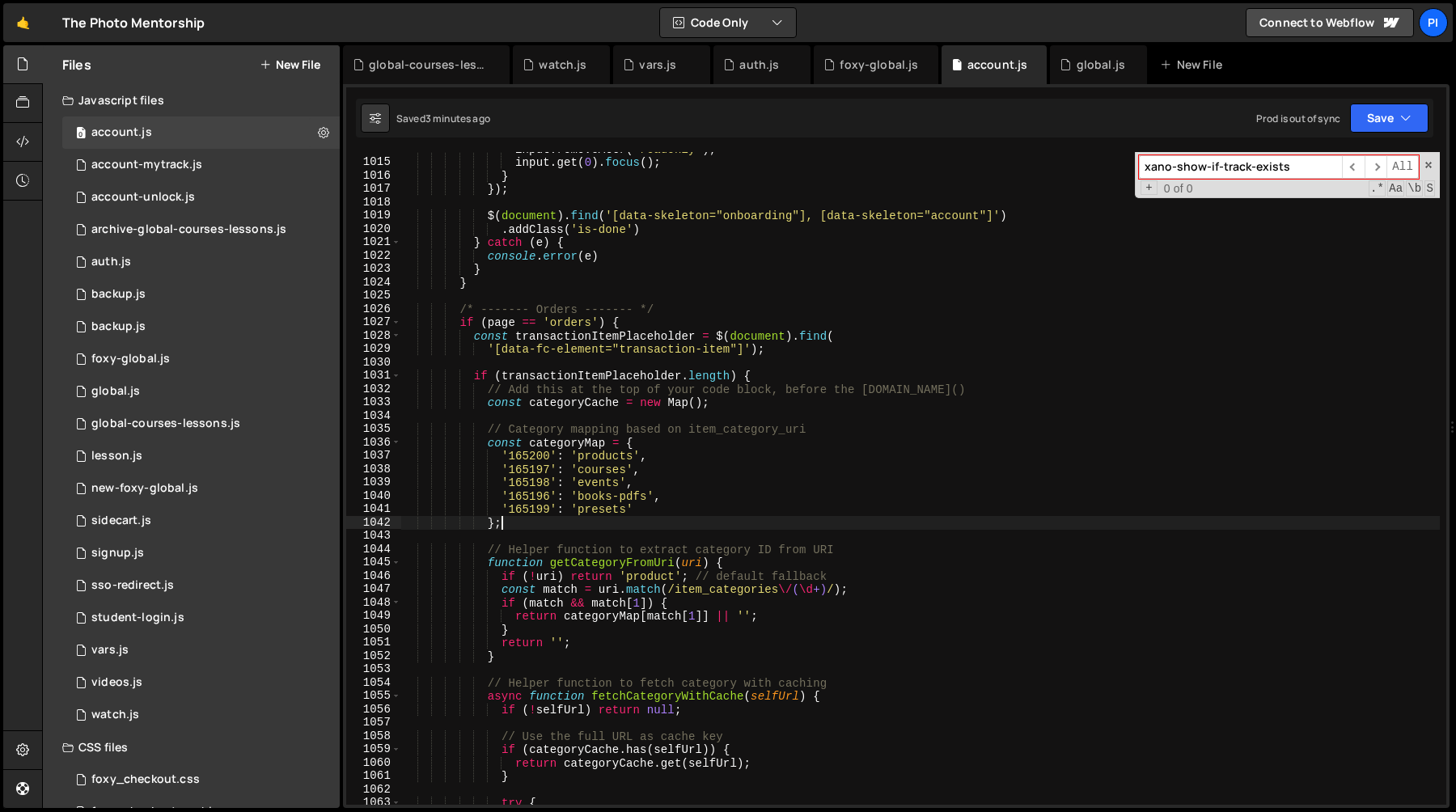
scroll to position [0, 5]
click at [489, 447] on div "input . removeAttr ( 'readonly' ) ; input . get ( 0 ) . focus ( ) ; } }) ; $ ( …" at bounding box center [920, 482] width 1039 height 679
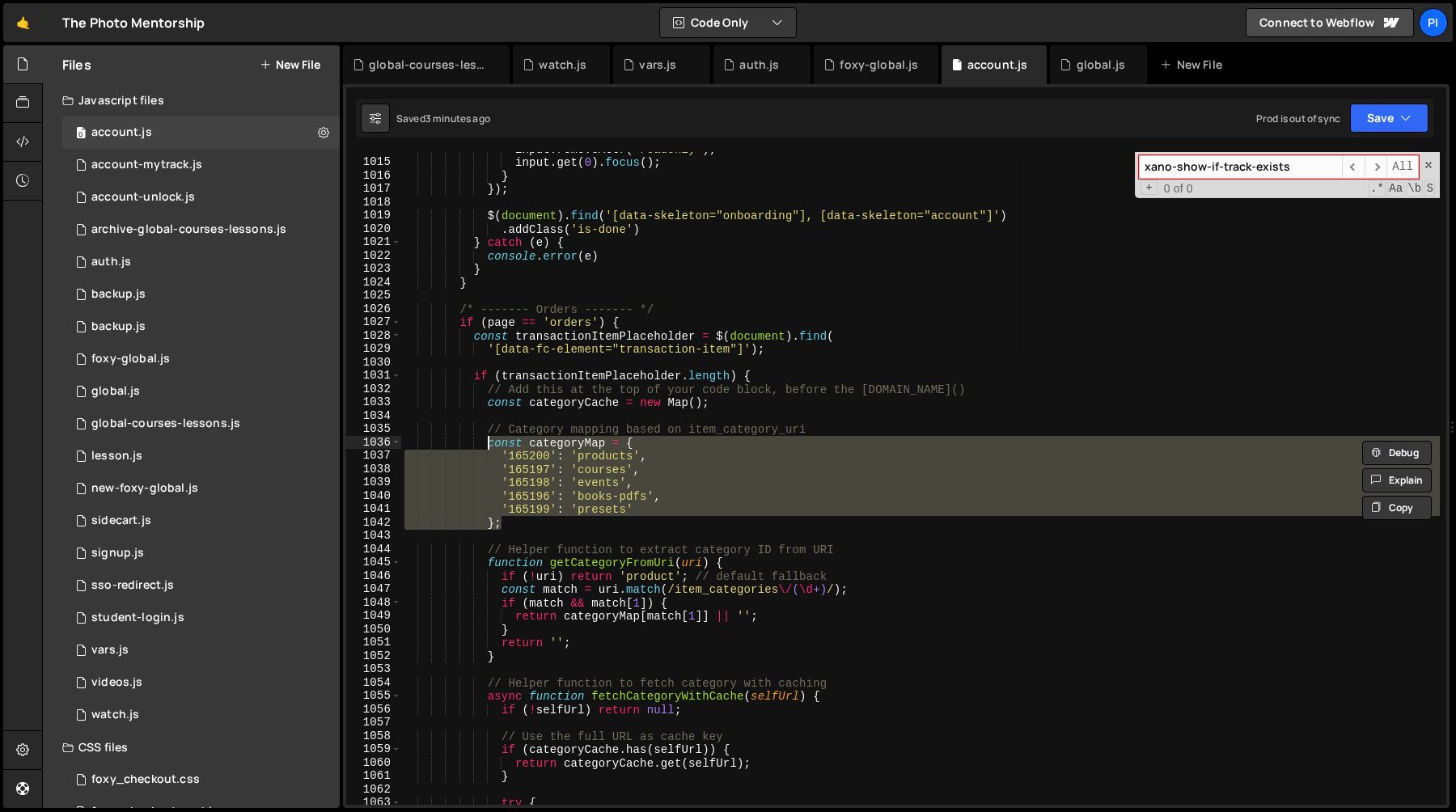
click at [528, 526] on div "input . removeAttr ( 'readonly' ) ; input . get ( 0 ) . focus ( ) ; } }) ; $ ( …" at bounding box center [920, 478] width 1039 height 653
type textarea "};"
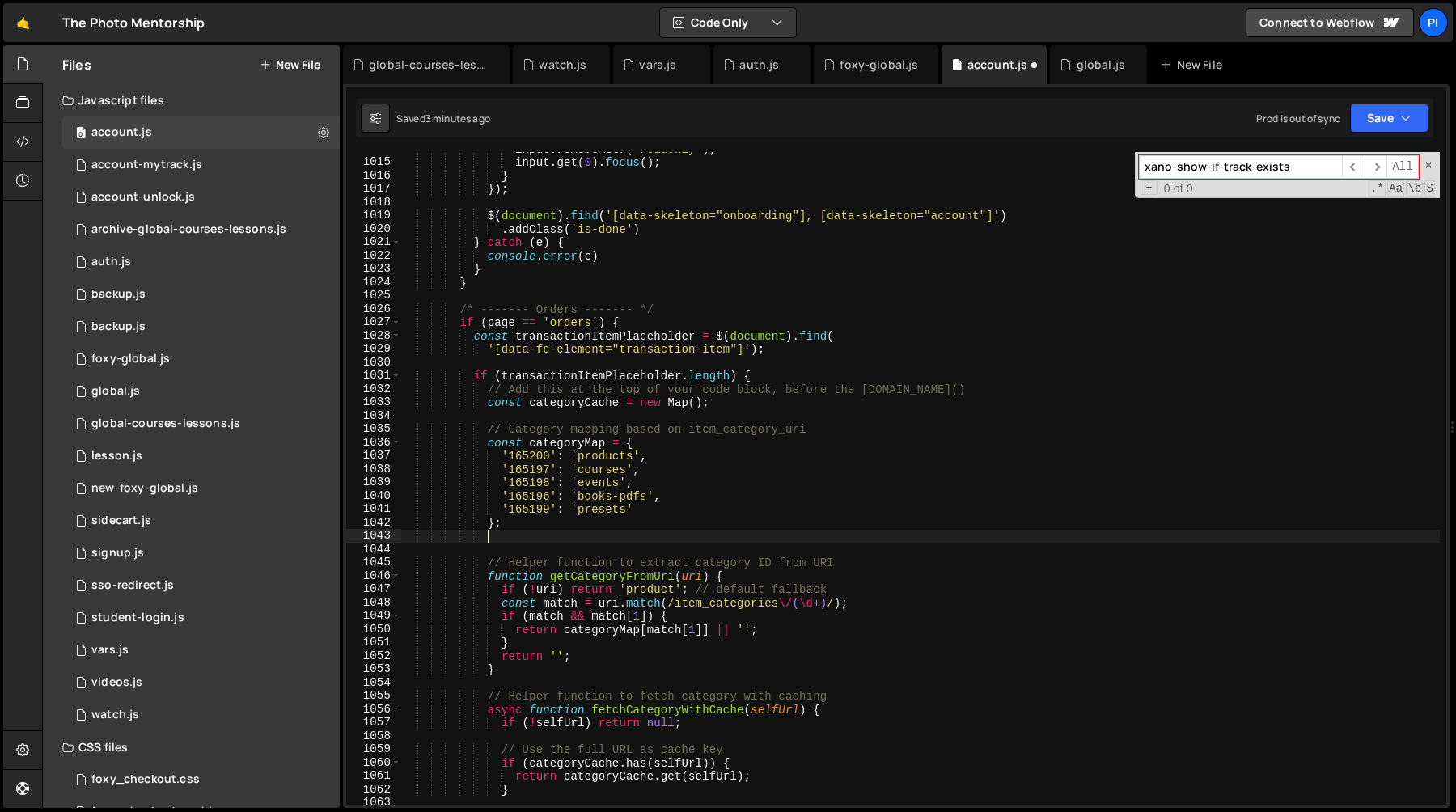
scroll to position [0, 5]
paste textarea "};"
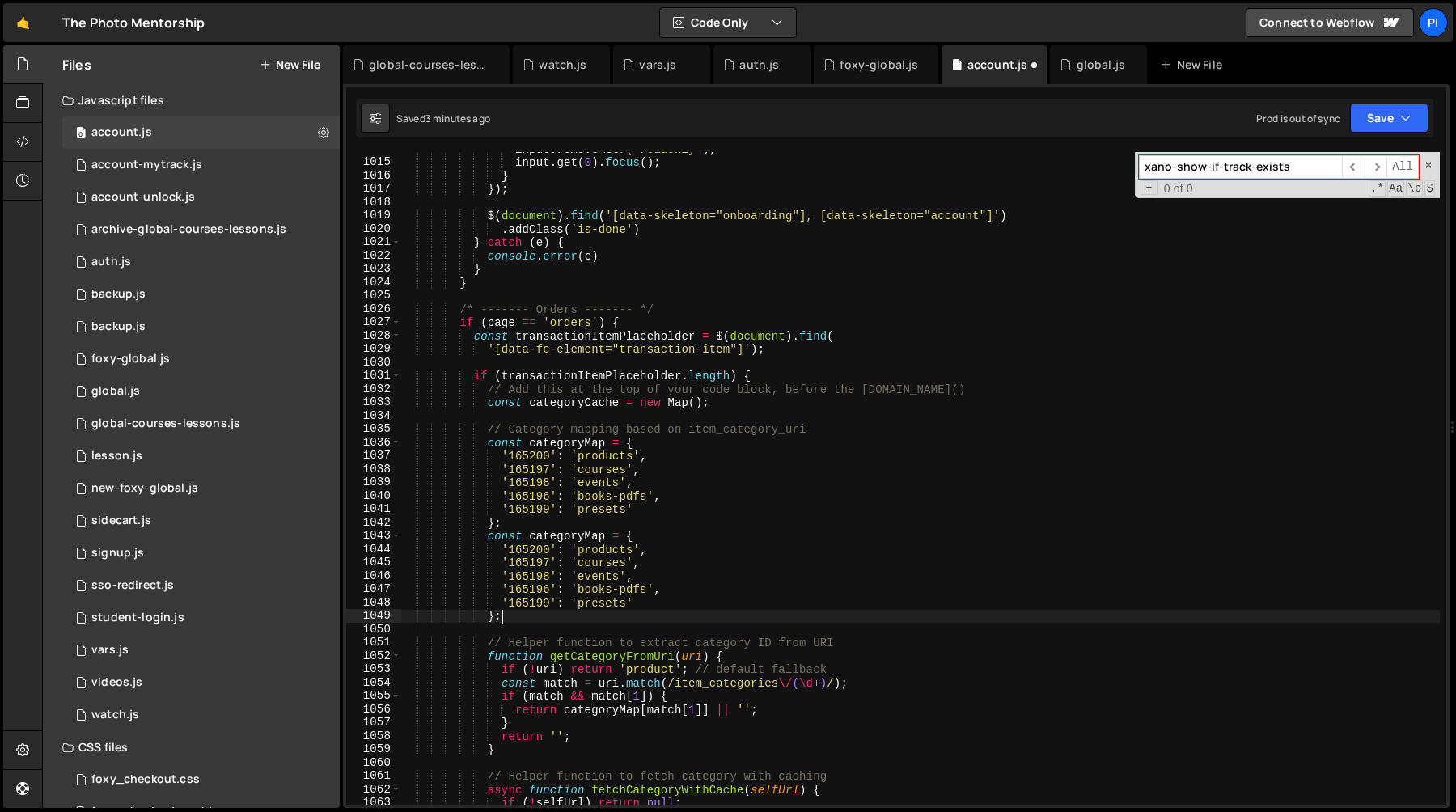
click at [531, 536] on div "input . removeAttr ( 'readonly' ) ; input . get ( 0 ) . focus ( ) ; } }) ; $ ( …" at bounding box center [920, 482] width 1039 height 679
click at [597, 530] on div "input . removeAttr ( 'readonly' ) ; input . get ( 0 ) . focus ( ) ; } }) ; $ ( …" at bounding box center [920, 482] width 1039 height 679
click at [583, 537] on div "input . removeAttr ( 'readonly' ) ; input . get ( 0 ) . focus ( ) ; } }) ; $ ( …" at bounding box center [920, 482] width 1039 height 679
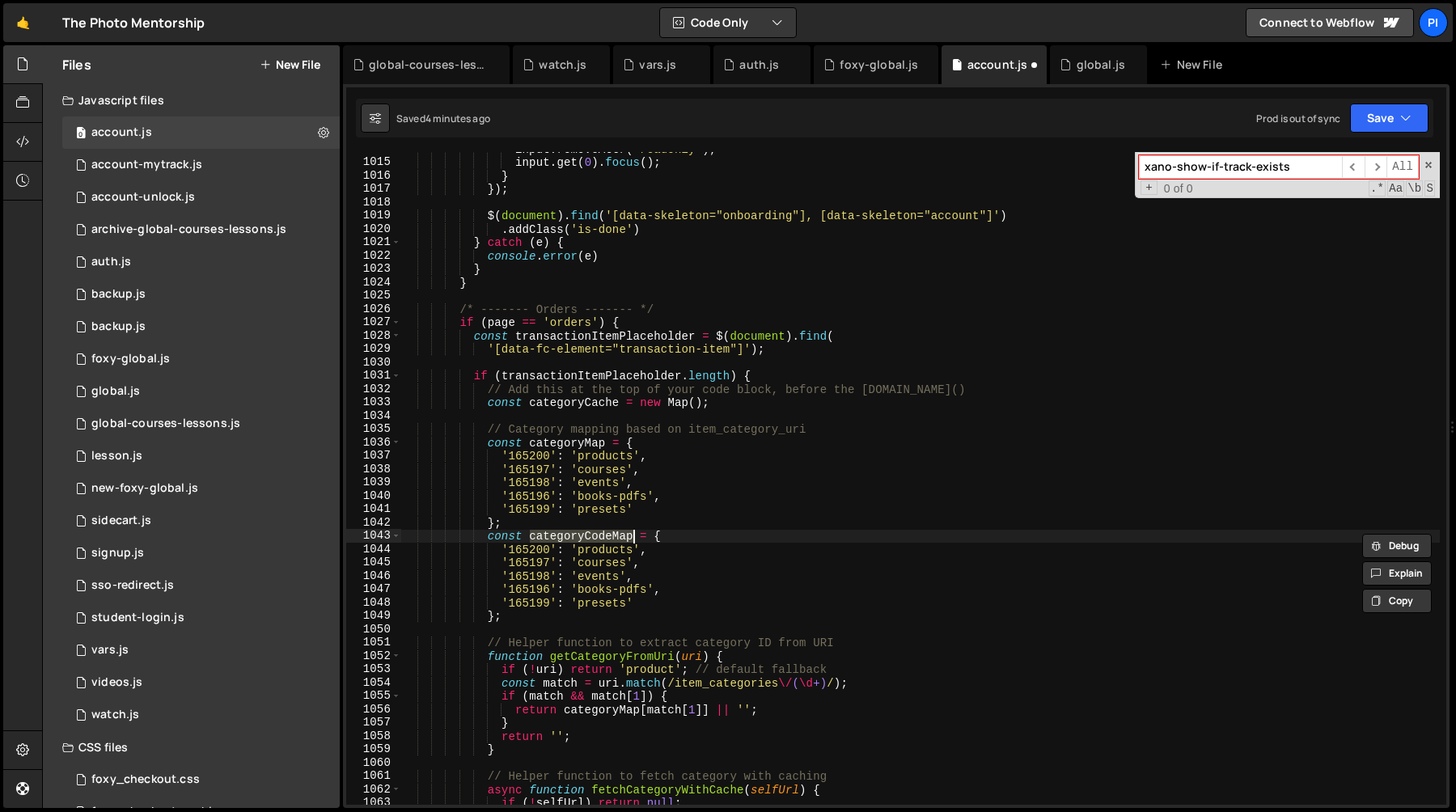
click at [528, 550] on div "input . removeAttr ( 'readonly' ) ; input . get ( 0 ) . focus ( ) ; } }) ; $ ( …" at bounding box center [920, 482] width 1039 height 679
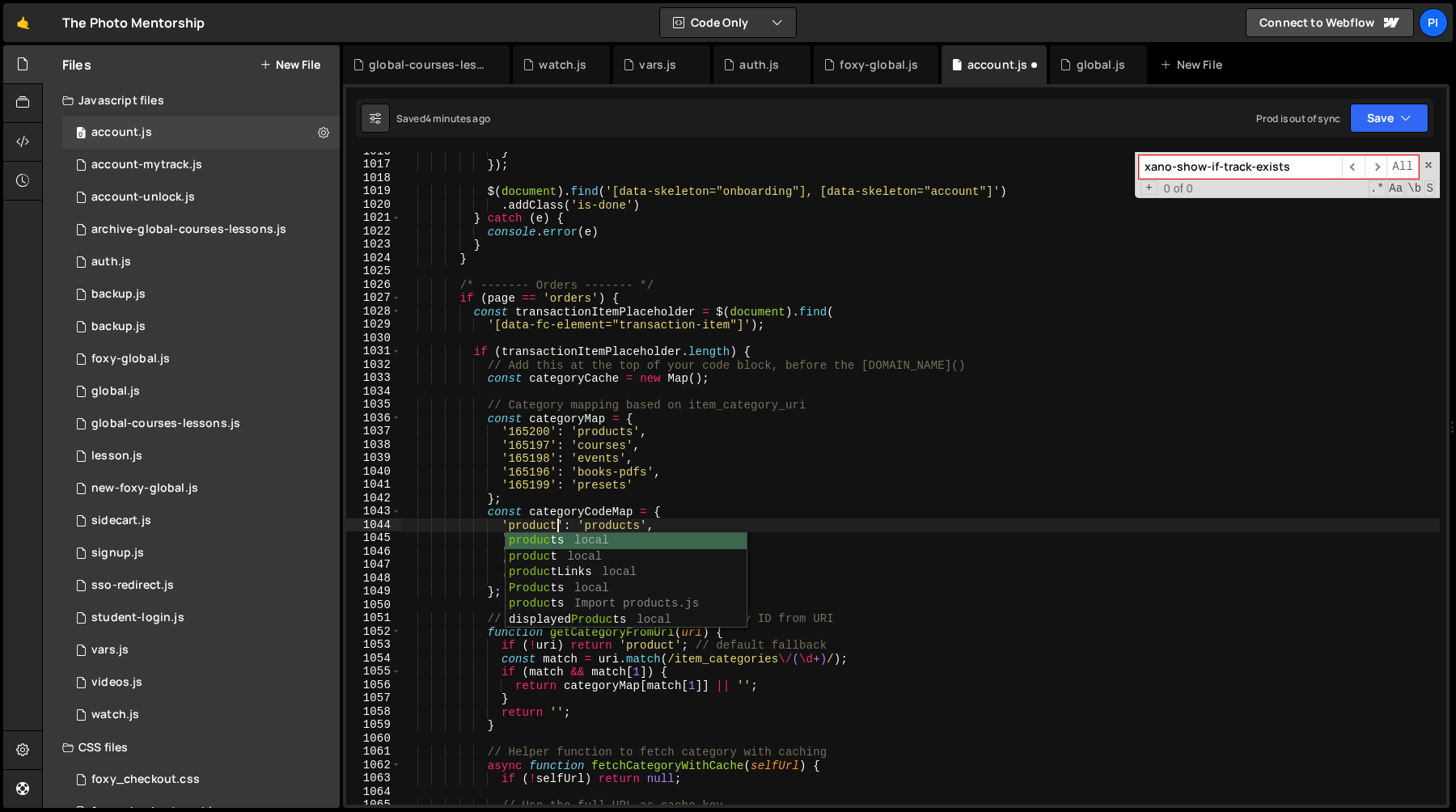
scroll to position [0, 10]
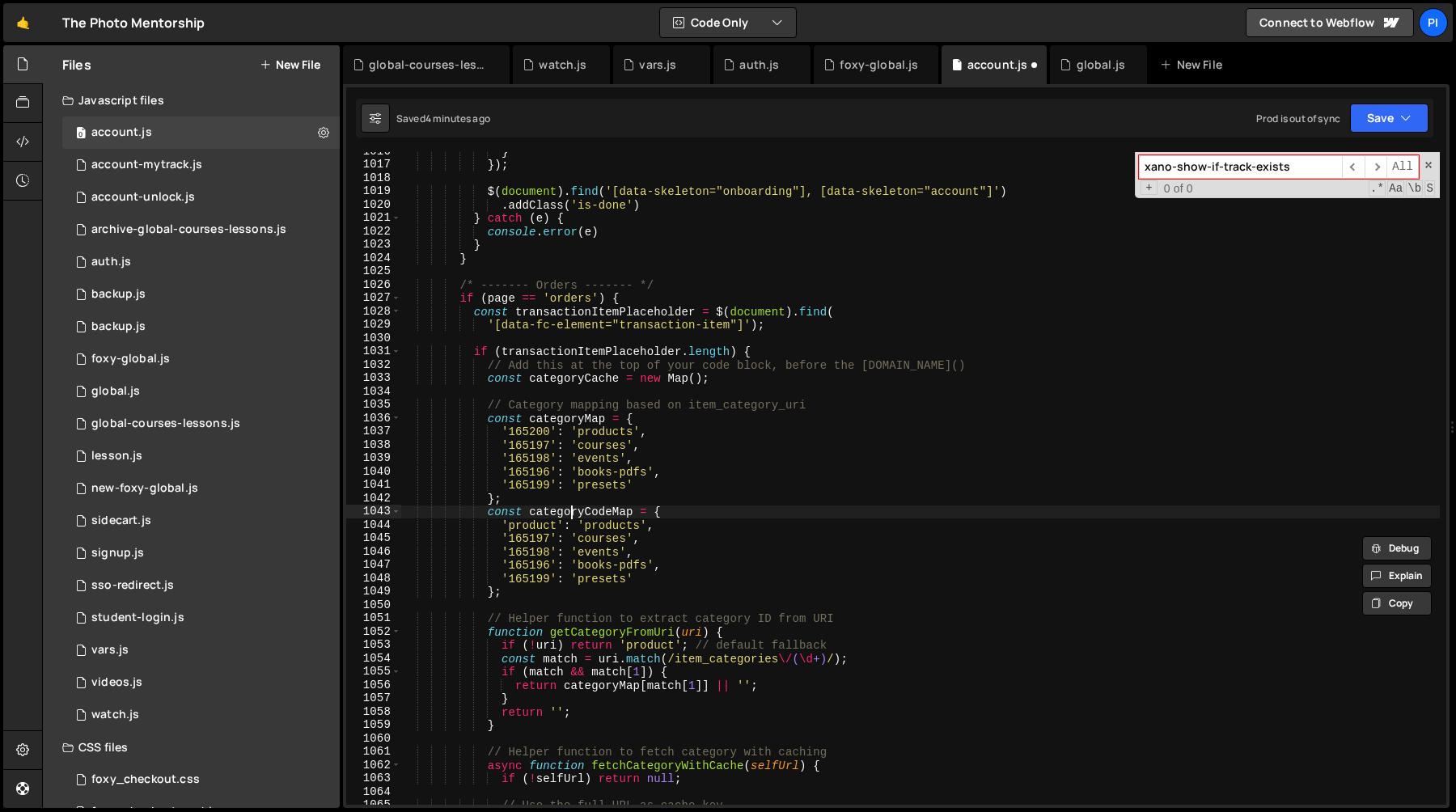
click at [569, 513] on div "} }) ; $ ( document ) . find ( '[data-skeleton="onboarding"], [data-skeleton="a…" at bounding box center [920, 485] width 1039 height 679
click at [540, 533] on div "} }) ; $ ( document ) . find ( '[data-skeleton="onboarding"], [data-skeleton="a…" at bounding box center [920, 485] width 1039 height 679
click at [562, 528] on div "} }) ; $ ( document ) . find ( '[data-skeleton="onboarding"], [data-skeleton="a…" at bounding box center [920, 485] width 1039 height 679
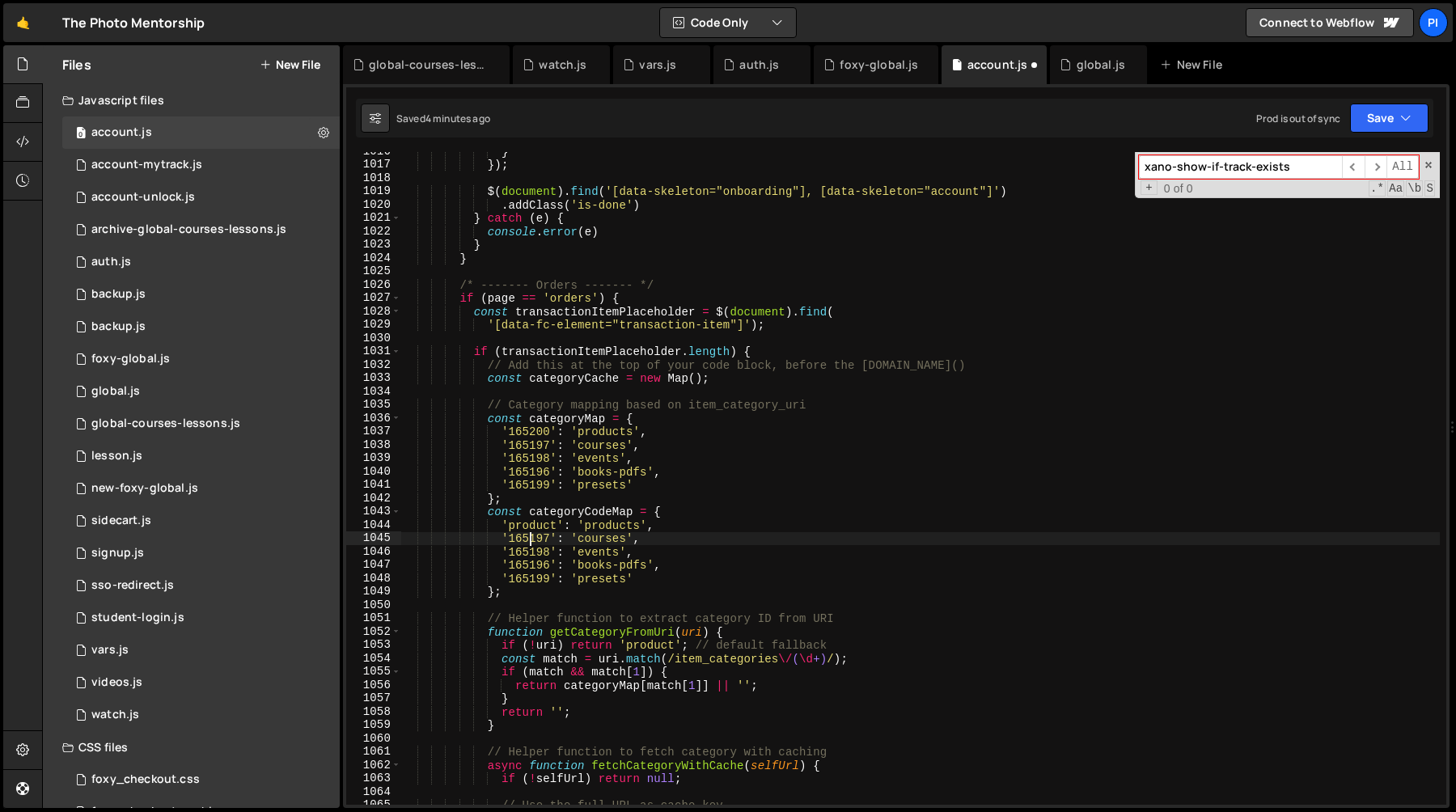
click at [527, 539] on div "} }) ; $ ( document ) . find ( '[data-skeleton="onboarding"], [data-skeleton="a…" at bounding box center [920, 485] width 1039 height 679
click at [531, 519] on div "} }) ; $ ( document ) . find ( '[data-skeleton="onboarding"], [data-skeleton="a…" at bounding box center [920, 485] width 1039 height 679
click at [528, 552] on div "} }) ; $ ( document ) . find ( '[data-skeleton="onboarding"], [data-skeleton="a…" at bounding box center [920, 485] width 1039 height 679
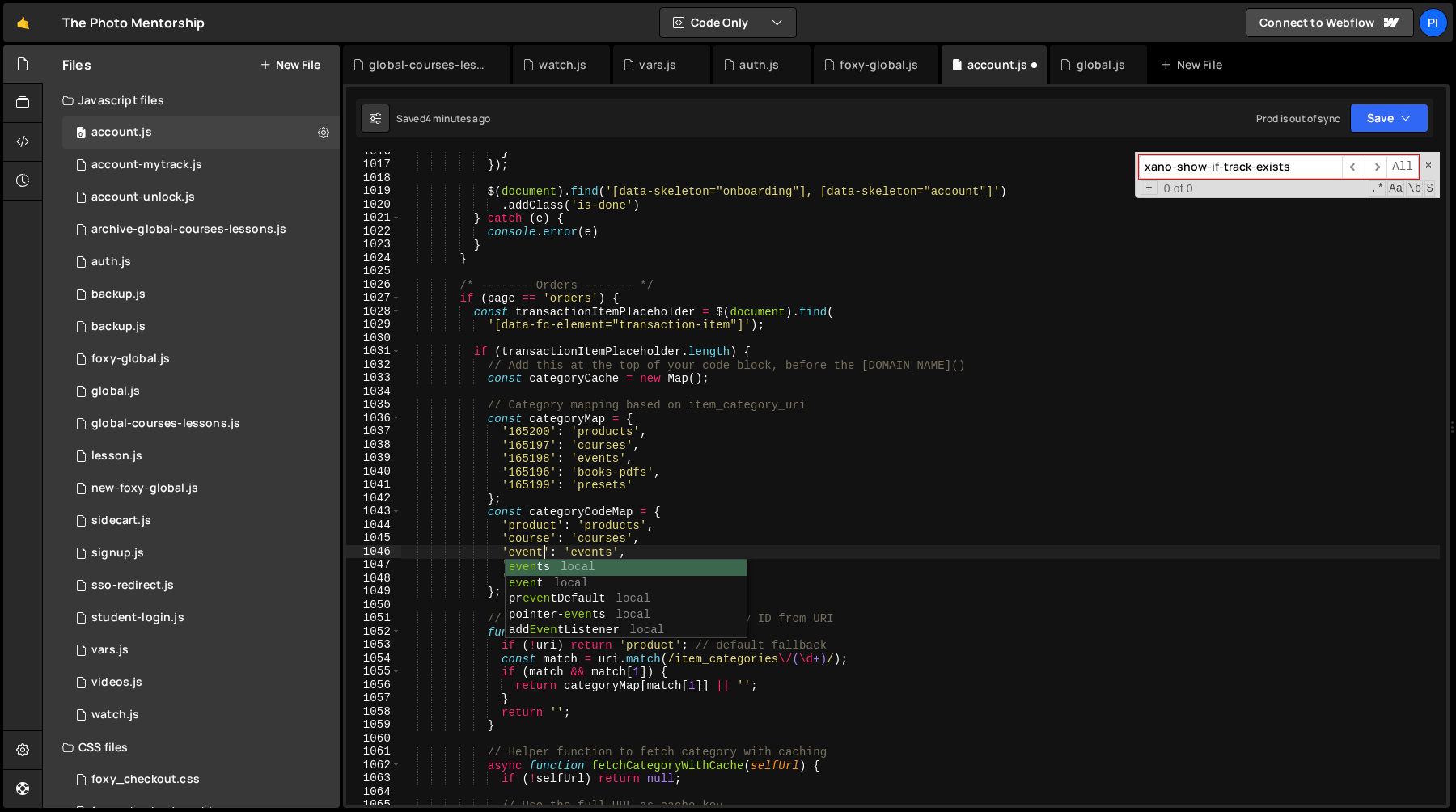
scroll to position [0, 9]
click at [543, 483] on div "} }) ; $ ( document ) . find ( '[data-skeleton="onboarding"], [data-skeleton="a…" at bounding box center [920, 485] width 1039 height 679
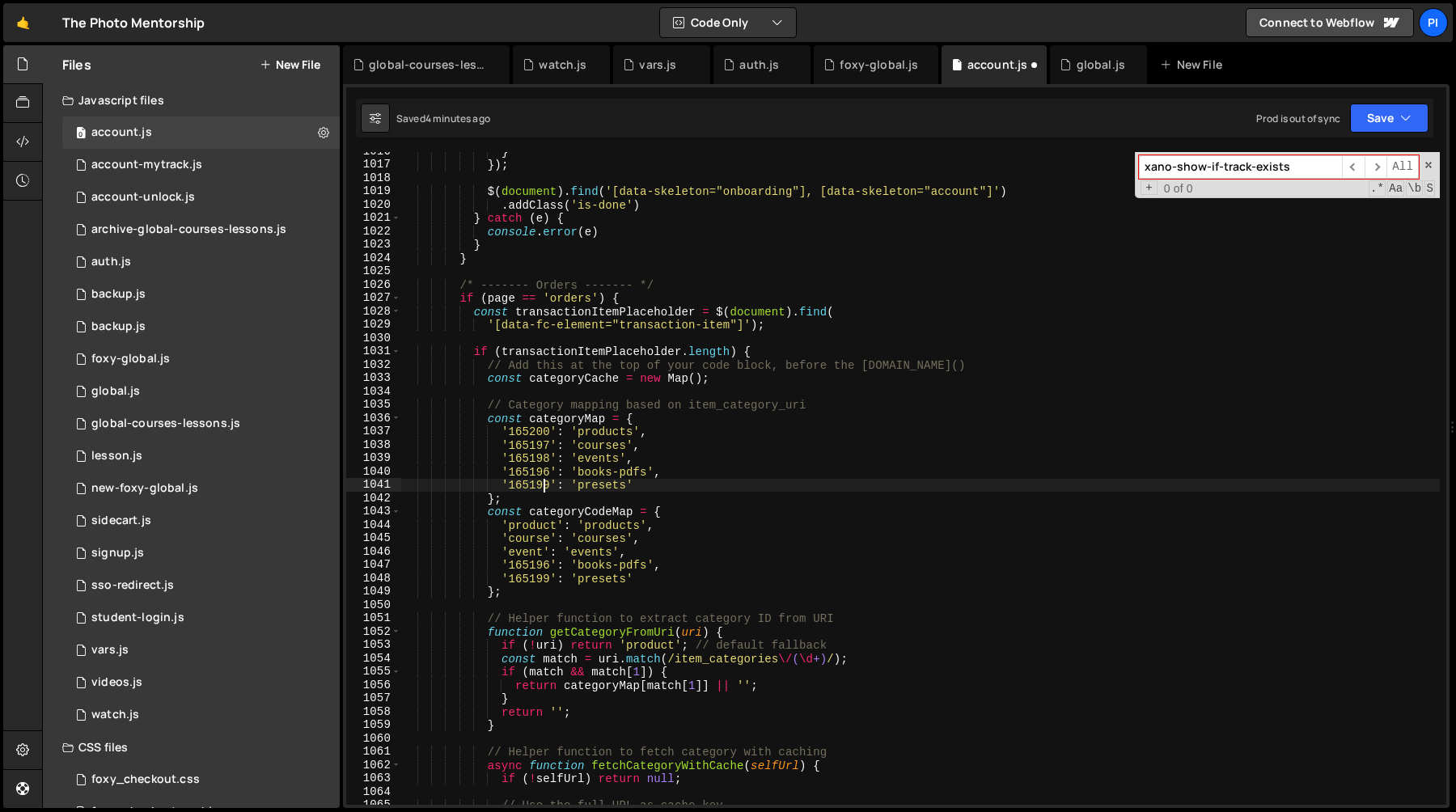
click at [531, 562] on div "} }) ; $ ( document ) . find ( '[data-skeleton="onboarding"], [data-skeleton="a…" at bounding box center [920, 485] width 1039 height 679
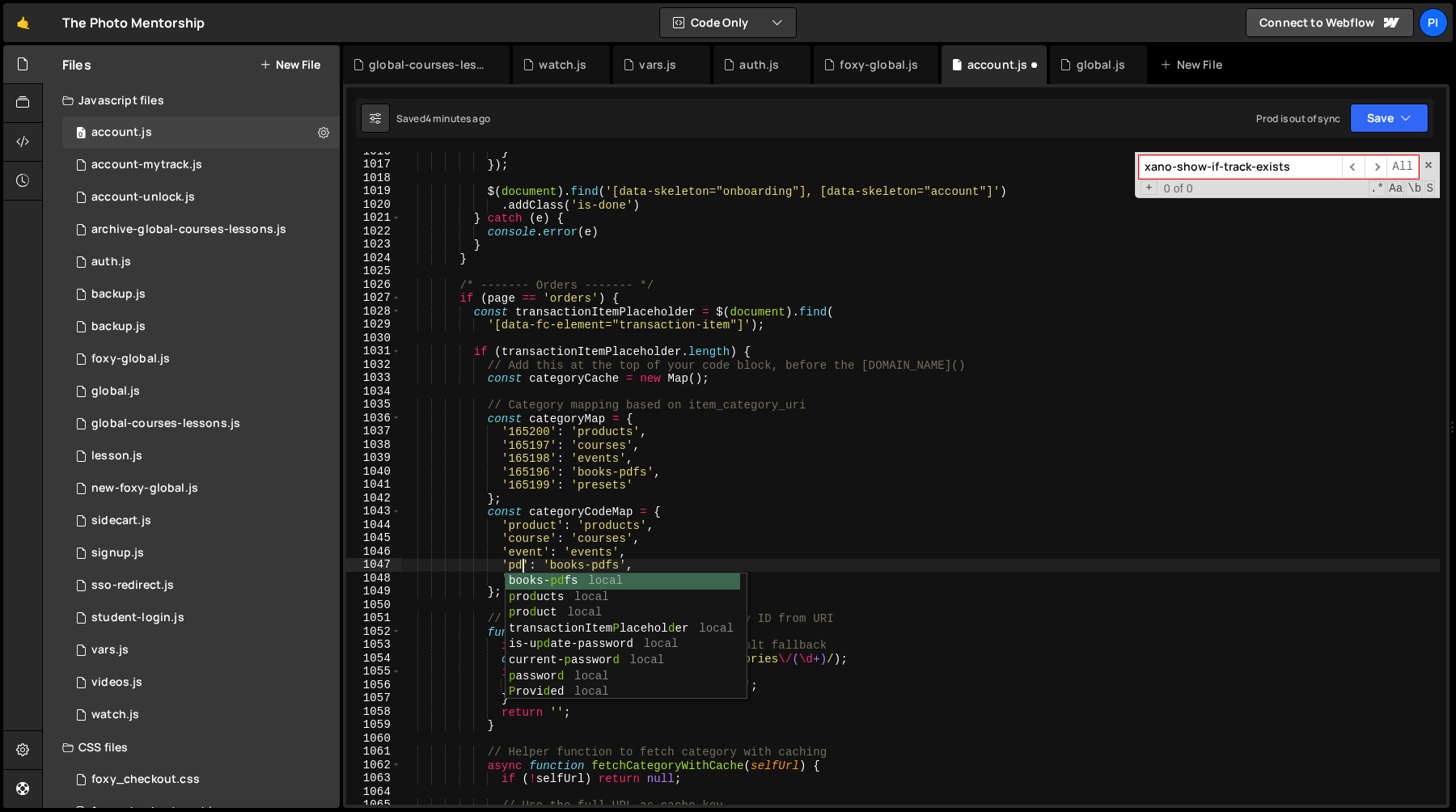
scroll to position [0, 8]
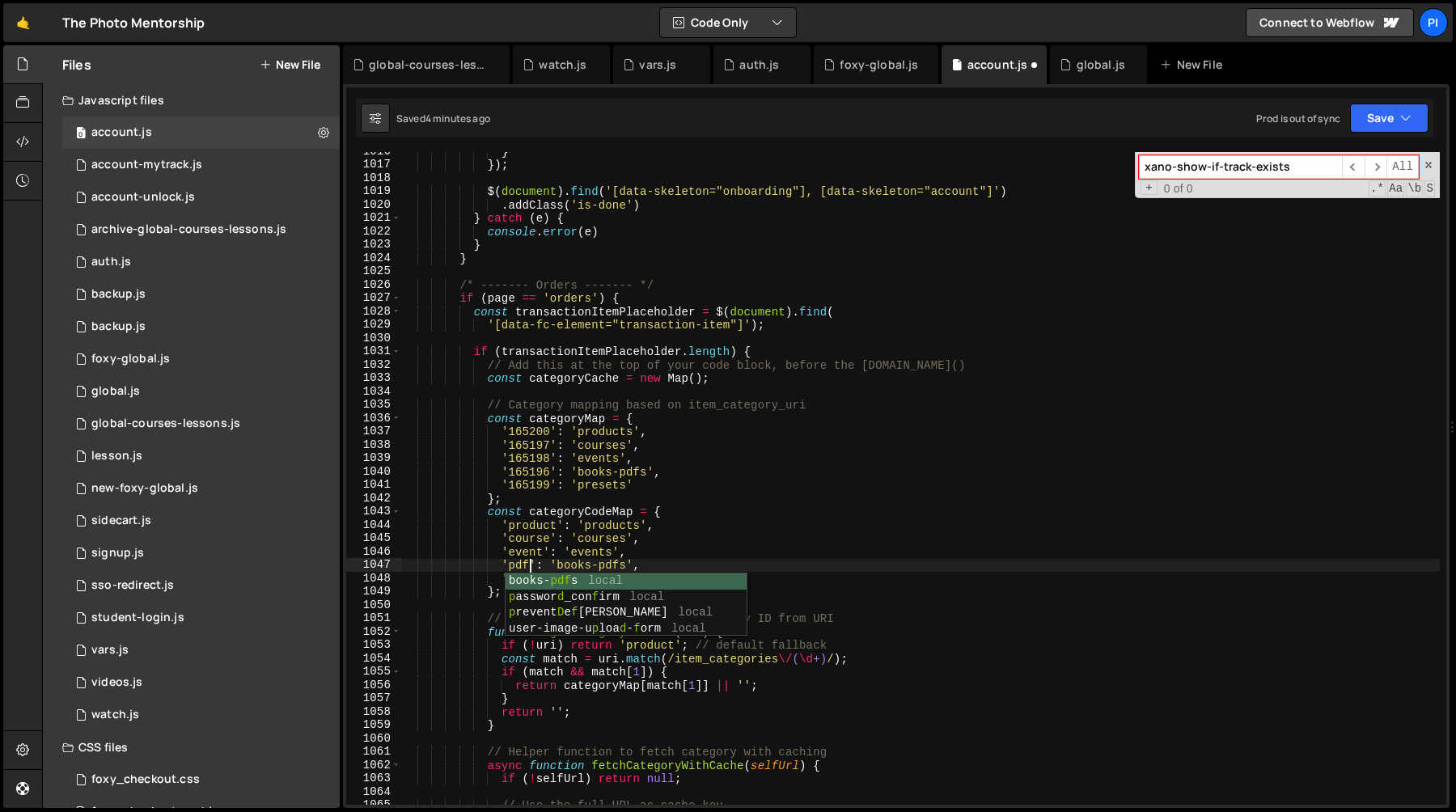
click at [565, 511] on div "} }) ; $ ( document ) . find ( '[data-skeleton="onboarding"], [data-skeleton="a…" at bounding box center [920, 485] width 1039 height 679
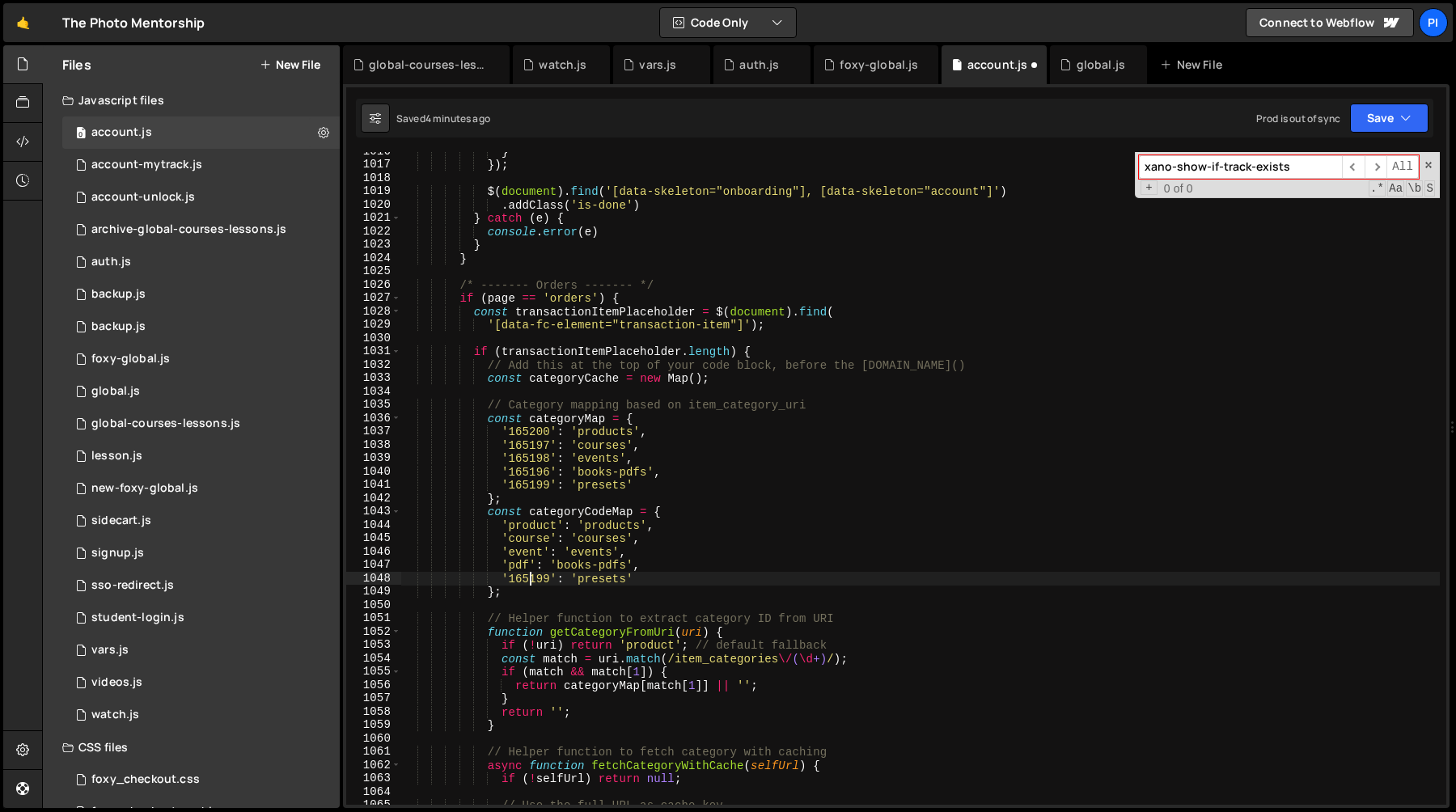
click at [532, 584] on div "} }) ; $ ( document ) . find ( '[data-skeleton="onboarding"], [data-skeleton="a…" at bounding box center [920, 485] width 1039 height 679
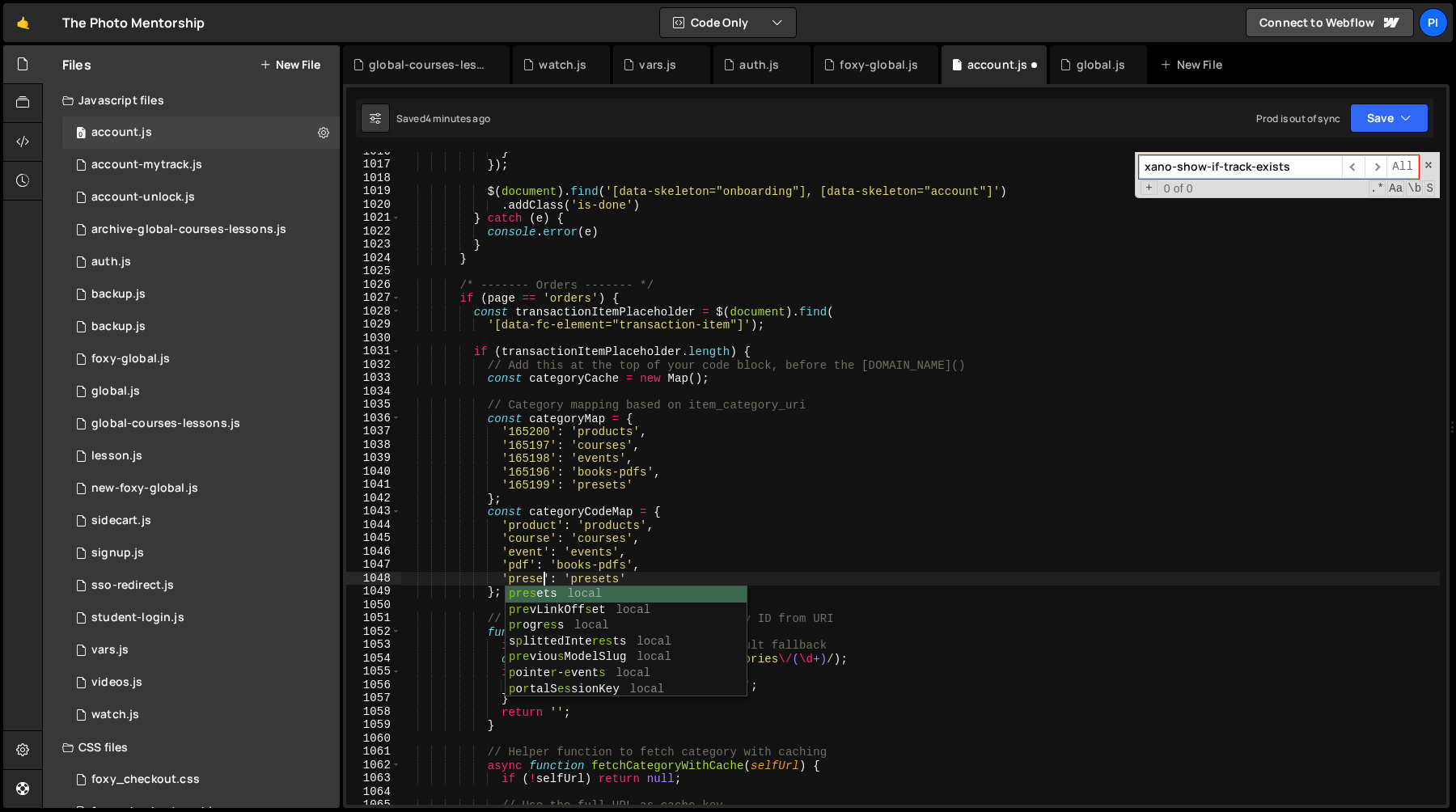
scroll to position [0, 10]
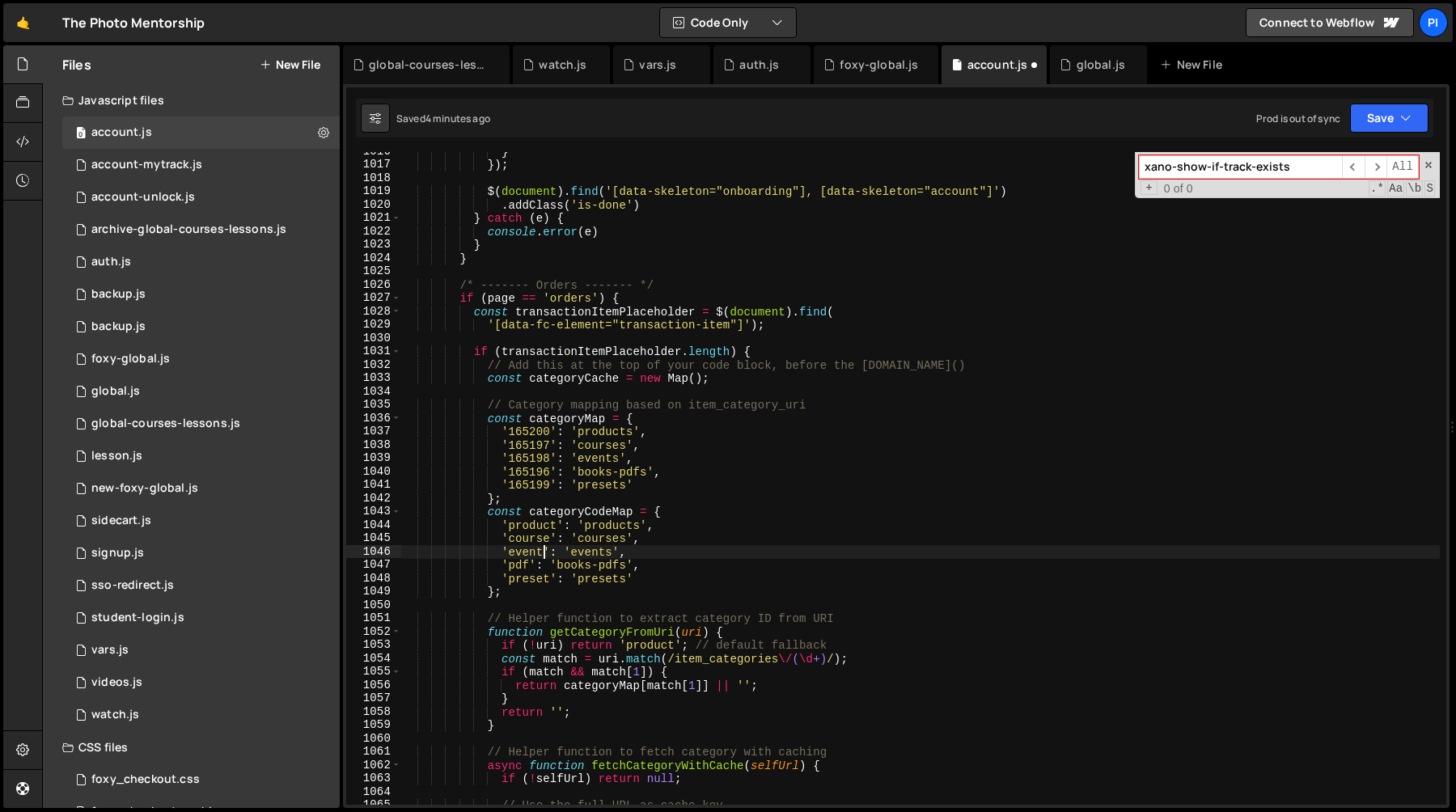
click at [542, 554] on div "} }) ; $ ( document ) . find ( '[data-skeleton="onboarding"], [data-skeleton="a…" at bounding box center [920, 485] width 1039 height 679
click at [558, 513] on div "} }) ; $ ( document ) . find ( '[data-skeleton="onboarding"], [data-skeleton="a…" at bounding box center [920, 485] width 1039 height 679
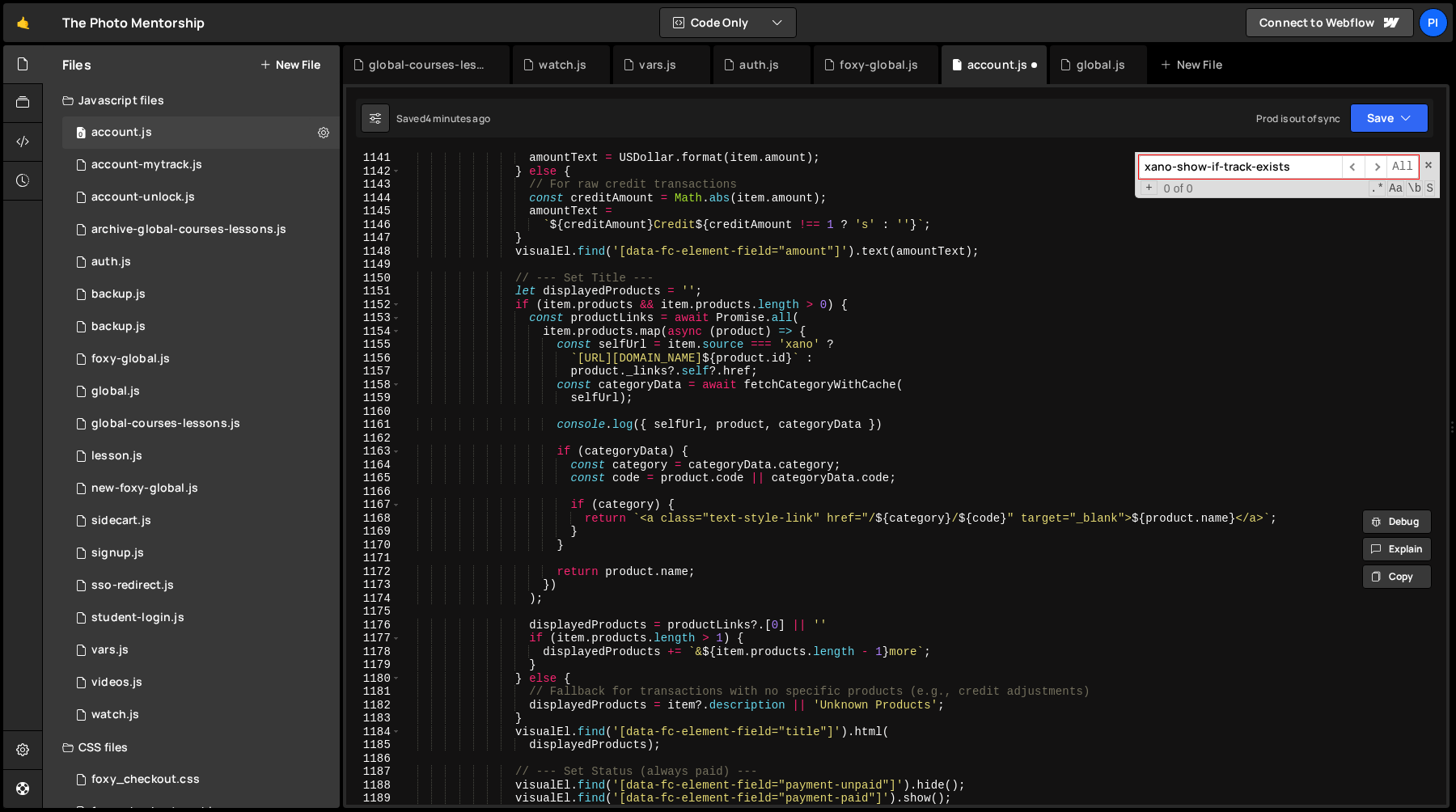
scroll to position [15294, 0]
click at [752, 399] on div "amountText = USDollar . format ( item . amount ) ; } else { // For raw credit t…" at bounding box center [920, 491] width 1039 height 679
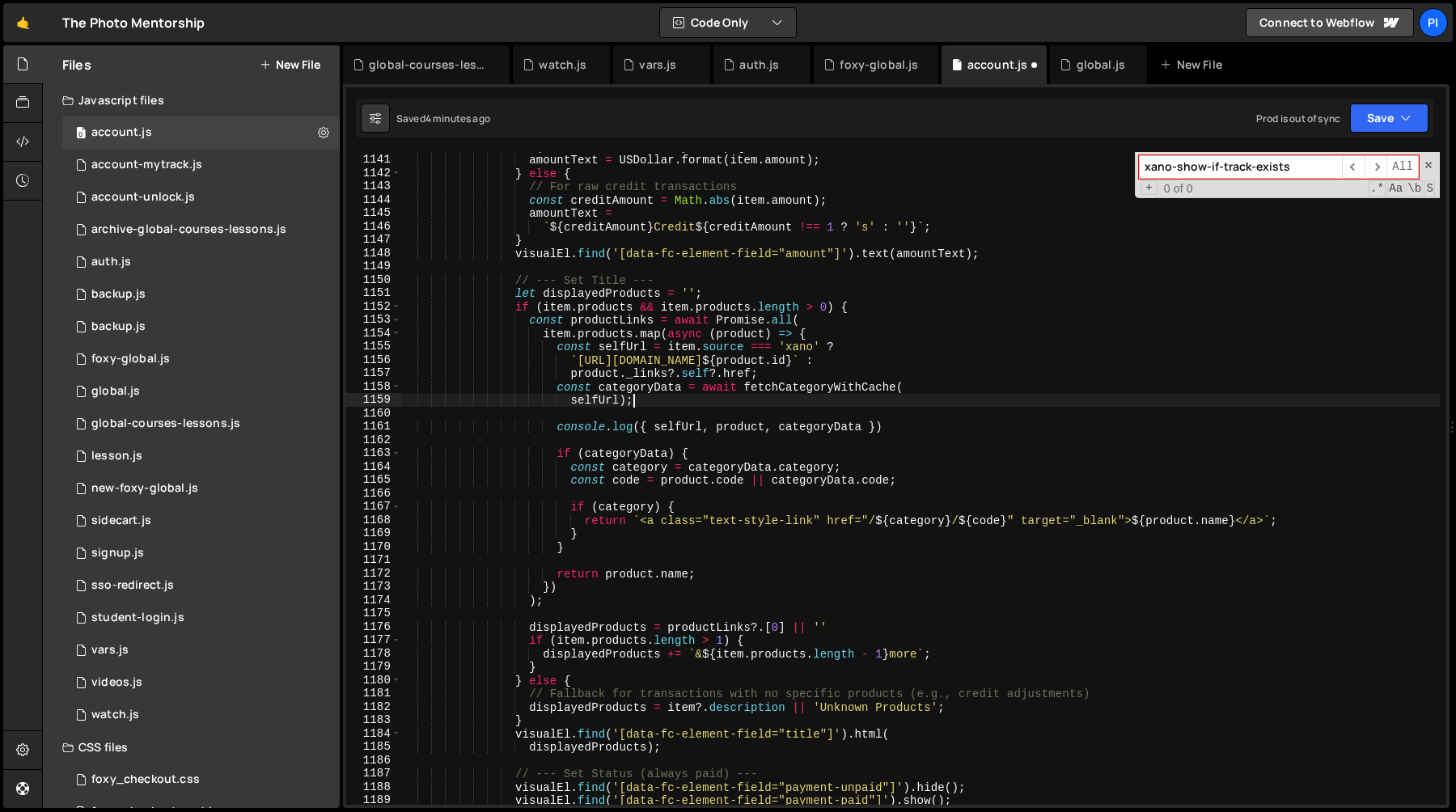
scroll to position [15297, 0]
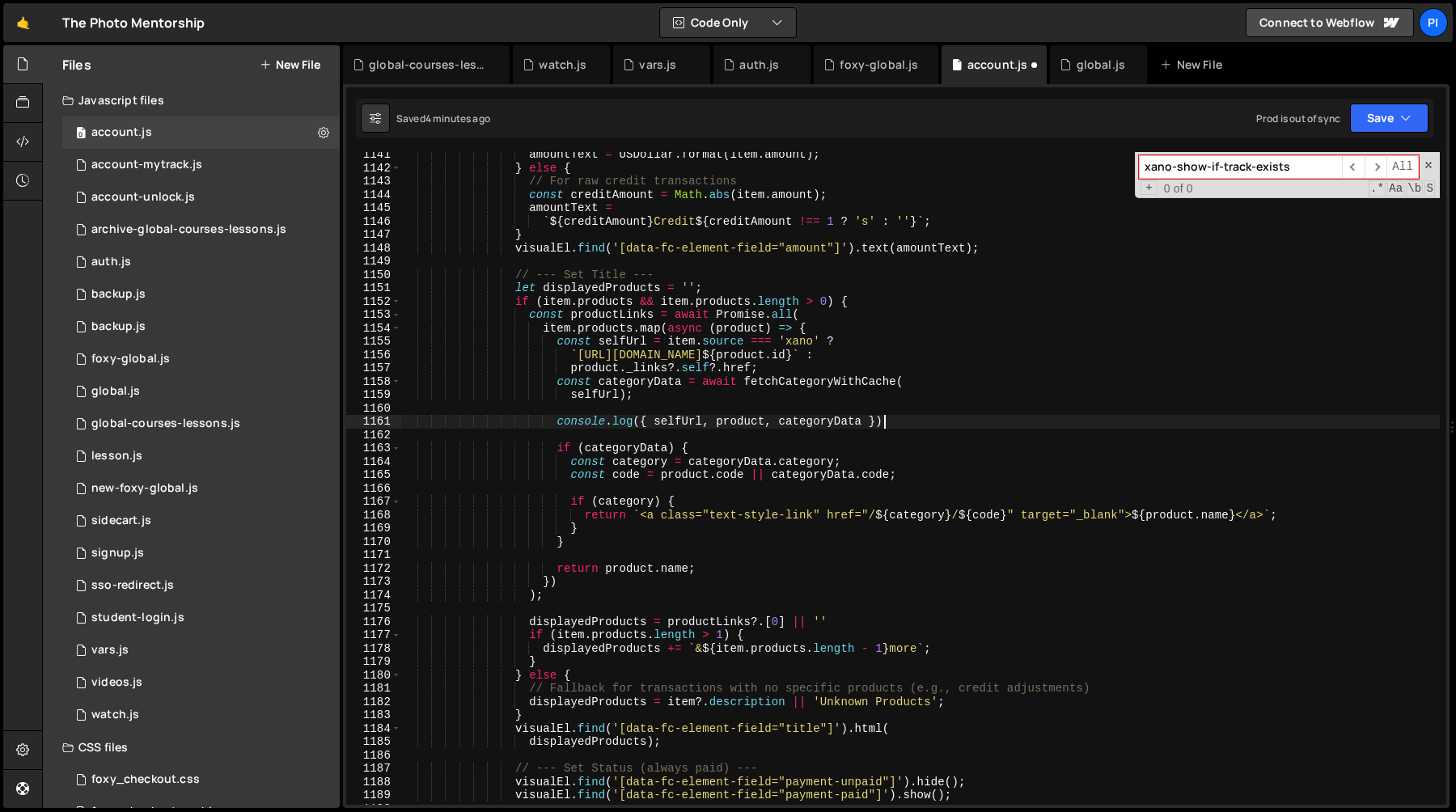
click at [921, 422] on div "amountText = USDollar . format ( item . amount ) ; } else { // For raw credit t…" at bounding box center [920, 488] width 1039 height 679
click at [869, 406] on div "amountText = USDollar . format ( item . amount ) ; } else { // For raw credit t…" at bounding box center [920, 488] width 1039 height 679
type textarea "console.log({ selfUrl, product, categoryData })"
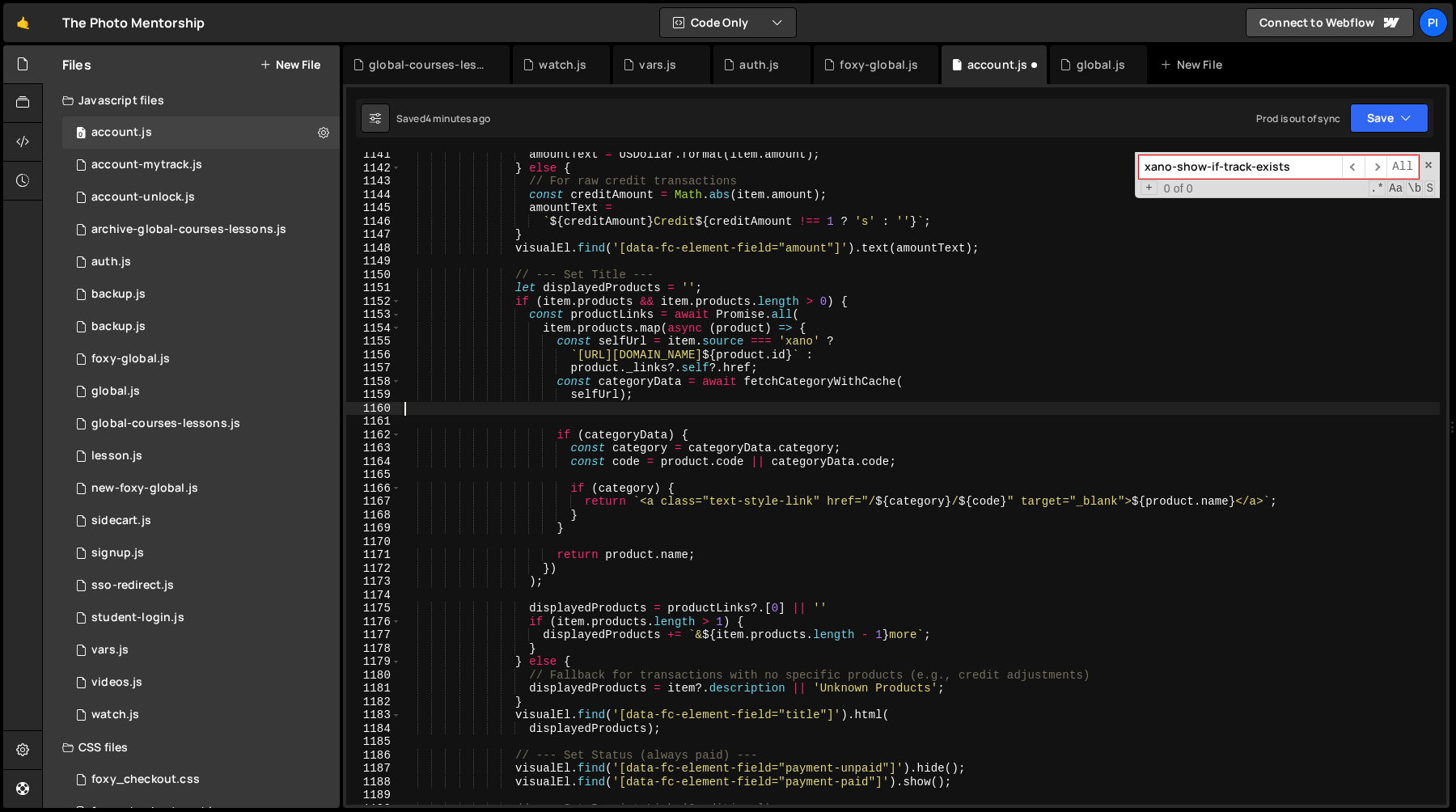
scroll to position [0, 0]
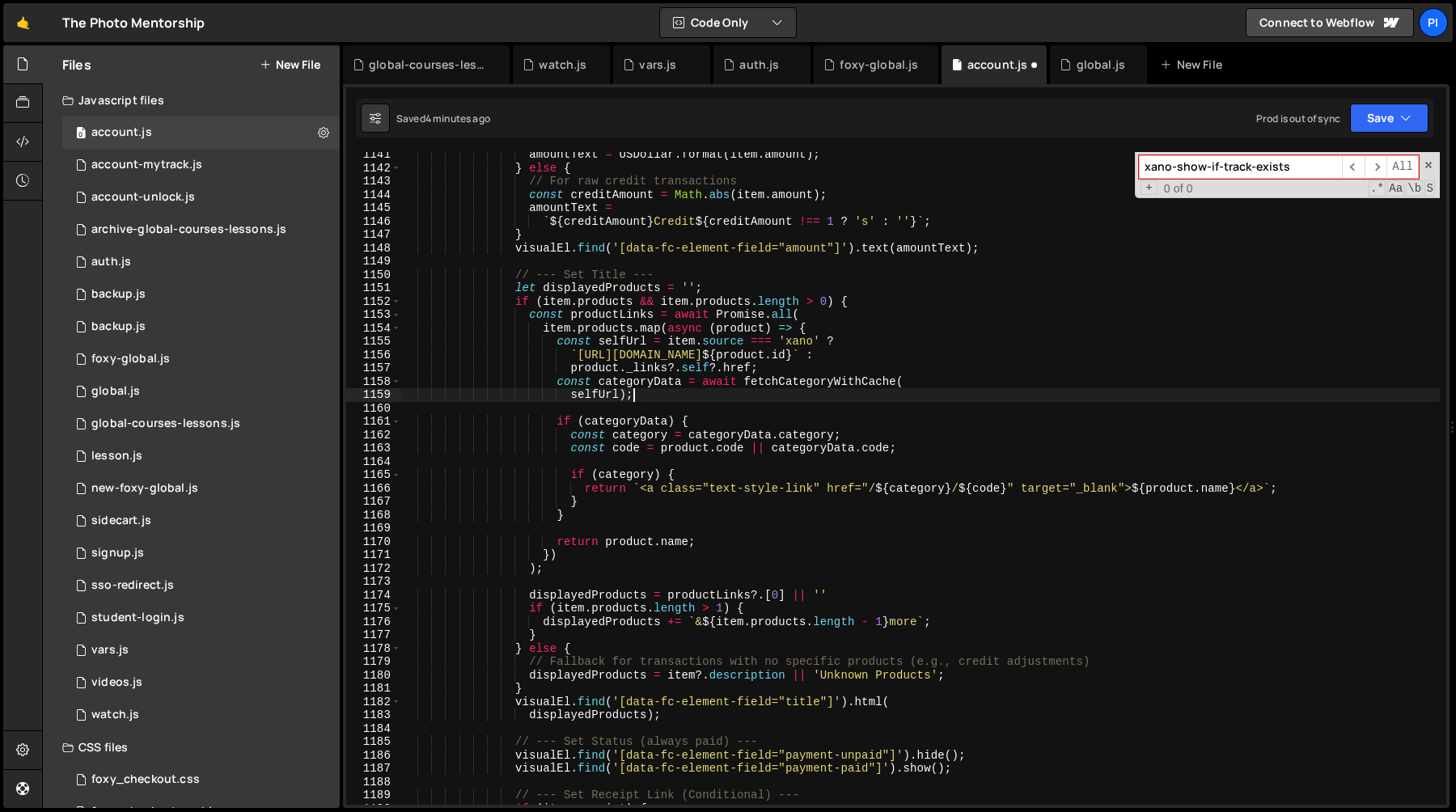
click at [818, 368] on div "amountText = USDollar . format ( item . amount ) ; } else { // For raw credit t…" at bounding box center [920, 488] width 1039 height 679
click at [699, 383] on div "amountText = USDollar . format ( item . amount ) ; } else { // For raw credit t…" at bounding box center [920, 488] width 1039 height 679
click at [666, 346] on div "amountText = USDollar . format ( item . amount ) ; } else { // For raw credit t…" at bounding box center [920, 488] width 1039 height 679
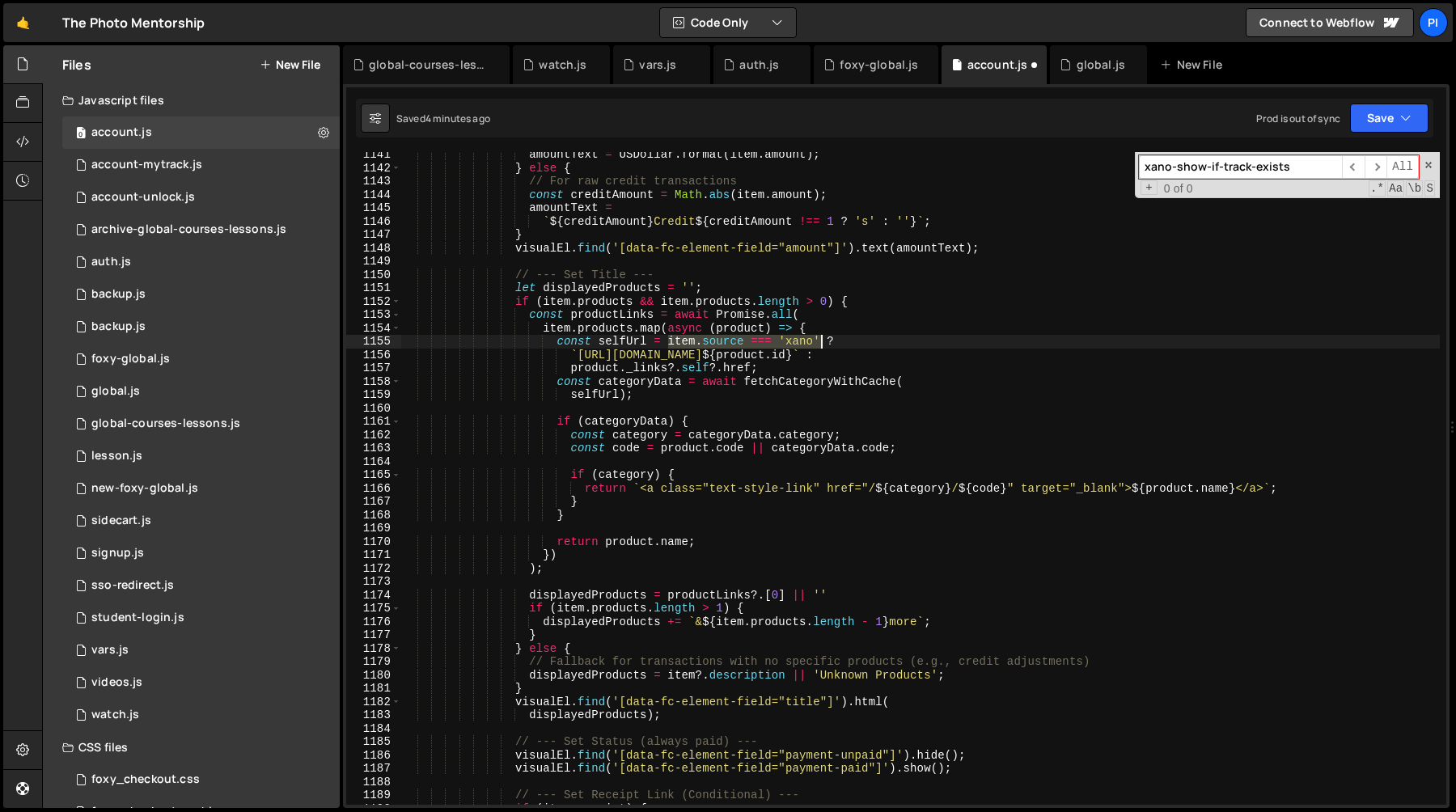
click at [824, 339] on div "amountText = USDollar . format ( item . amount ) ; } else { // For raw credit t…" at bounding box center [920, 488] width 1039 height 679
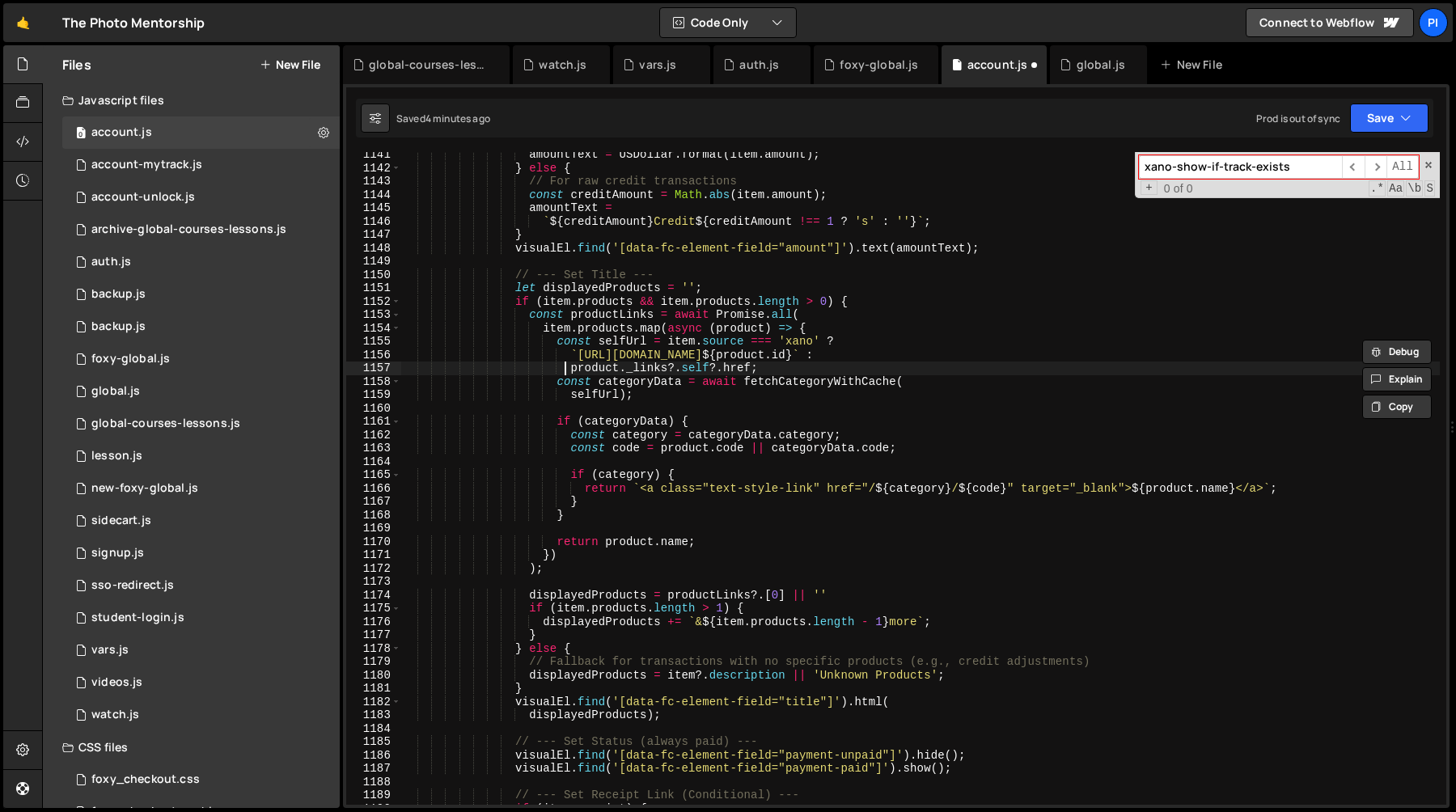
click at [567, 371] on div "amountText = USDollar . format ( item . amount ) ; } else { // For raw credit t…" at bounding box center [920, 488] width 1039 height 679
click at [666, 342] on div "amountText = USDollar . format ( item . amount ) ; } else { // For raw credit t…" at bounding box center [920, 488] width 1039 height 679
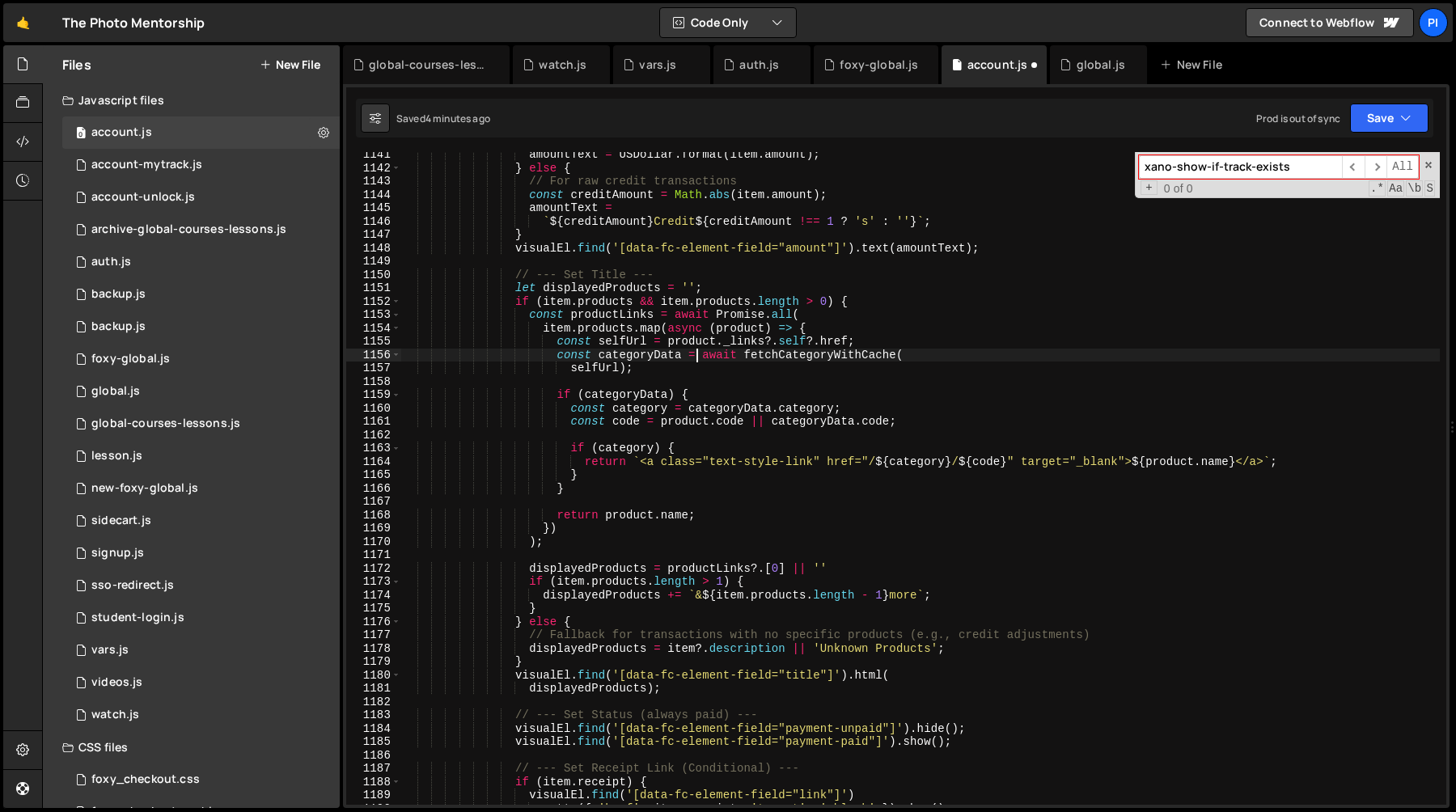
click at [697, 354] on div "amountText = USDollar . format ( item . amount ) ; } else { // For raw credit t…" at bounding box center [920, 488] width 1039 height 679
paste textarea "item.source === 'xano'"
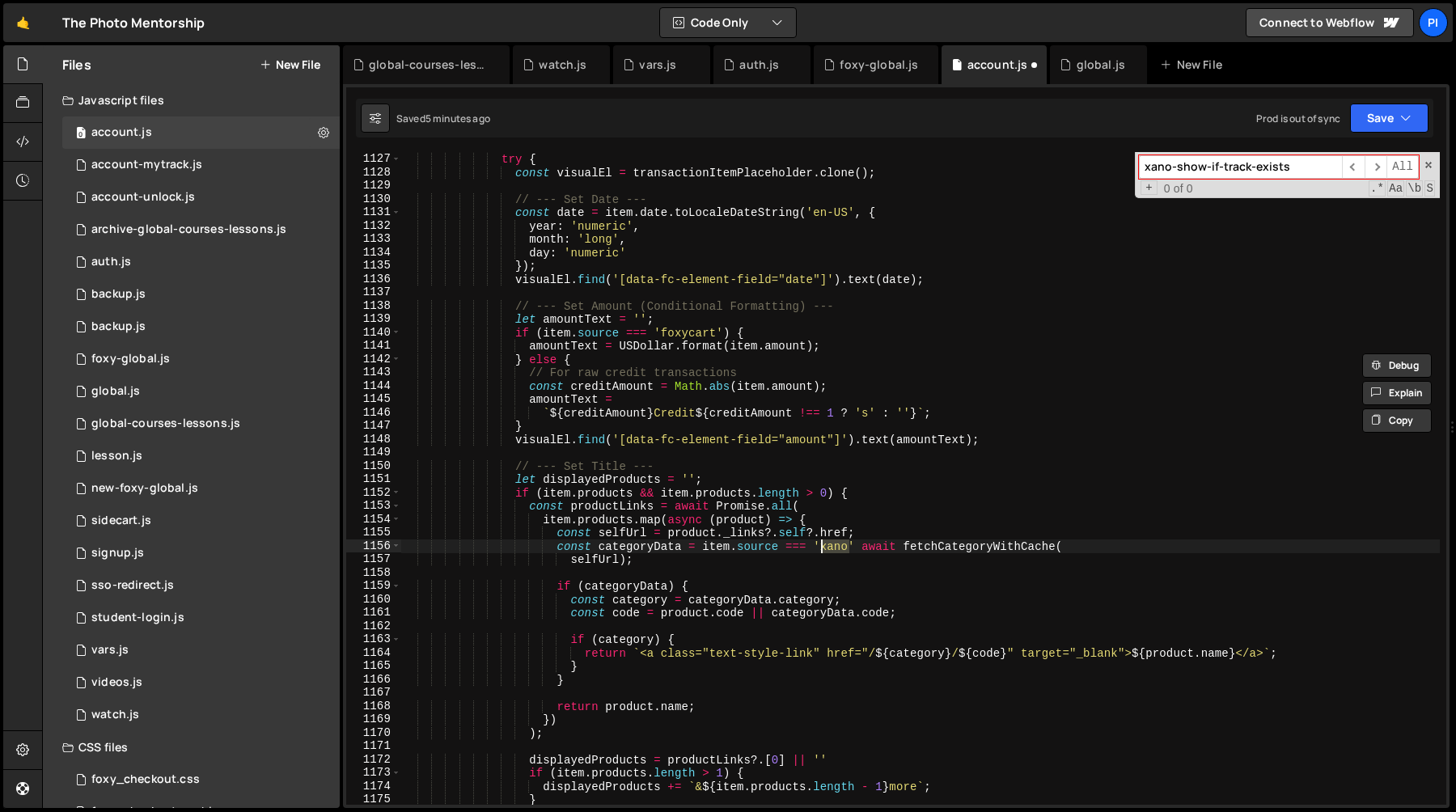
scroll to position [15035, 0]
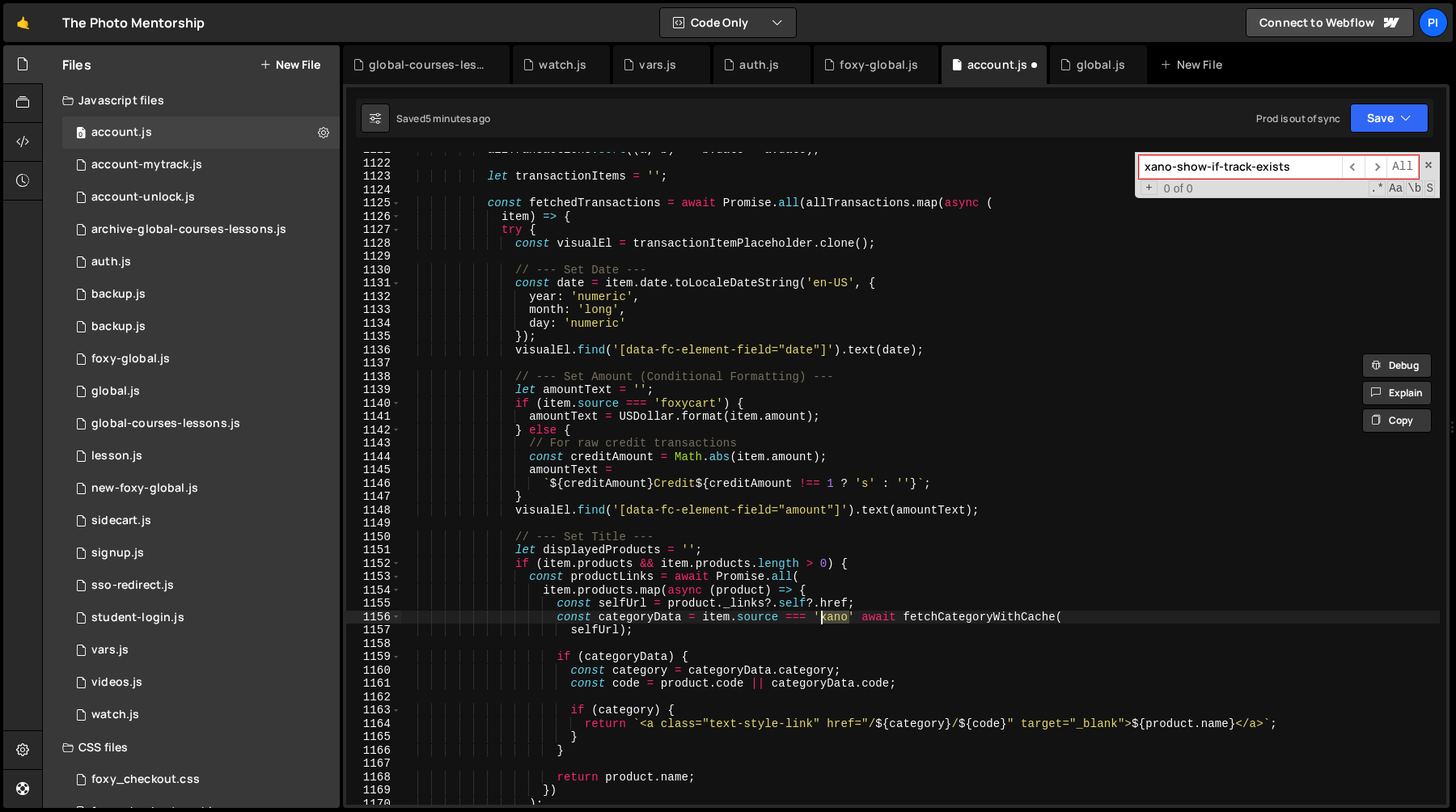
click at [687, 398] on div "allTransactions . sort (( a , b ) => b . date - a . date ) ; let transactionIte…" at bounding box center [920, 483] width 1039 height 679
click at [832, 623] on div "allTransactions . sort (( a , b ) => b . date - a . date ) ; let transactionIte…" at bounding box center [920, 483] width 1039 height 679
paste textarea "foxycart"
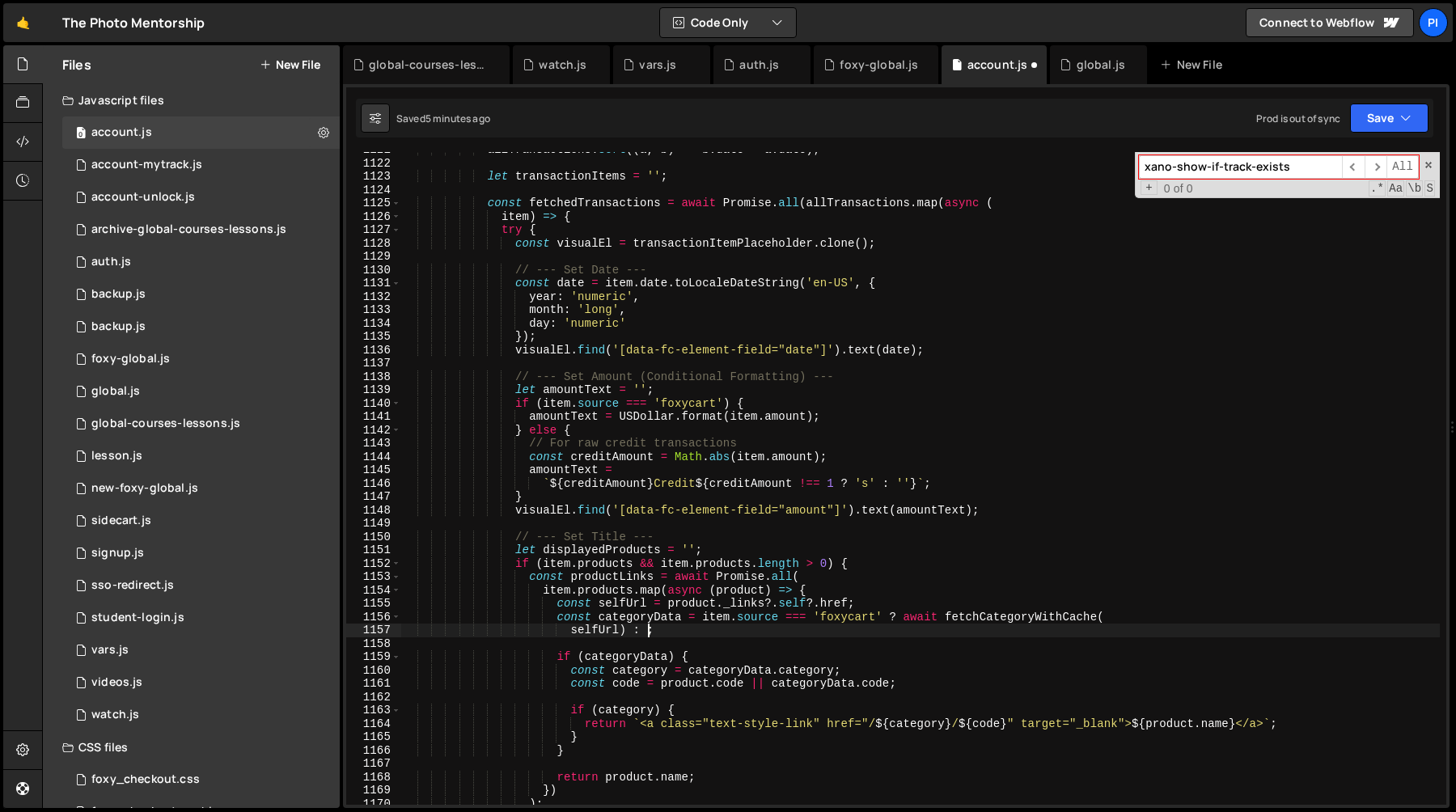
type textarea "selfUrl) : {};"
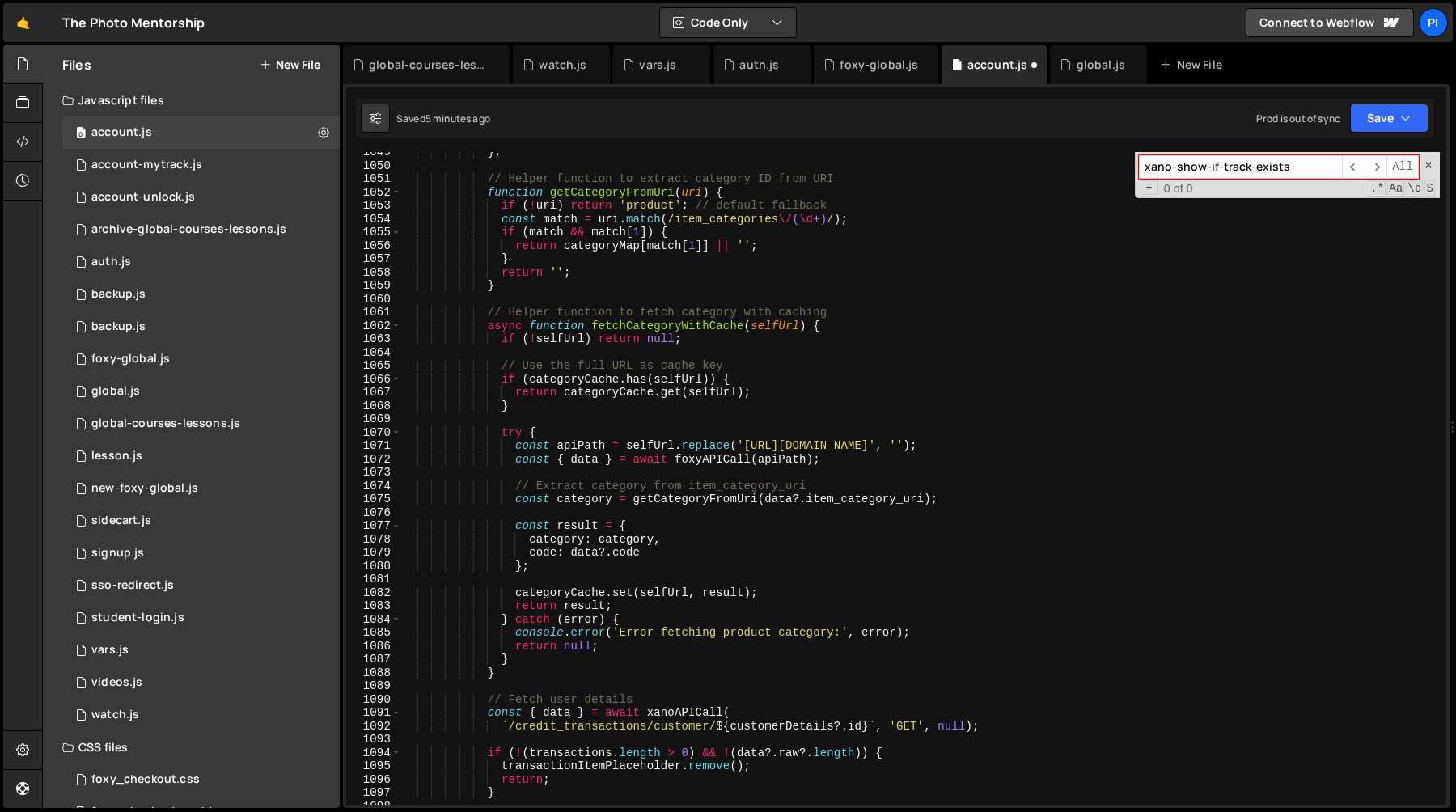
scroll to position [14077, 0]
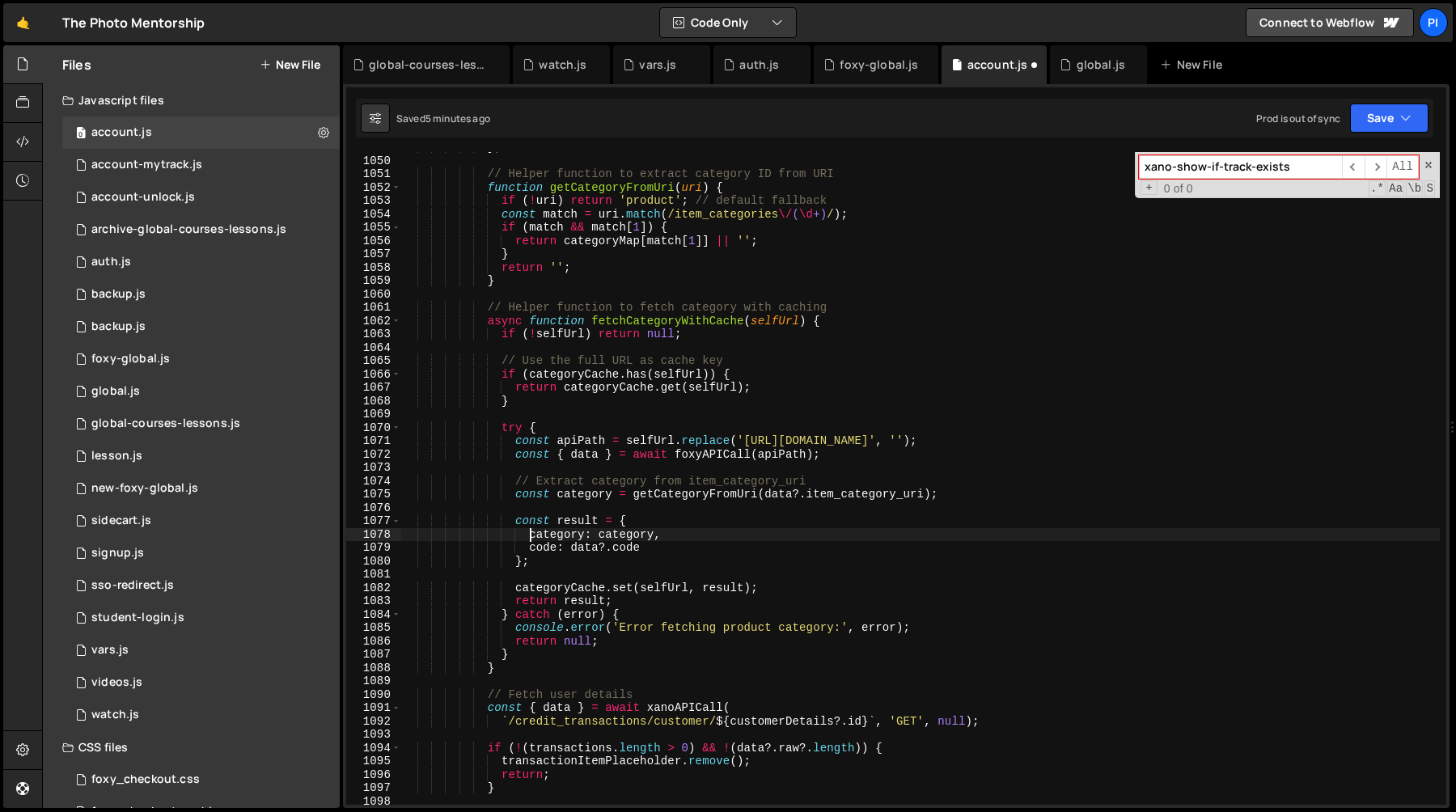
click at [530, 536] on div "} ; // Helper function to extract category ID from URI function getCategoryFrom…" at bounding box center [920, 480] width 1039 height 679
click at [620, 525] on div "} ; // Helper function to extract category ID from URI function getCategoryFrom…" at bounding box center [920, 480] width 1039 height 679
click at [523, 561] on div "} ; // Helper function to extract category ID from URI function getCategoryFrom…" at bounding box center [920, 480] width 1039 height 679
type textarea "code: data?.code };"
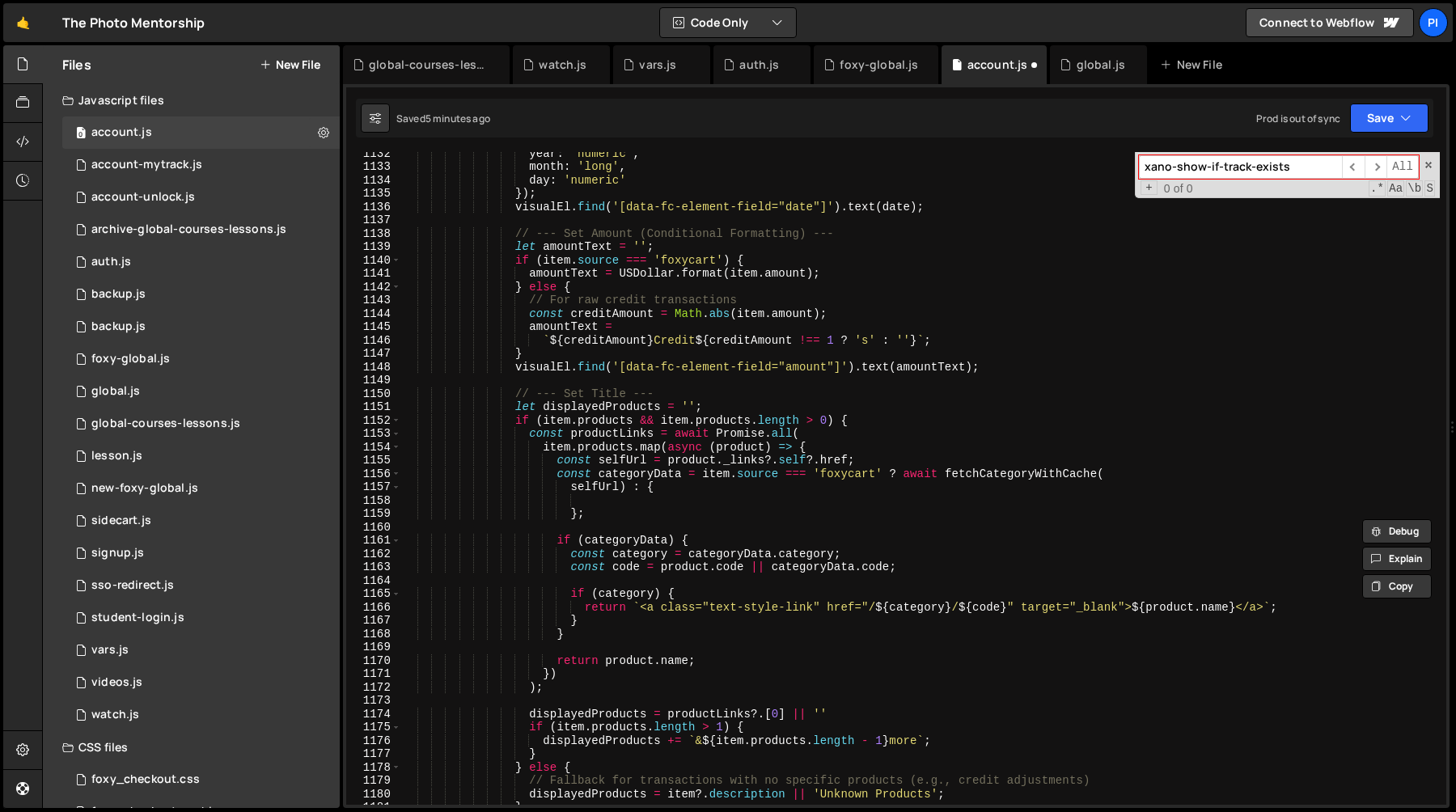
scroll to position [15178, 0]
click at [599, 500] on div "year : 'numeric' , month : 'long' , day : 'numeric' }) ; visualEl . find ( '[da…" at bounding box center [920, 486] width 1039 height 679
paste textarea "}"
type textarea "}"
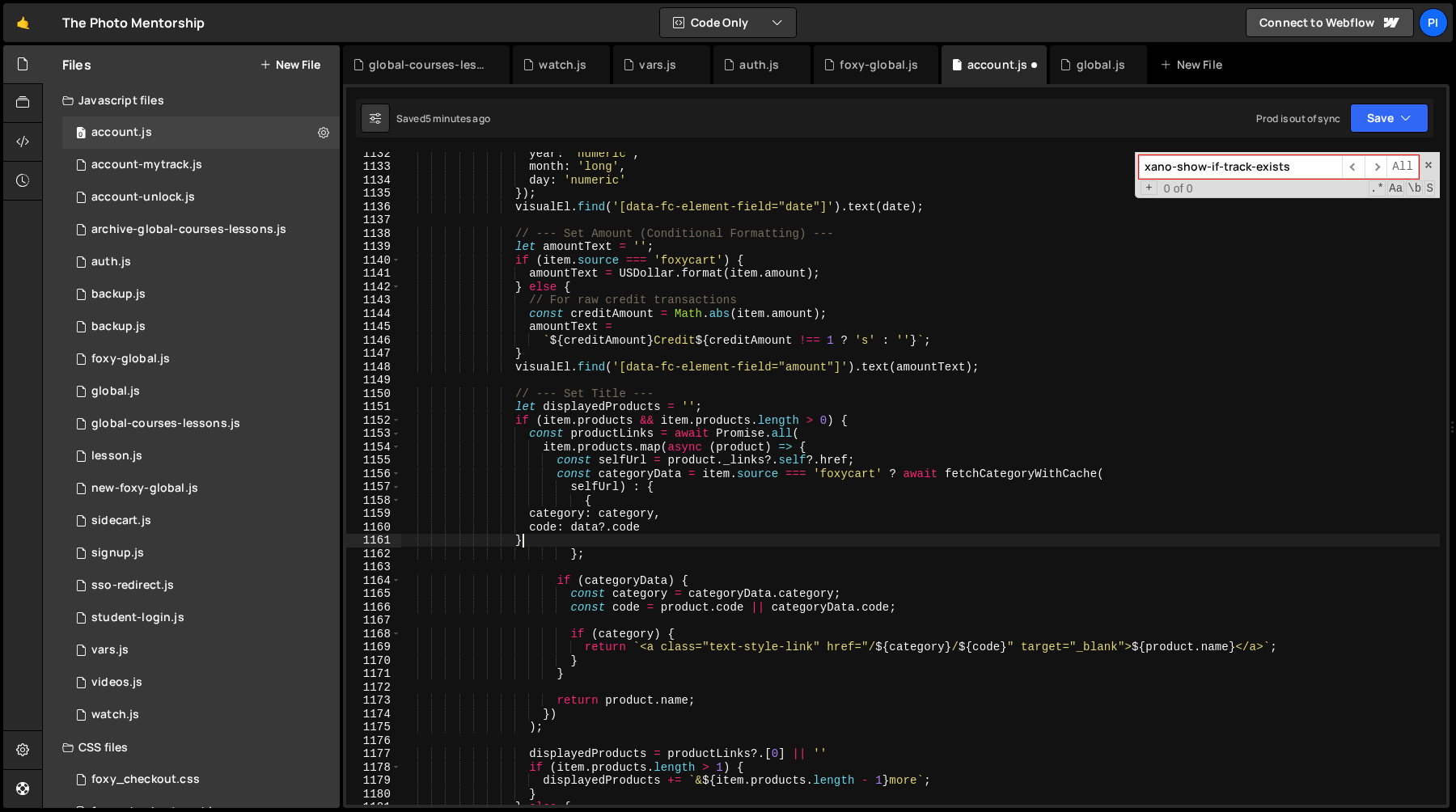
scroll to position [0, 7]
paste textarea
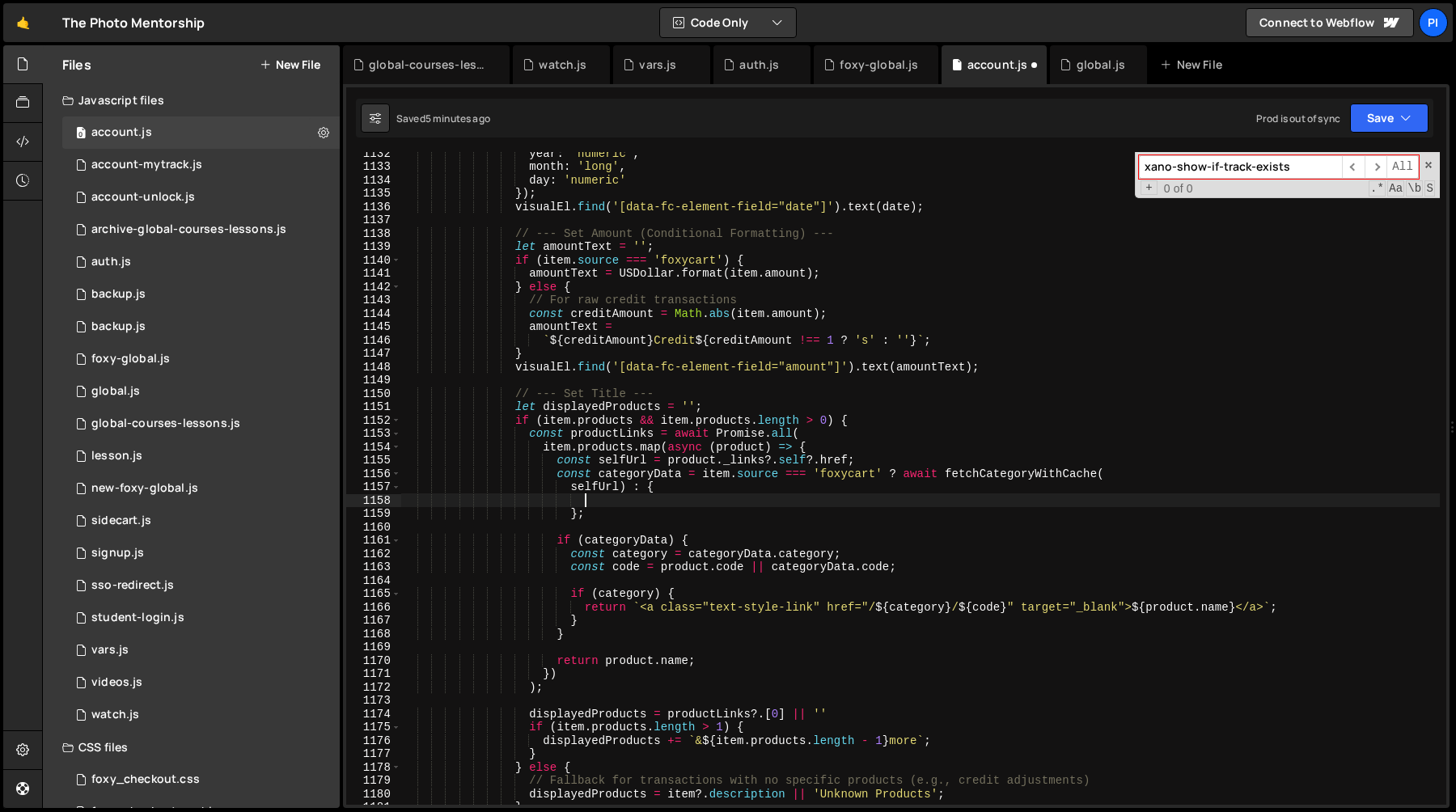
click at [645, 485] on div "year : 'numeric' , month : 'long' , day : 'numeric' }) ; visualEl . find ( '[da…" at bounding box center [920, 486] width 1039 height 679
click at [576, 515] on div "year : 'numeric' , month : 'long' , day : 'numeric' }) ; visualEl . find ( '[da…" at bounding box center [920, 486] width 1039 height 679
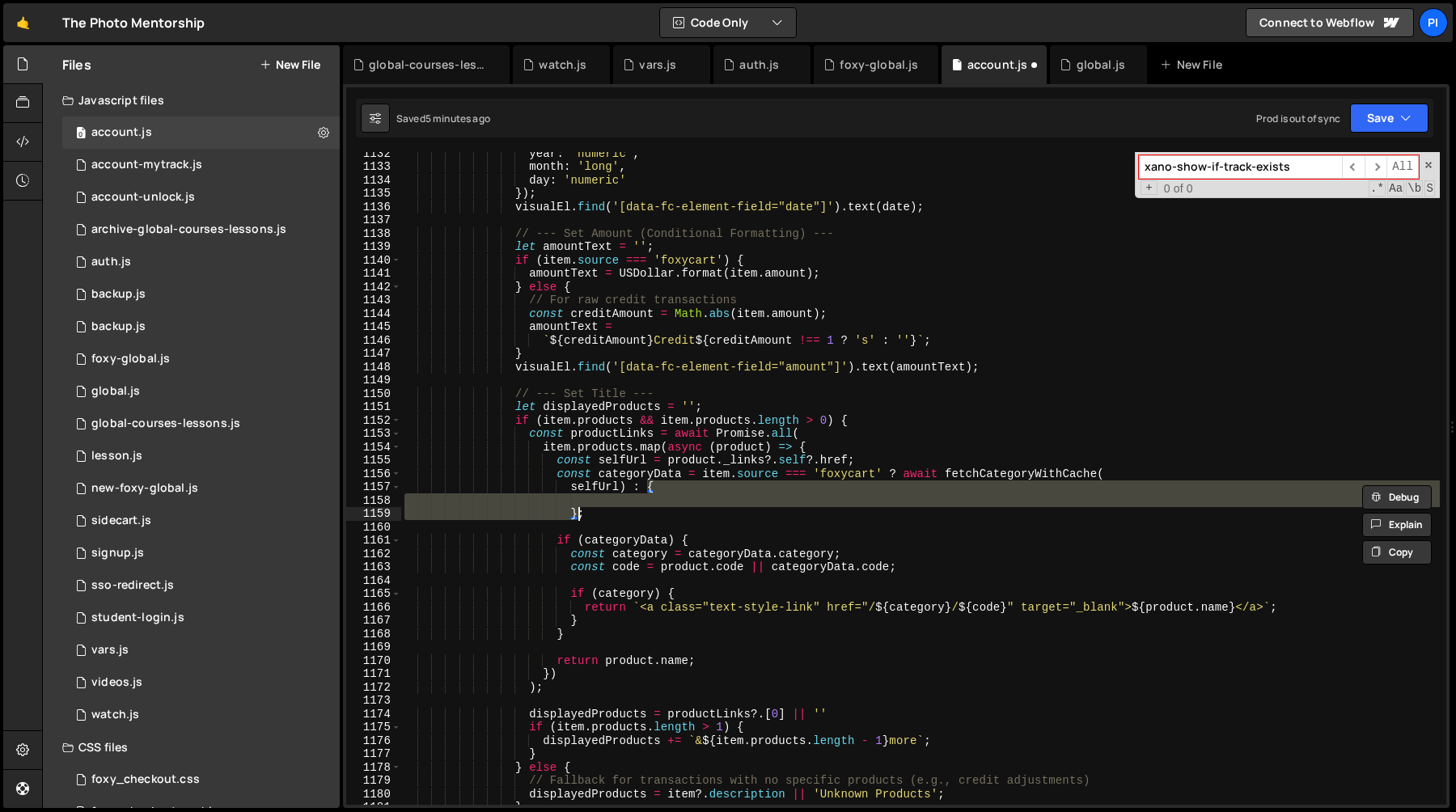
paste textarea
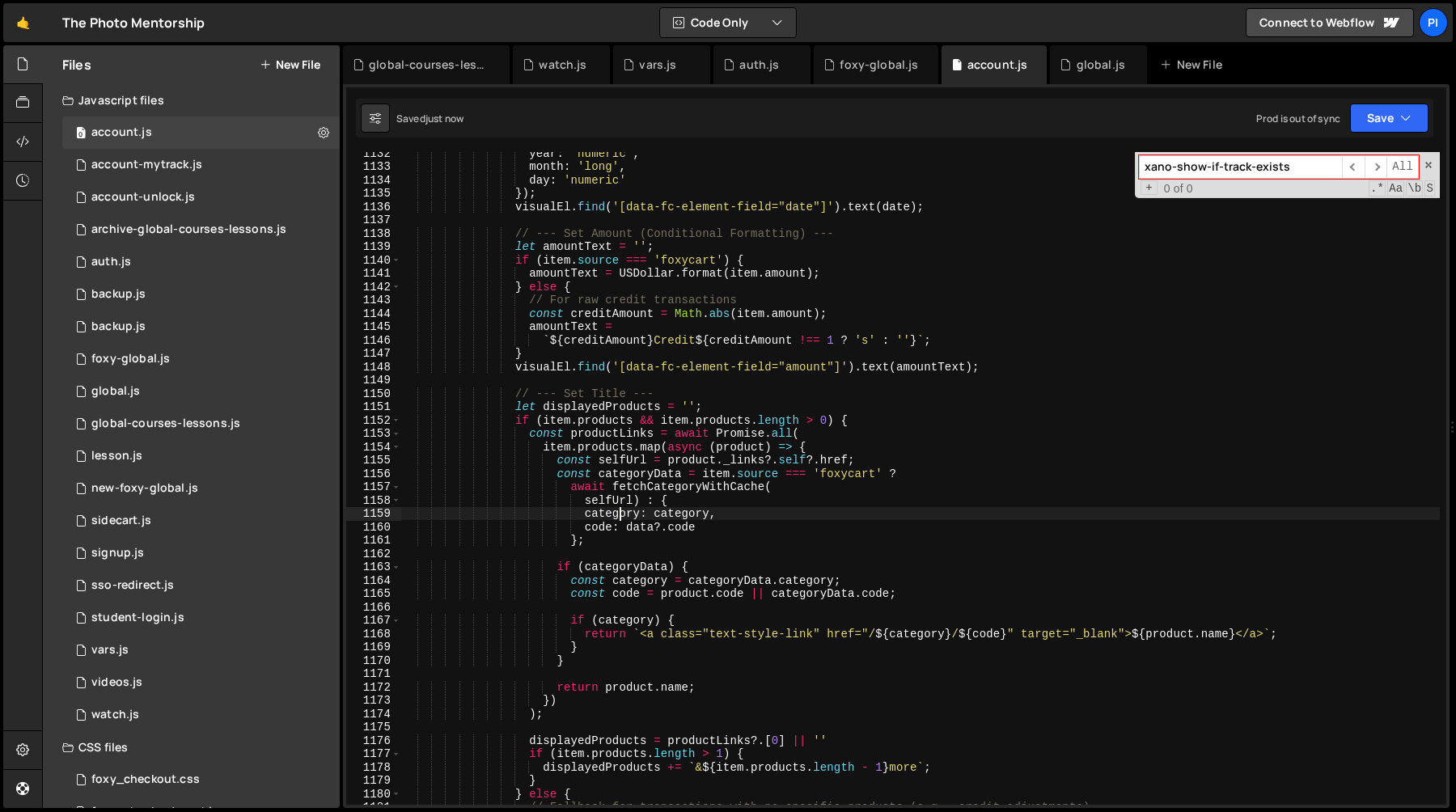
click at [622, 513] on div "year : 'numeric' , month : 'long' , day : 'numeric' }) ; visualEl . find ( '[da…" at bounding box center [920, 486] width 1039 height 679
click at [685, 519] on div "year : 'numeric' , month : 'long' , day : 'numeric' }) ; visualEl . find ( '[da…" at bounding box center [920, 486] width 1039 height 679
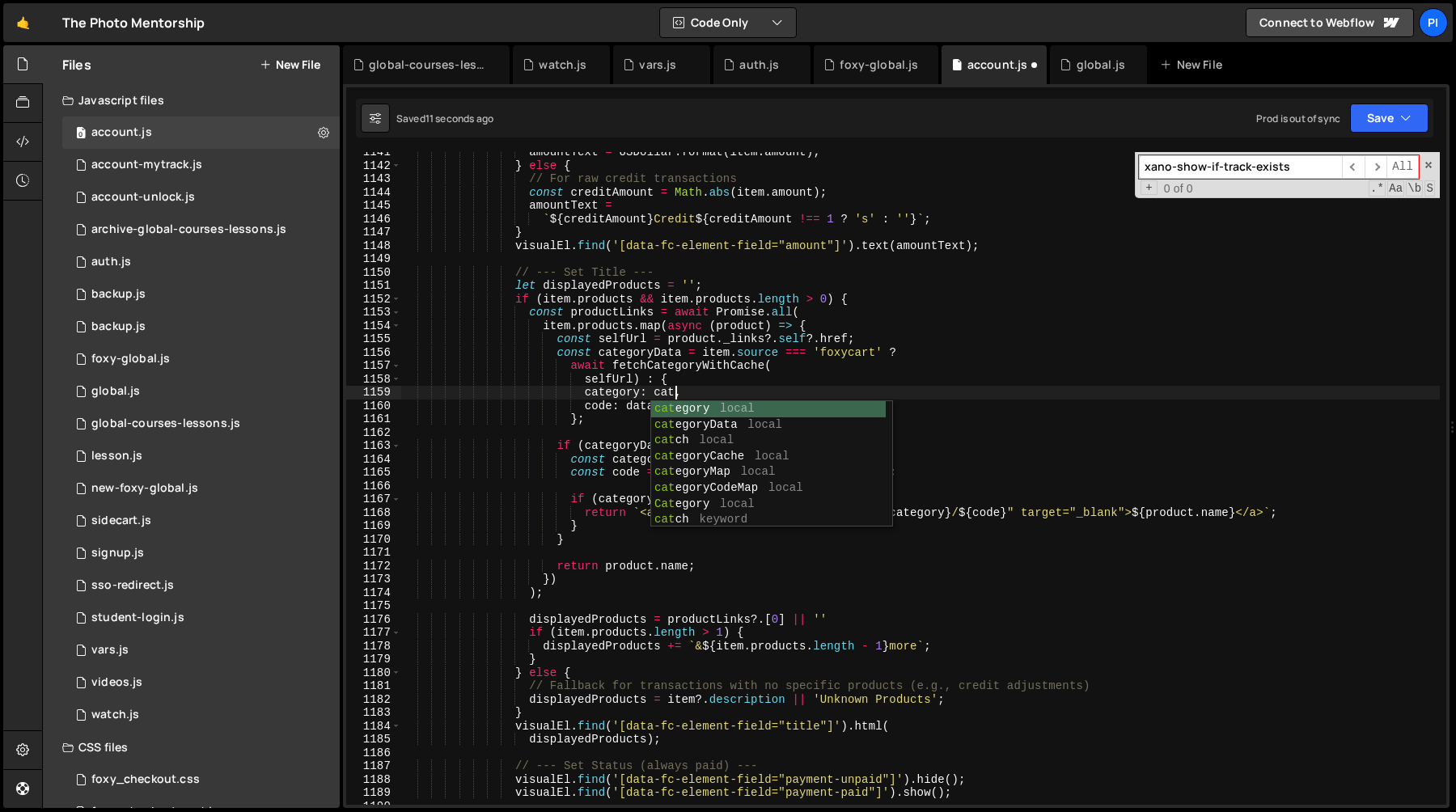
scroll to position [0, 18]
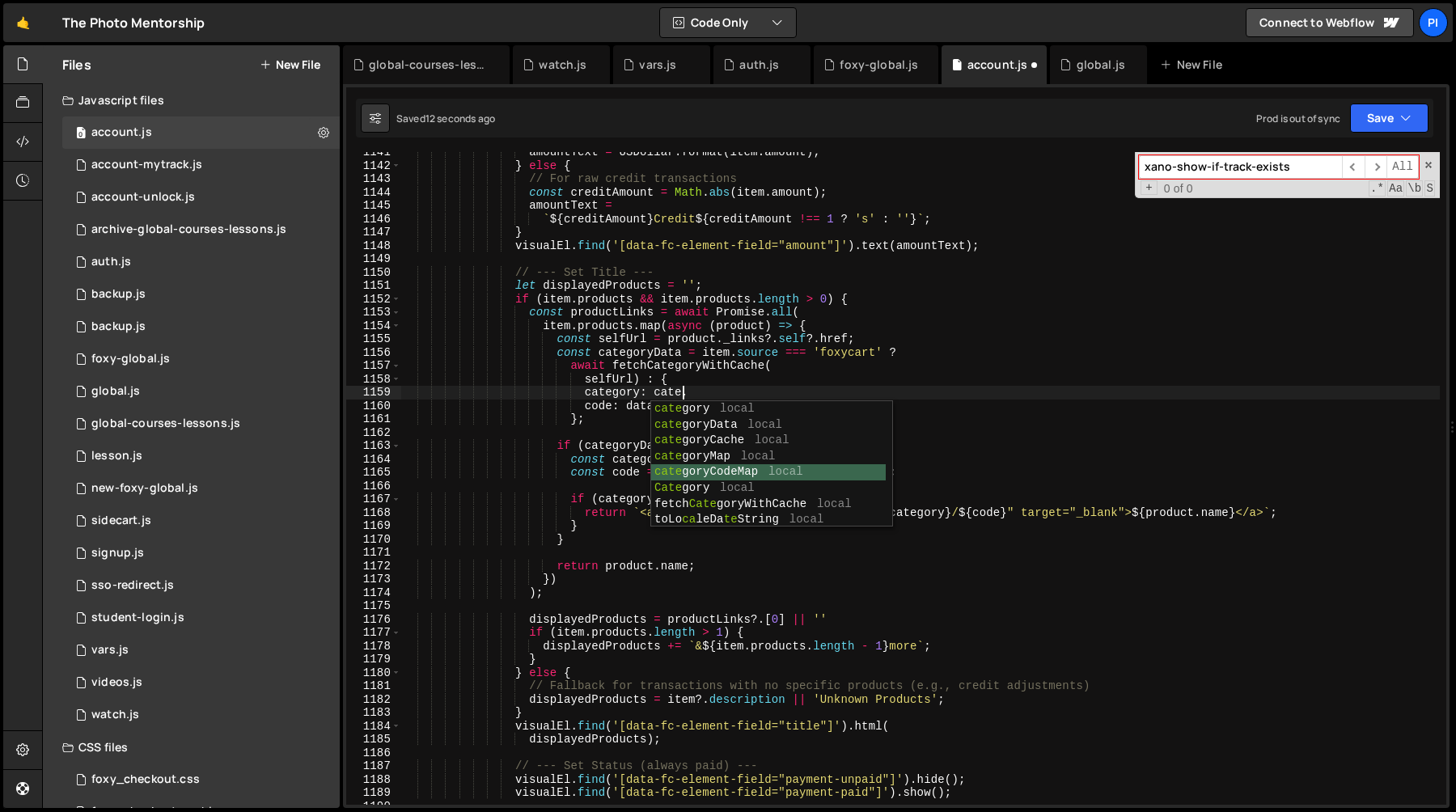
click at [707, 467] on div "[PERSON_NAME] local [PERSON_NAME] goryData local cate goryCache local cate gory…" at bounding box center [769, 480] width 235 height 159
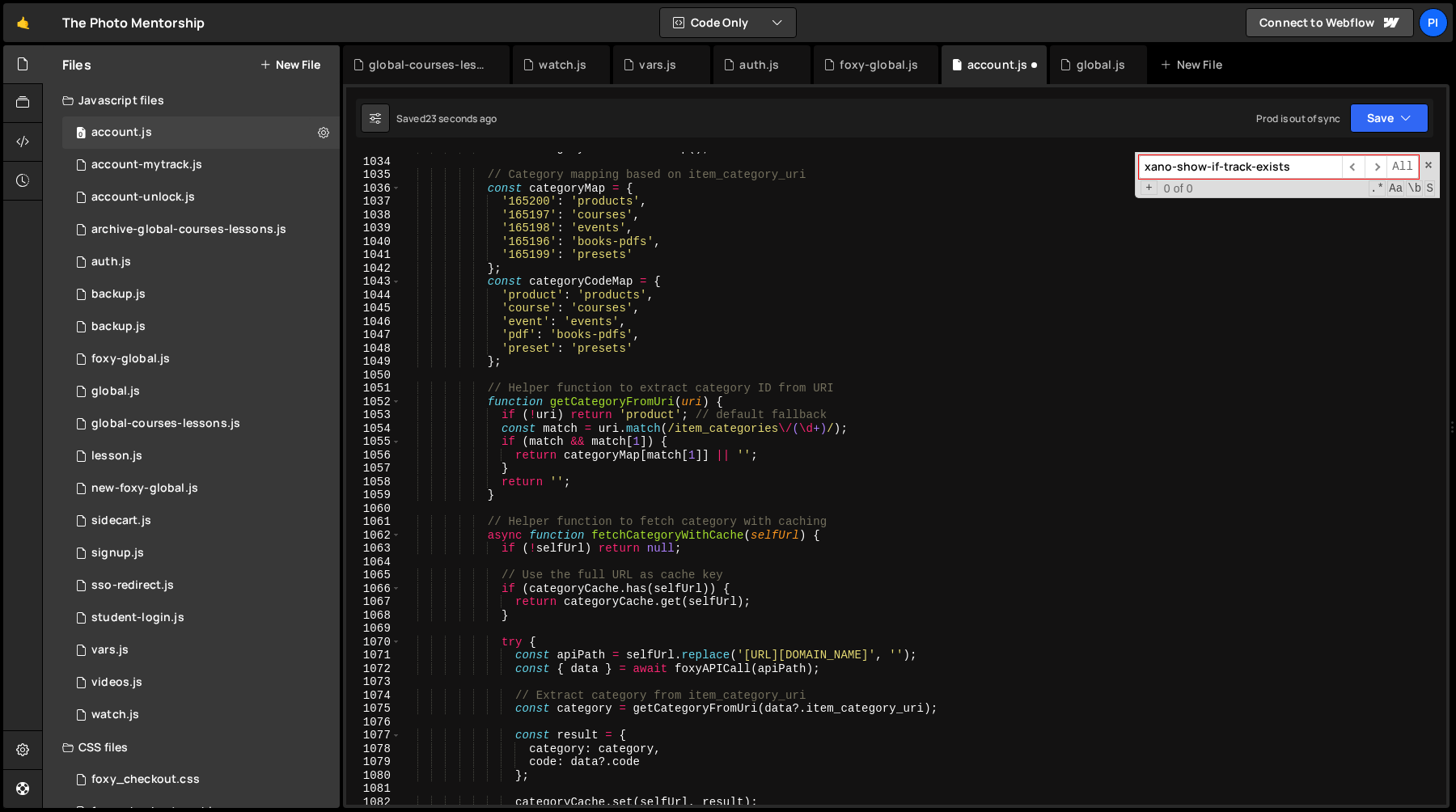
scroll to position [13859, 0]
click at [642, 413] on div "const categoryCache = new Map ( ) ; // Category mapping based on item_category_…" at bounding box center [920, 484] width 1039 height 679
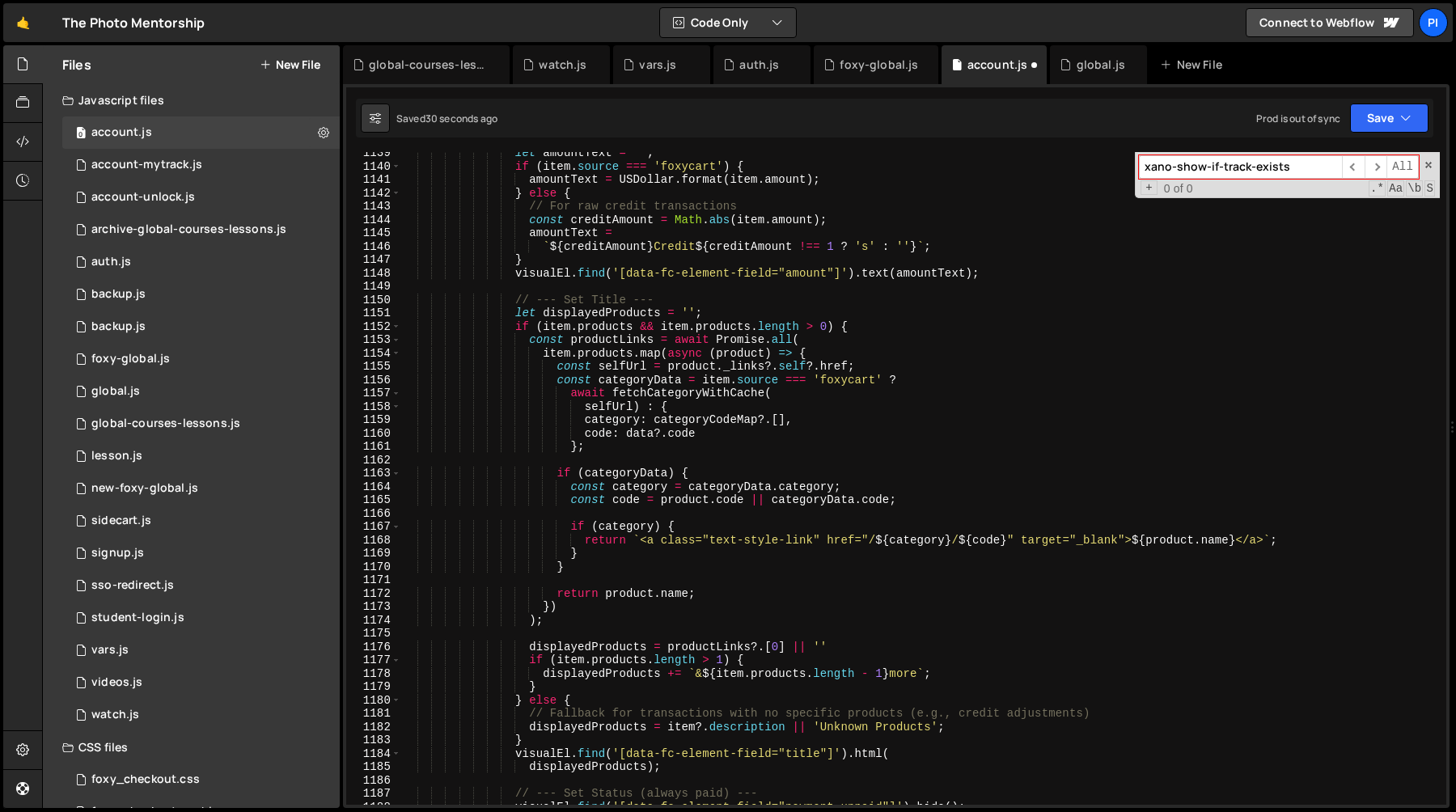
scroll to position [15273, 0]
click at [778, 421] on div "let amountText = '' ; if ( item . source === 'foxycart' ) { amountText = USDoll…" at bounding box center [920, 486] width 1039 height 679
paste textarea "category"
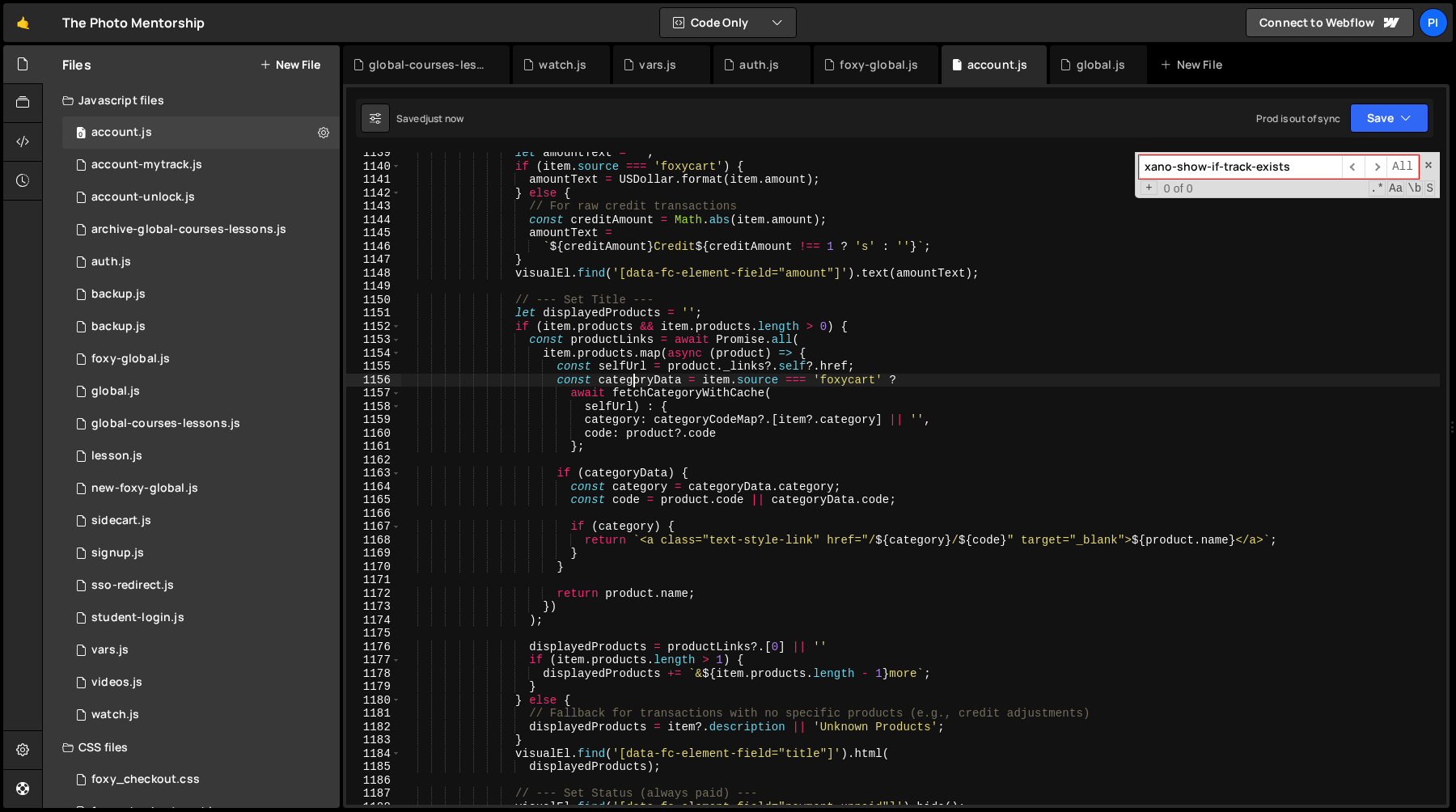
click at [637, 378] on div "let amountText = '' ; if ( item . source === 'foxycart' ) { amountText = USDoll…" at bounding box center [920, 486] width 1039 height 679
click at [597, 450] on div "let amountText = '' ; if ( item . source === 'foxycart' ) { amountText = USDoll…" at bounding box center [920, 486] width 1039 height 679
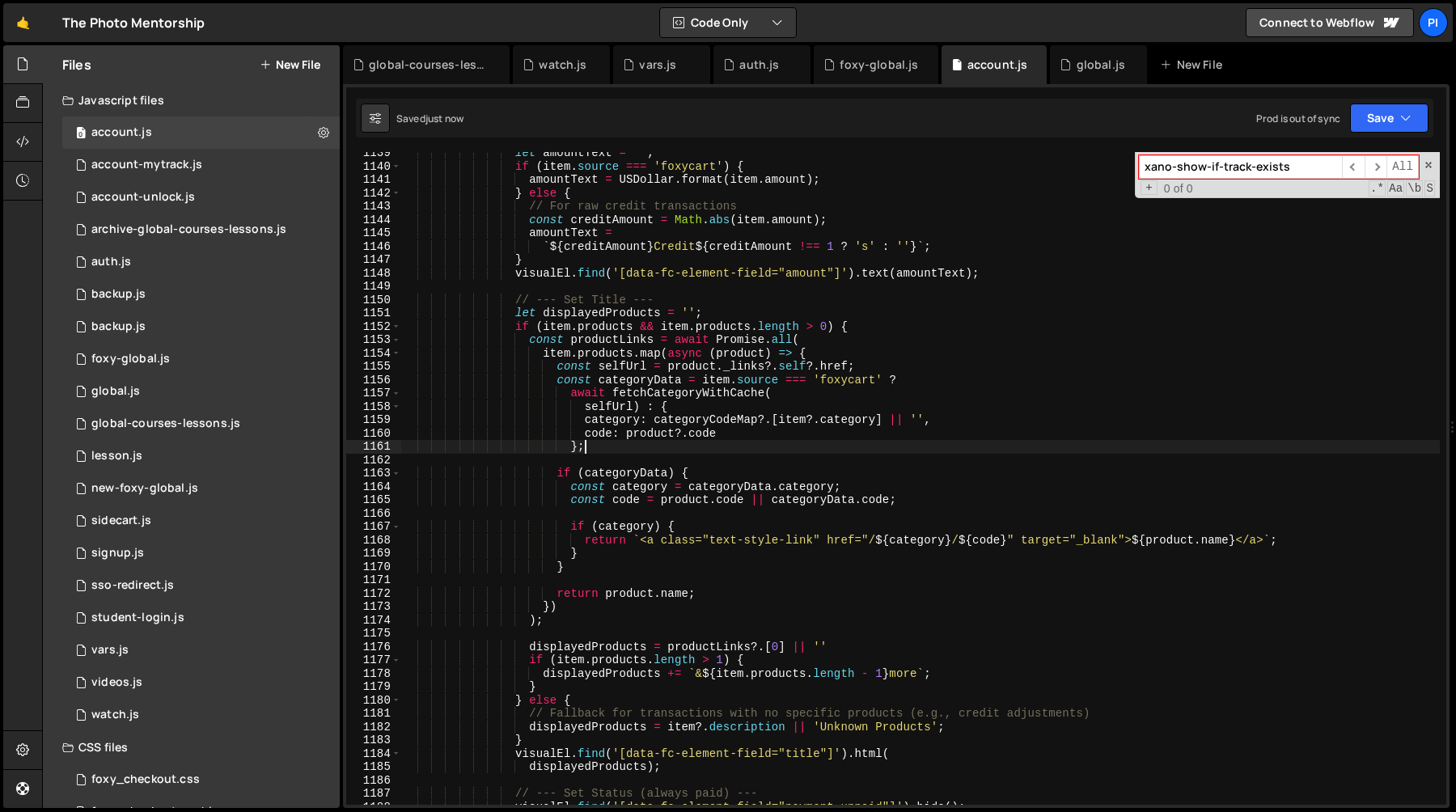
scroll to position [0, 11]
click at [790, 420] on div "let amountText = '' ; if ( item . source === 'foxycart' ) { amountText = USDoll…" at bounding box center [920, 486] width 1039 height 679
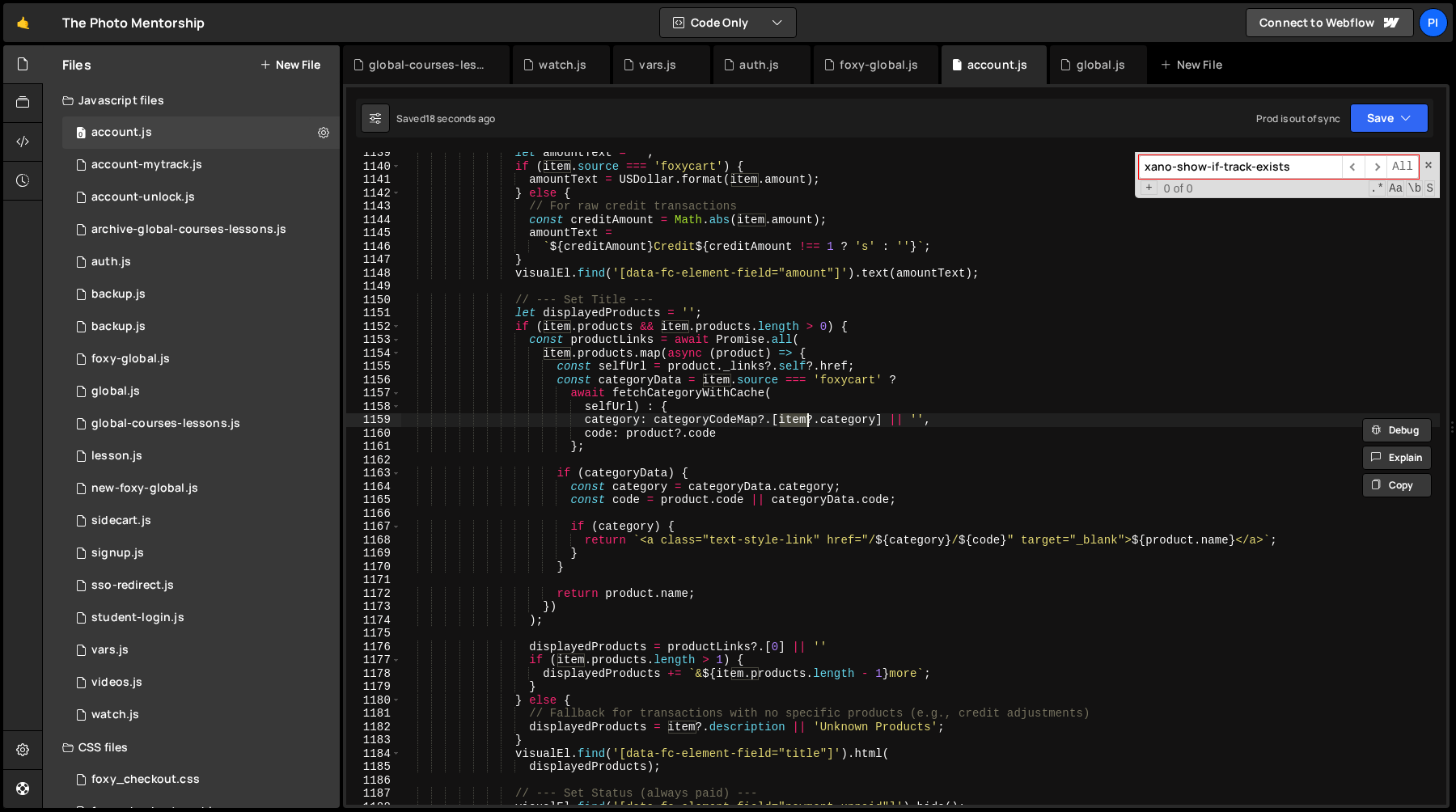
click at [743, 354] on div "let amountText = '' ; if ( item . source === 'foxycart' ) { amountText = USDoll…" at bounding box center [920, 486] width 1039 height 679
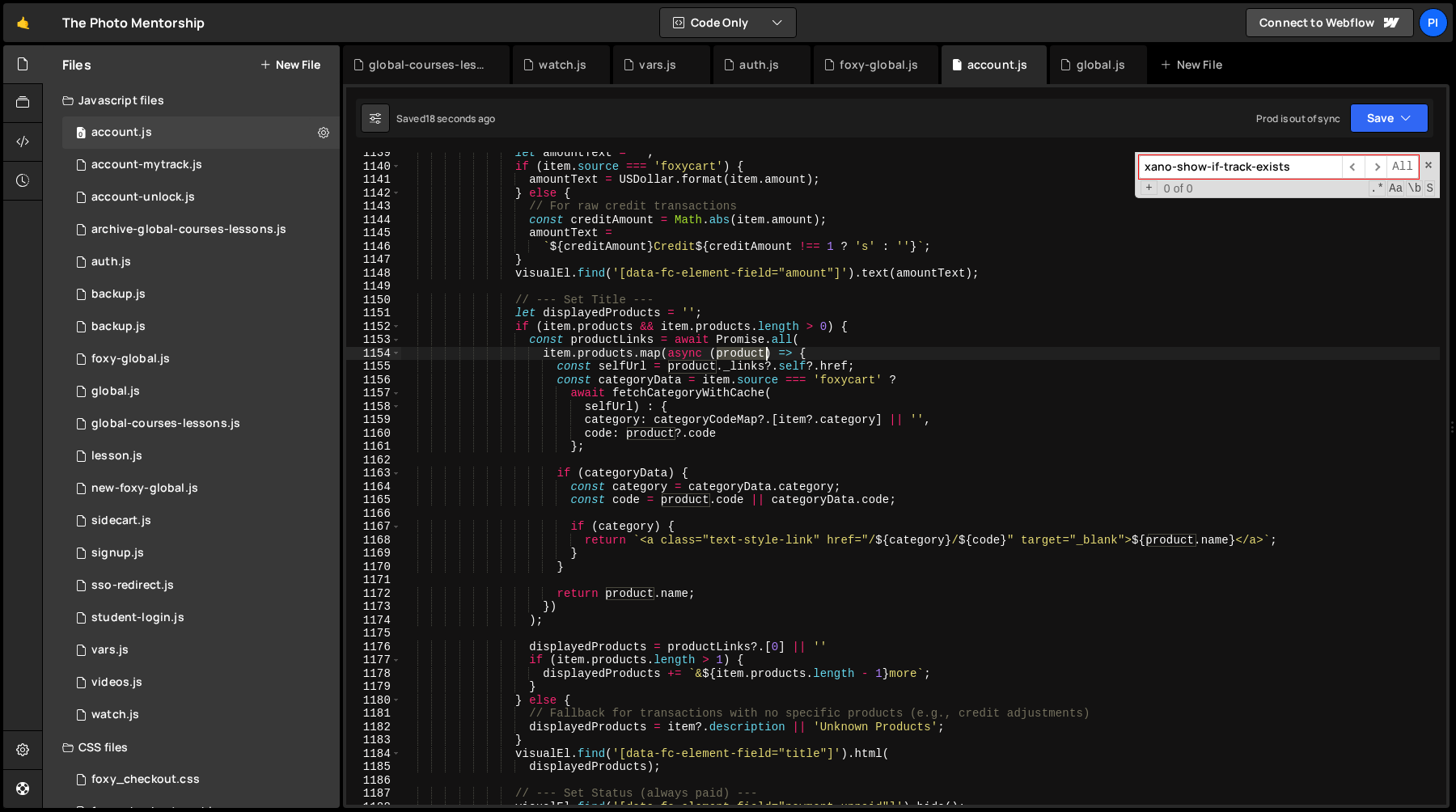
click at [743, 354] on div "let amountText = '' ; if ( item . source === 'foxycart' ) { amountText = USDoll…" at bounding box center [920, 486] width 1039 height 679
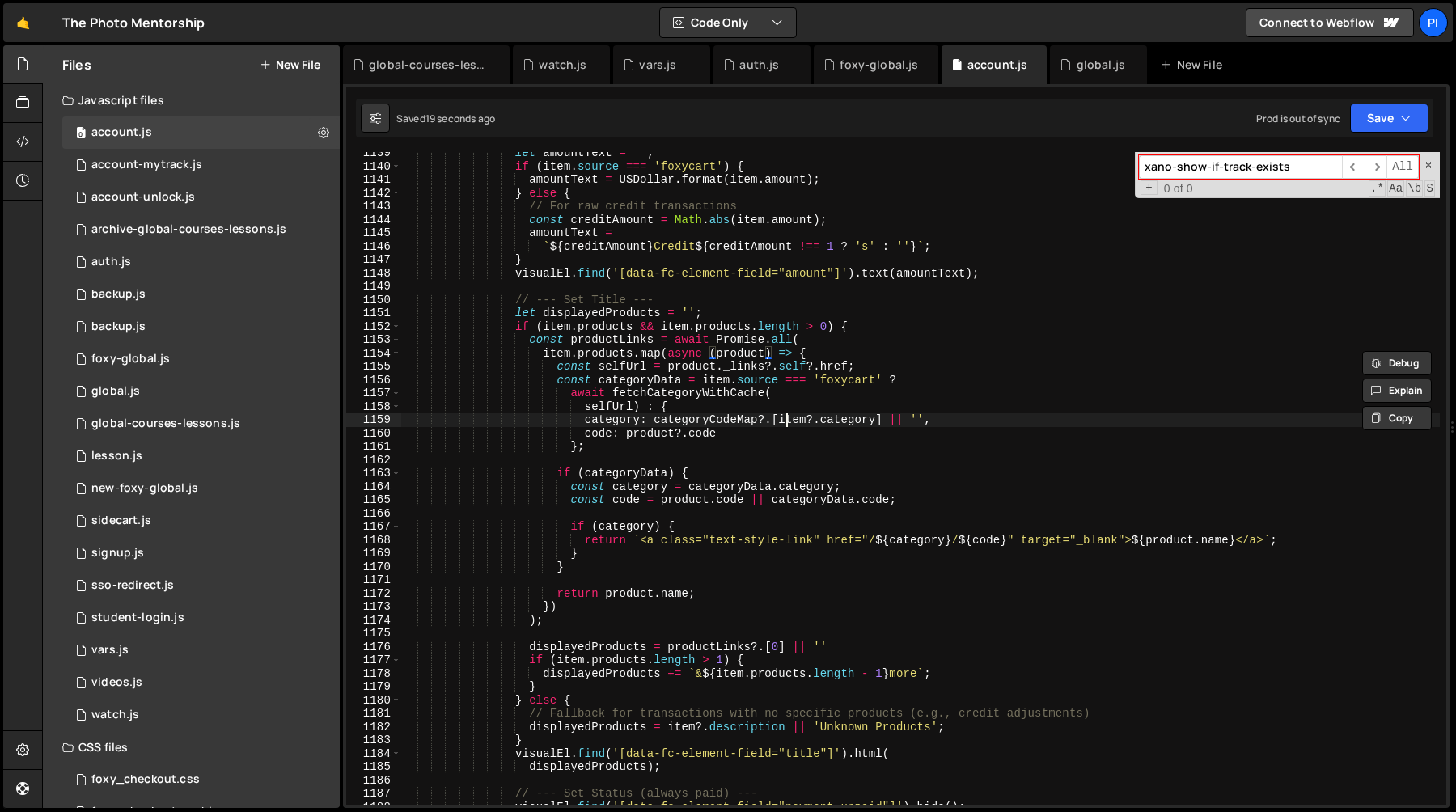
click at [789, 421] on div "let amountText = '' ; if ( item . source === 'foxycart' ) { amountText = USDoll…" at bounding box center [920, 486] width 1039 height 679
paste textarea "product"
click at [791, 407] on div "let amountText = '' ; if ( item . source === 'foxycart' ) { amountText = USDoll…" at bounding box center [920, 486] width 1039 height 679
type textarea "selfUrl) : {"
